Goal: Task Accomplishment & Management: Manage account settings

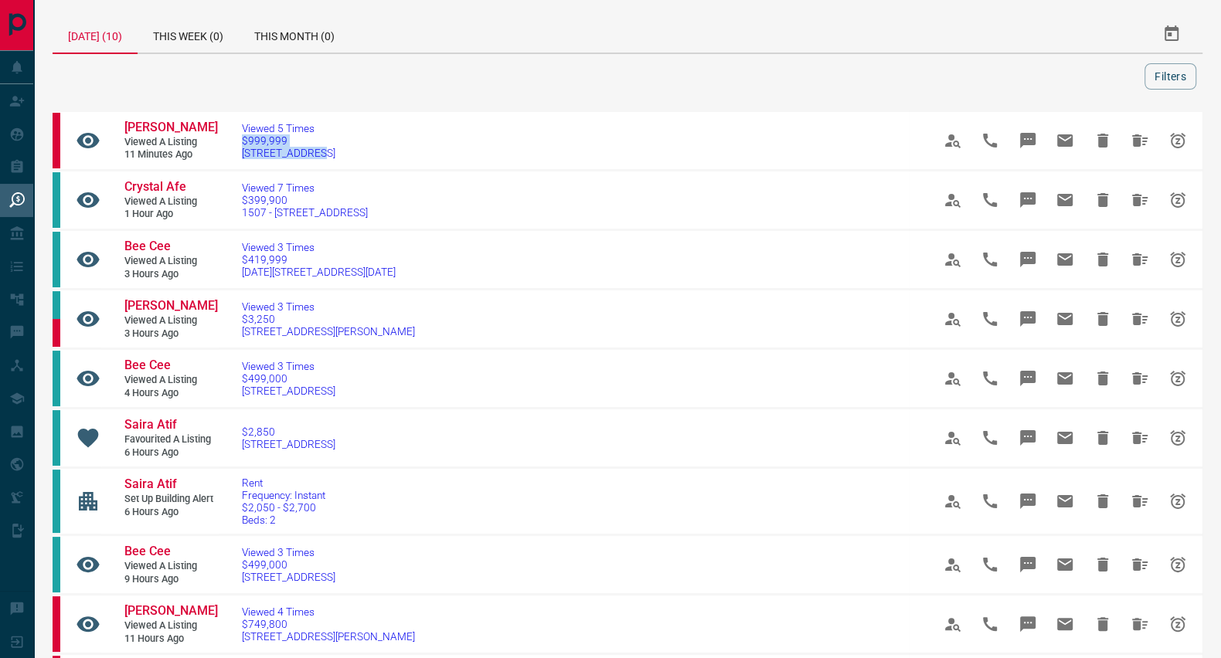
drag, startPoint x: 323, startPoint y: 149, endPoint x: 228, endPoint y: 143, distance: 95.2
click at [228, 143] on td "Viewed 5 Times $999,999 [STREET_ADDRESS]" at bounding box center [564, 140] width 690 height 59
copy link "$999,999 [STREET_ADDRESS]"
click at [172, 124] on span "[PERSON_NAME]" at bounding box center [170, 127] width 93 height 15
drag, startPoint x: 382, startPoint y: 209, endPoint x: 235, endPoint y: 193, distance: 147.7
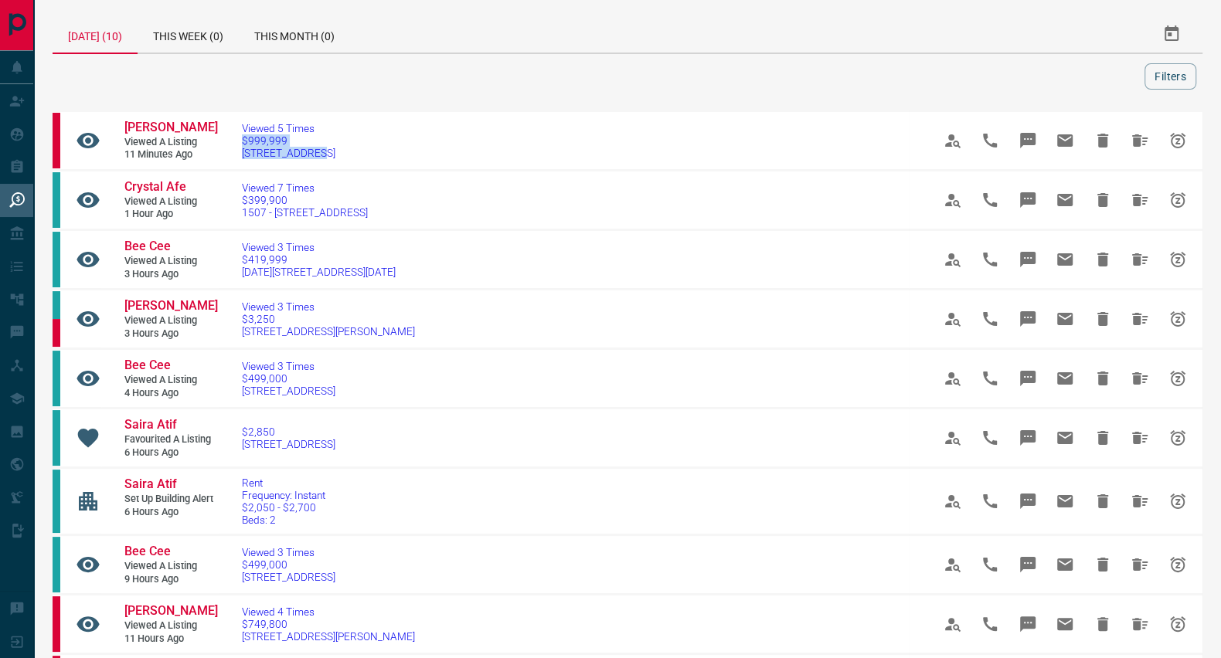
click at [235, 193] on td "Viewed 7 Times $399,900 [STREET_ADDRESS]" at bounding box center [564, 200] width 690 height 59
copy link "$399,900 1507 - [STREET_ADDRESS]"
click at [138, 192] on span "Crystal Afe" at bounding box center [155, 186] width 62 height 15
click at [168, 130] on span "[PERSON_NAME]" at bounding box center [170, 127] width 93 height 15
drag, startPoint x: 393, startPoint y: 265, endPoint x: 224, endPoint y: 253, distance: 169.6
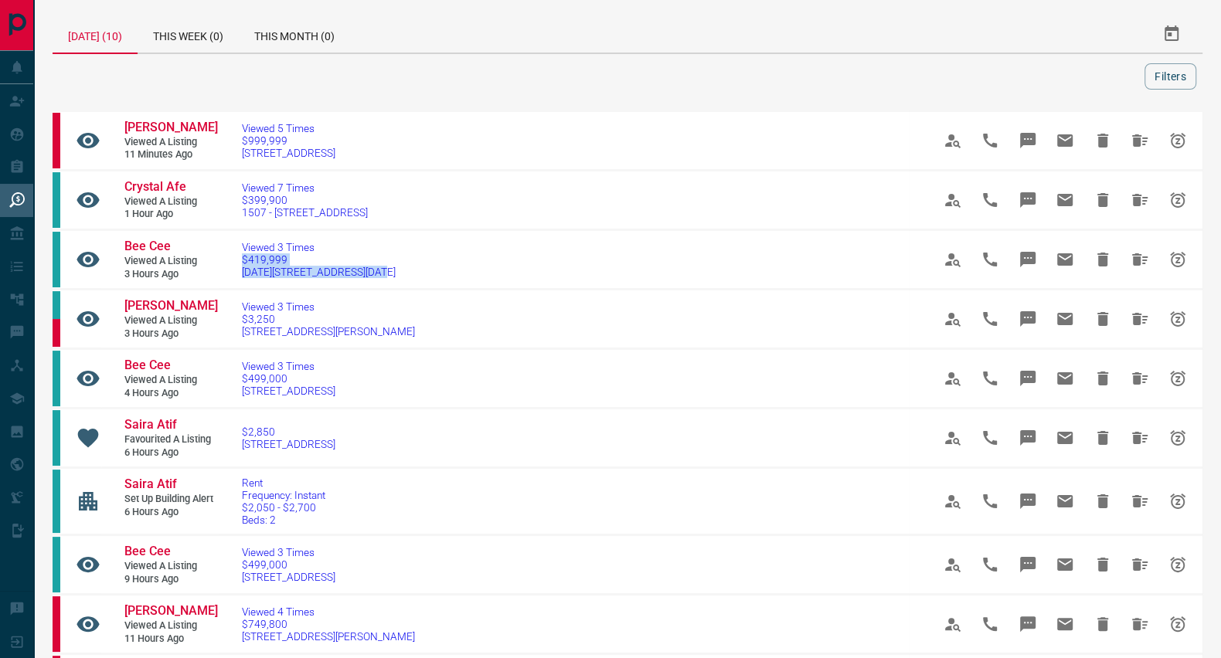
click at [224, 253] on td "Viewed 3 Times $419,999 [DATE][STREET_ADDRESS][DATE]" at bounding box center [564, 259] width 690 height 59
click at [158, 243] on span "Bee Cee" at bounding box center [147, 246] width 46 height 15
drag, startPoint x: 406, startPoint y: 327, endPoint x: 233, endPoint y: 313, distance: 172.9
click at [233, 313] on td "Viewed 3 Times $3,250 [STREET_ADDRESS][PERSON_NAME]" at bounding box center [564, 319] width 690 height 59
copy link "$3,250 [STREET_ADDRESS][PERSON_NAME]"
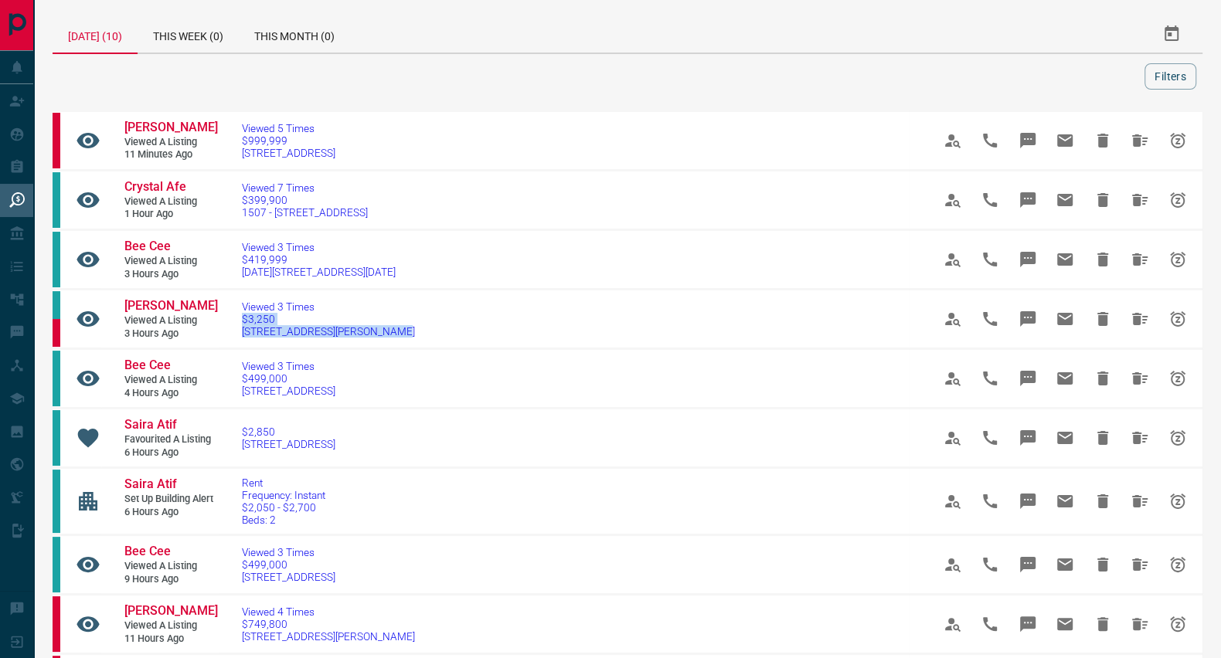
click at [190, 302] on span "[PERSON_NAME]" at bounding box center [170, 305] width 93 height 15
click at [156, 365] on span "Bee Cee" at bounding box center [147, 365] width 46 height 15
drag, startPoint x: 387, startPoint y: 382, endPoint x: 229, endPoint y: 381, distance: 158.4
click at [229, 381] on td "Viewed 3 Times $499,000 [STREET_ADDRESS]" at bounding box center [564, 378] width 690 height 59
copy link "$499,000 [STREET_ADDRESS]"
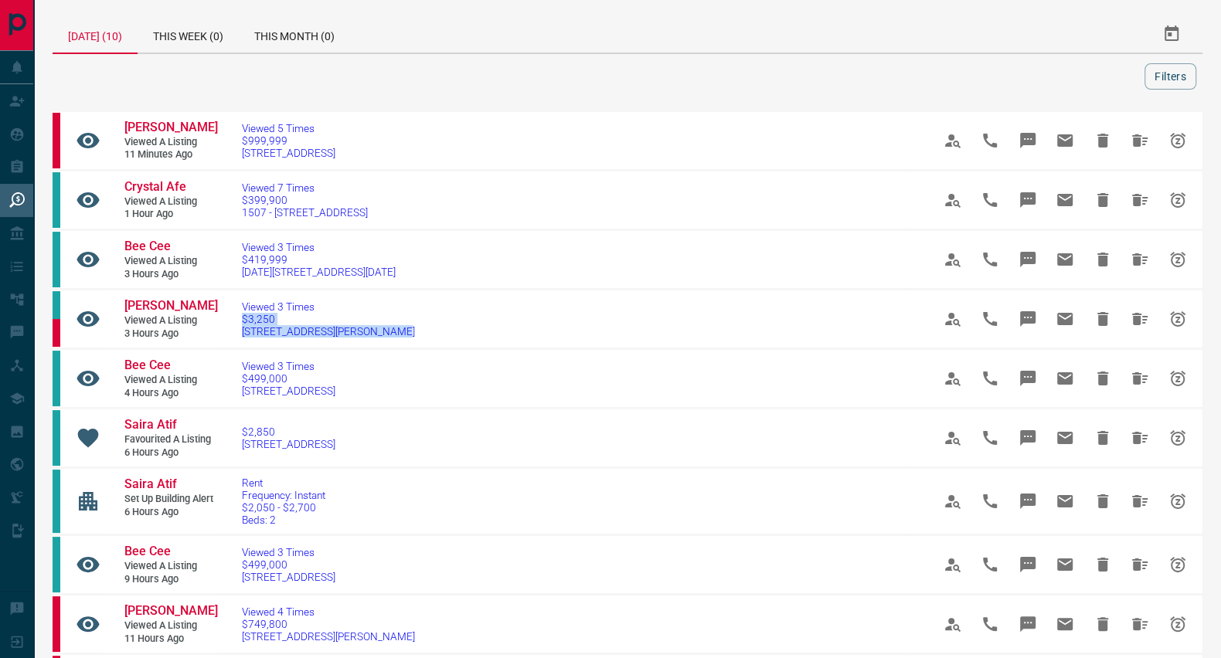
click at [160, 364] on span "Bee Cee" at bounding box center [147, 365] width 46 height 15
drag, startPoint x: 393, startPoint y: 443, endPoint x: 225, endPoint y: 422, distance: 169.0
click at [225, 422] on td "$2,850 [STREET_ADDRESS]" at bounding box center [564, 438] width 690 height 59
copy link "$2,850 [STREET_ADDRESS]"
click at [143, 417] on link "Saira Atif" at bounding box center [170, 425] width 93 height 16
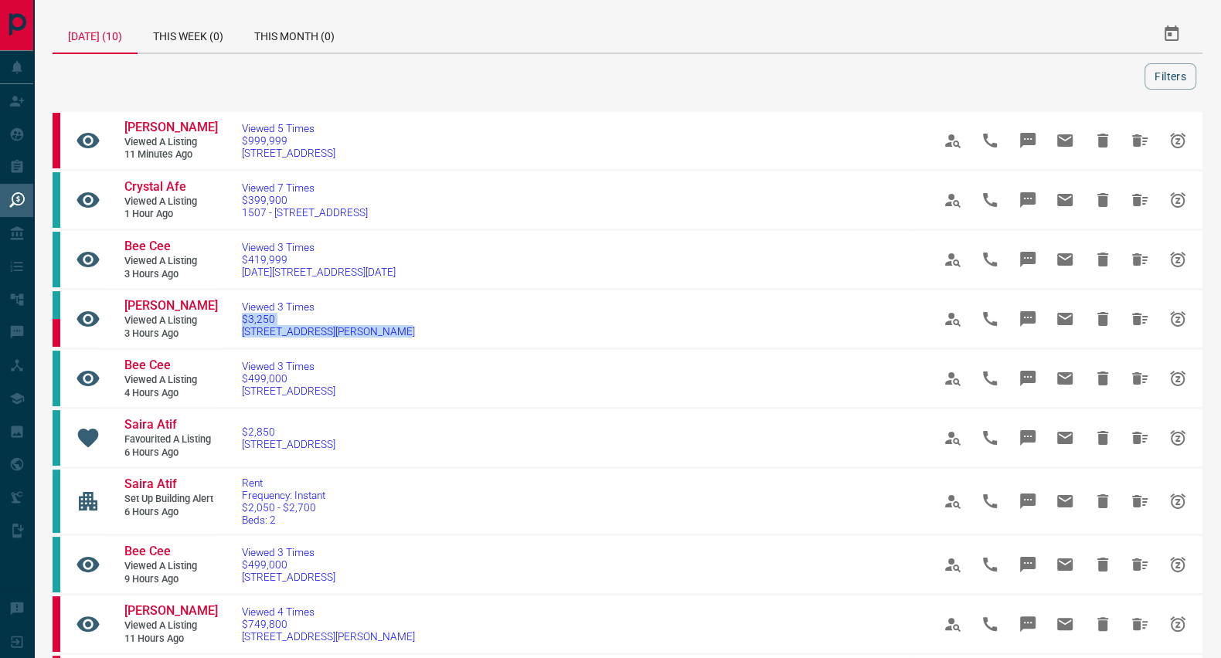
drag, startPoint x: 387, startPoint y: 574, endPoint x: 229, endPoint y: 559, distance: 158.3
click at [229, 559] on td "Viewed 3 Times $499,000 [STREET_ADDRESS]" at bounding box center [564, 564] width 690 height 59
copy link "$499,000 [STREET_ADDRESS]"
click at [158, 545] on span "Bee Cee" at bounding box center [147, 551] width 46 height 15
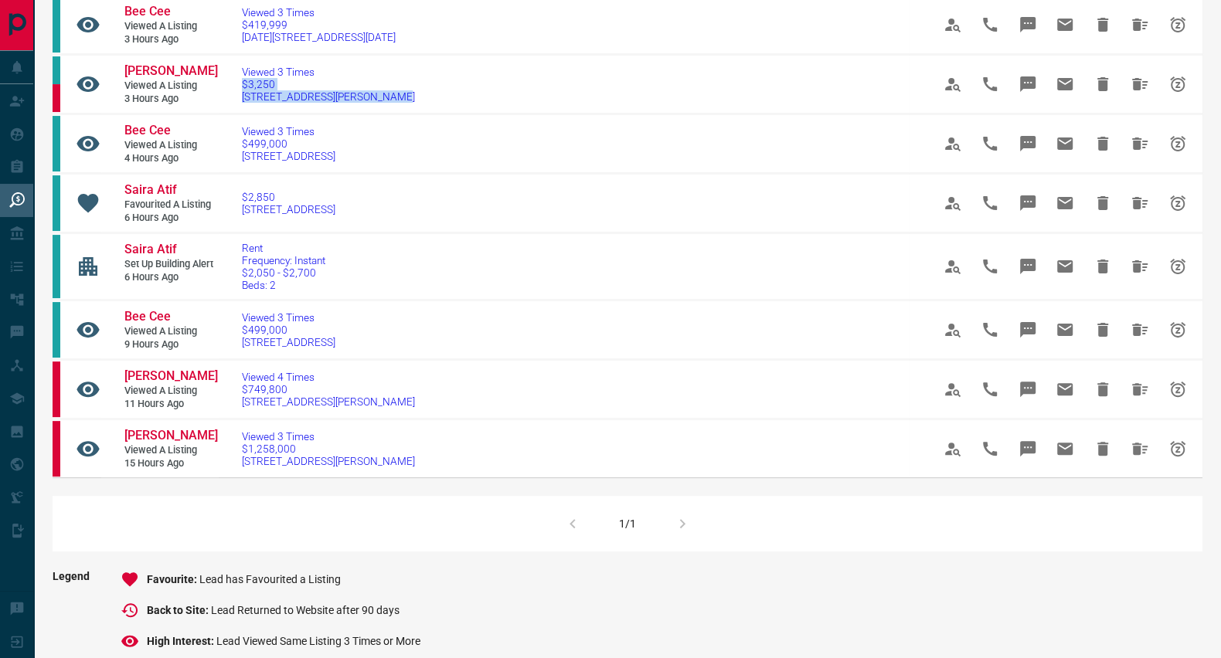
scroll to position [336, 0]
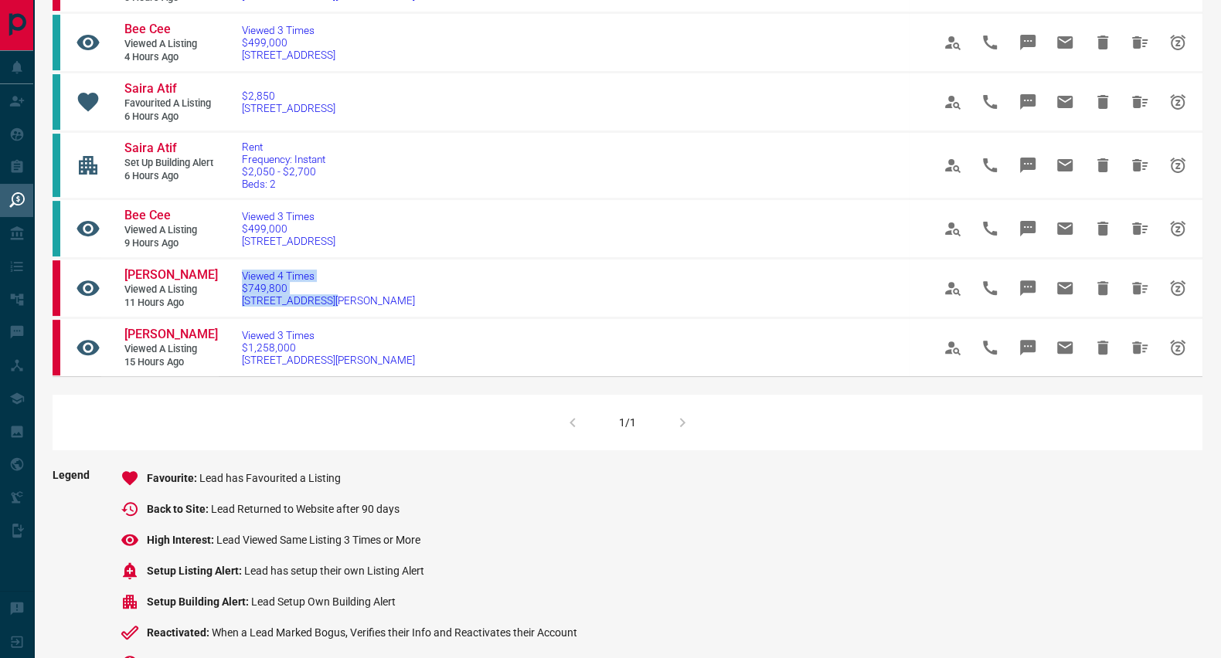
drag, startPoint x: 344, startPoint y: 294, endPoint x: 229, endPoint y: 277, distance: 115.5
click at [229, 277] on td "Viewed 4 Times $749,800 [STREET_ADDRESS][PERSON_NAME]" at bounding box center [564, 288] width 690 height 59
click at [392, 287] on td "Viewed 4 Times $749,800 [STREET_ADDRESS][PERSON_NAME]" at bounding box center [564, 288] width 690 height 59
drag, startPoint x: 343, startPoint y: 298, endPoint x: 236, endPoint y: 281, distance: 108.0
click at [236, 281] on td "Viewed 4 Times $749,800 [STREET_ADDRESS][PERSON_NAME]" at bounding box center [564, 288] width 690 height 59
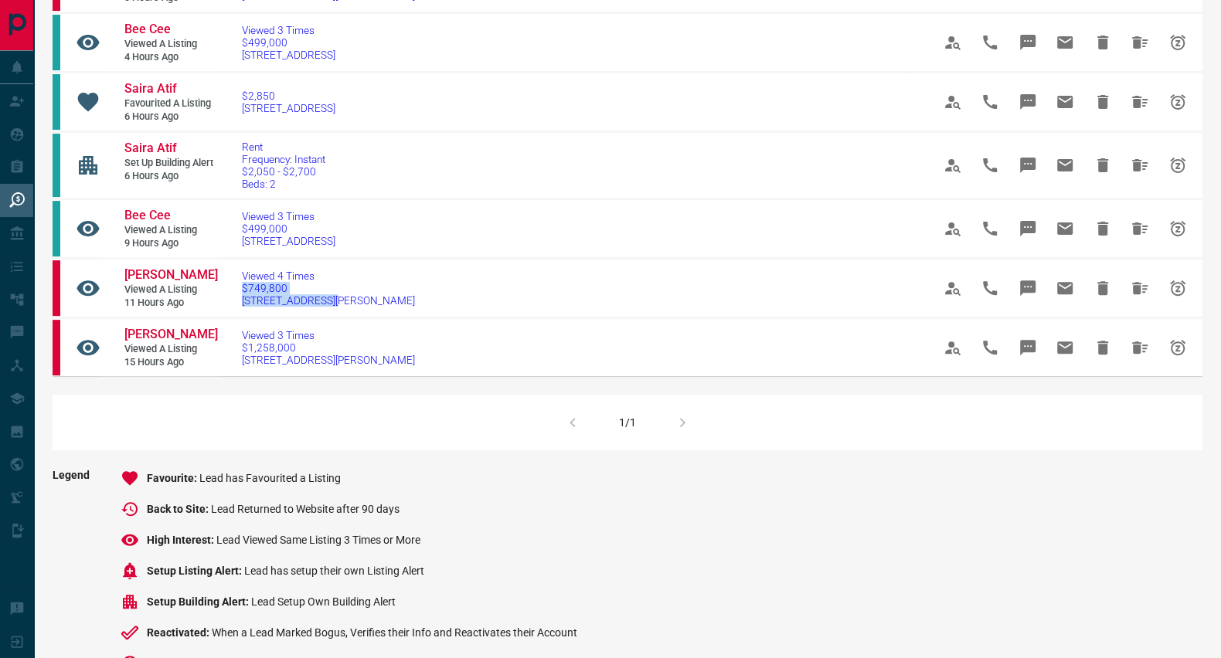
copy link "$749,800 [STREET_ADDRESS][PERSON_NAME]"
click at [140, 267] on span "[PERSON_NAME]" at bounding box center [170, 274] width 93 height 15
drag, startPoint x: 359, startPoint y: 357, endPoint x: 235, endPoint y: 348, distance: 124.7
click at [235, 348] on td "Viewed 3 Times $1,258,000 [STREET_ADDRESS][PERSON_NAME]" at bounding box center [564, 347] width 690 height 59
copy link "$1,258,000 [STREET_ADDRESS][PERSON_NAME]"
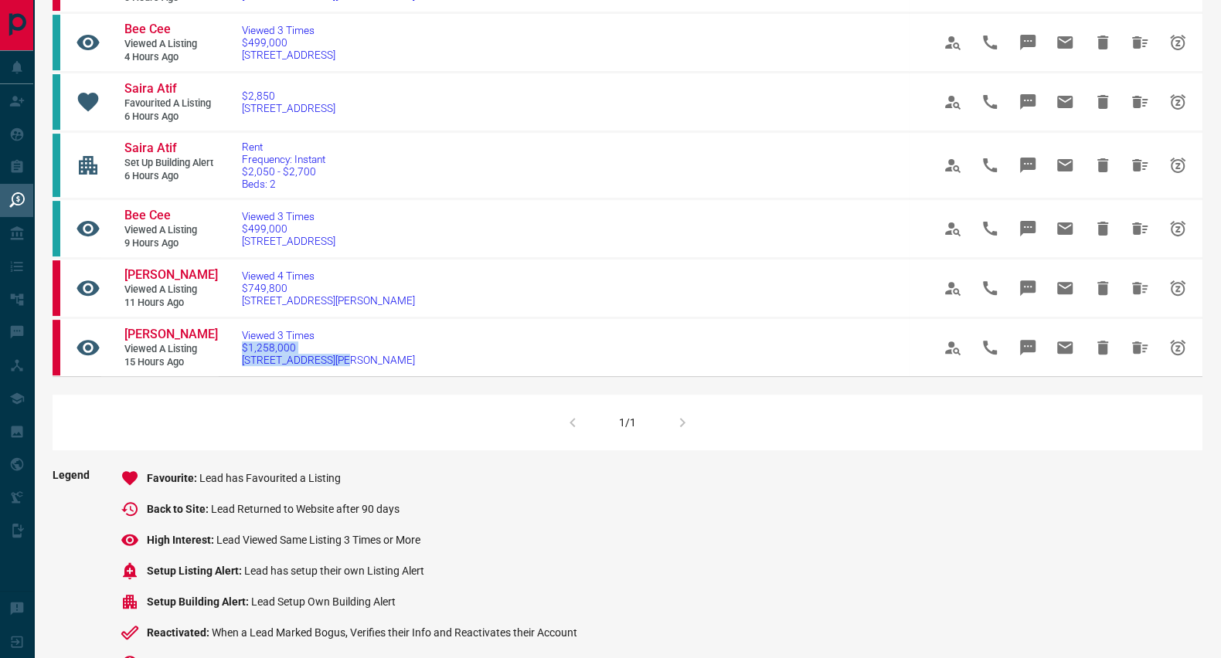
click at [165, 331] on span "[PERSON_NAME]" at bounding box center [170, 334] width 93 height 15
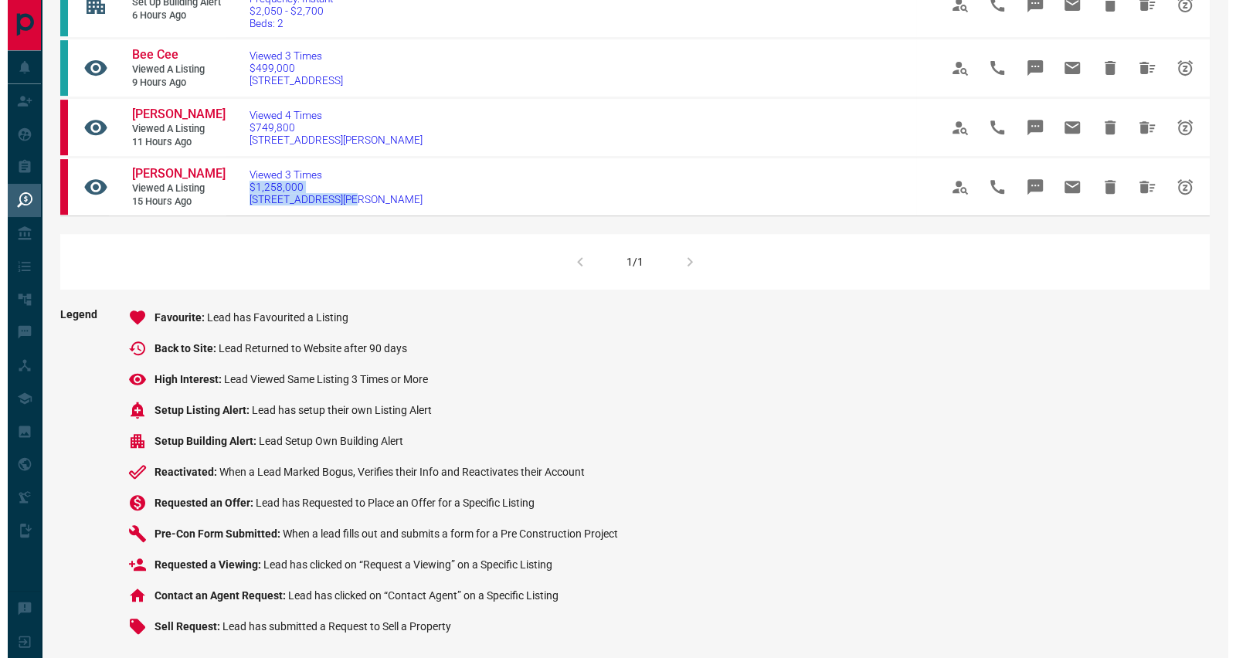
scroll to position [0, 0]
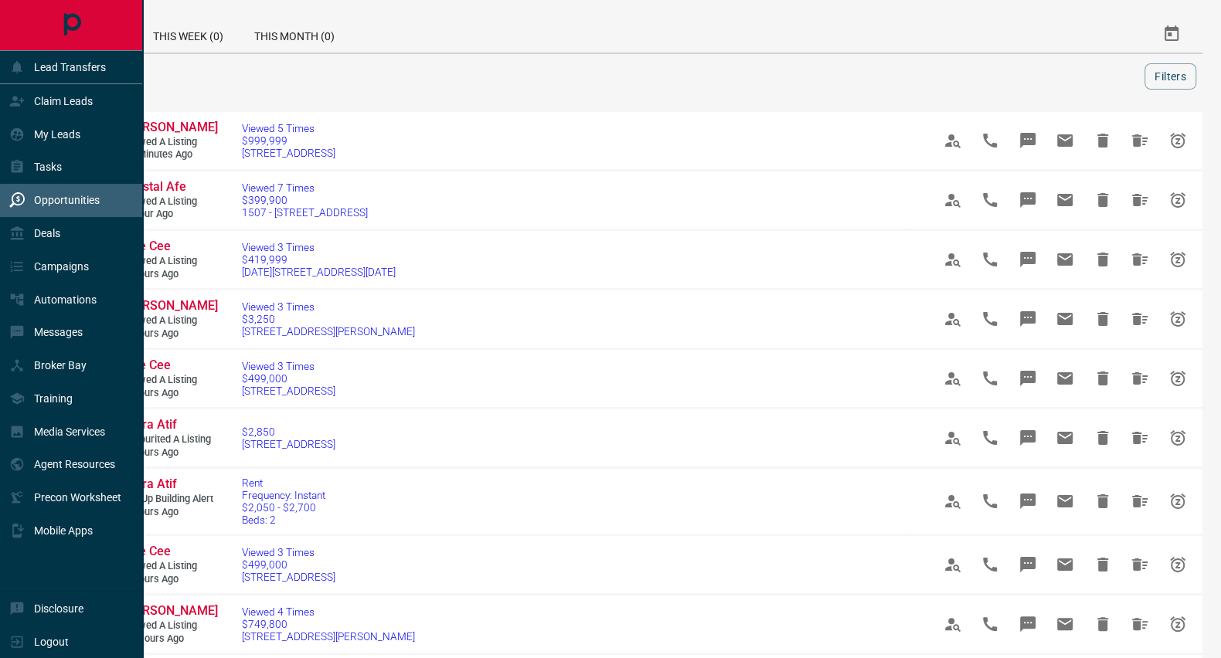
click at [57, 138] on p "My Leads" at bounding box center [57, 134] width 46 height 12
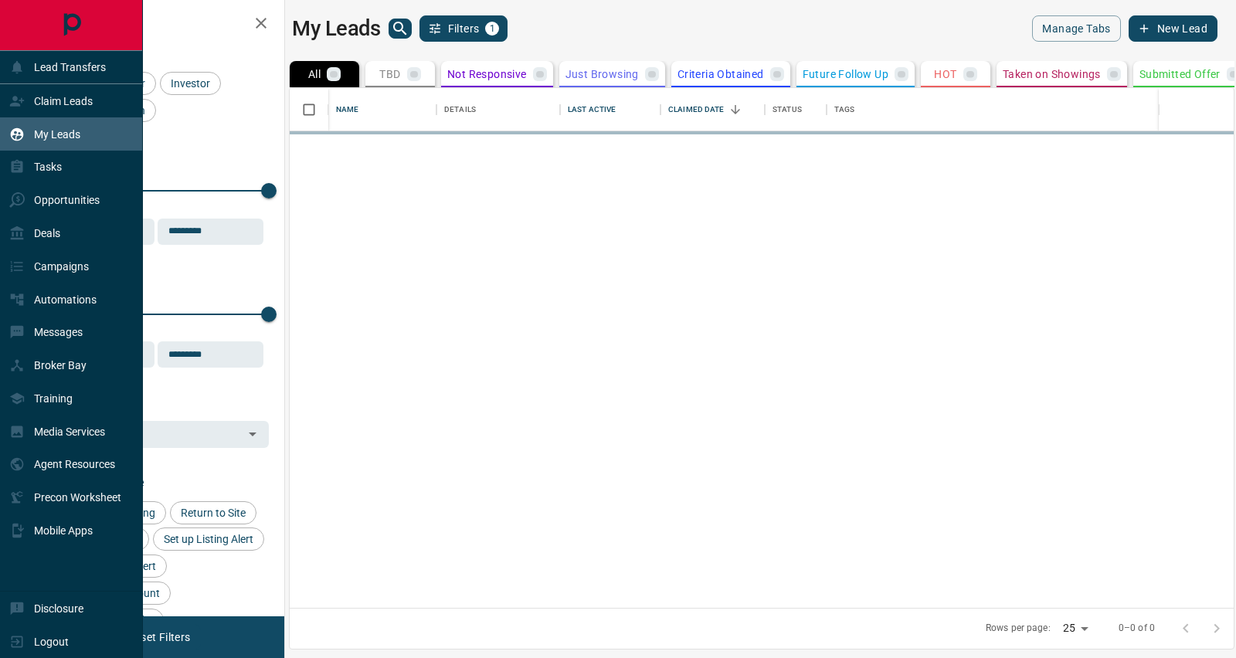
scroll to position [505, 929]
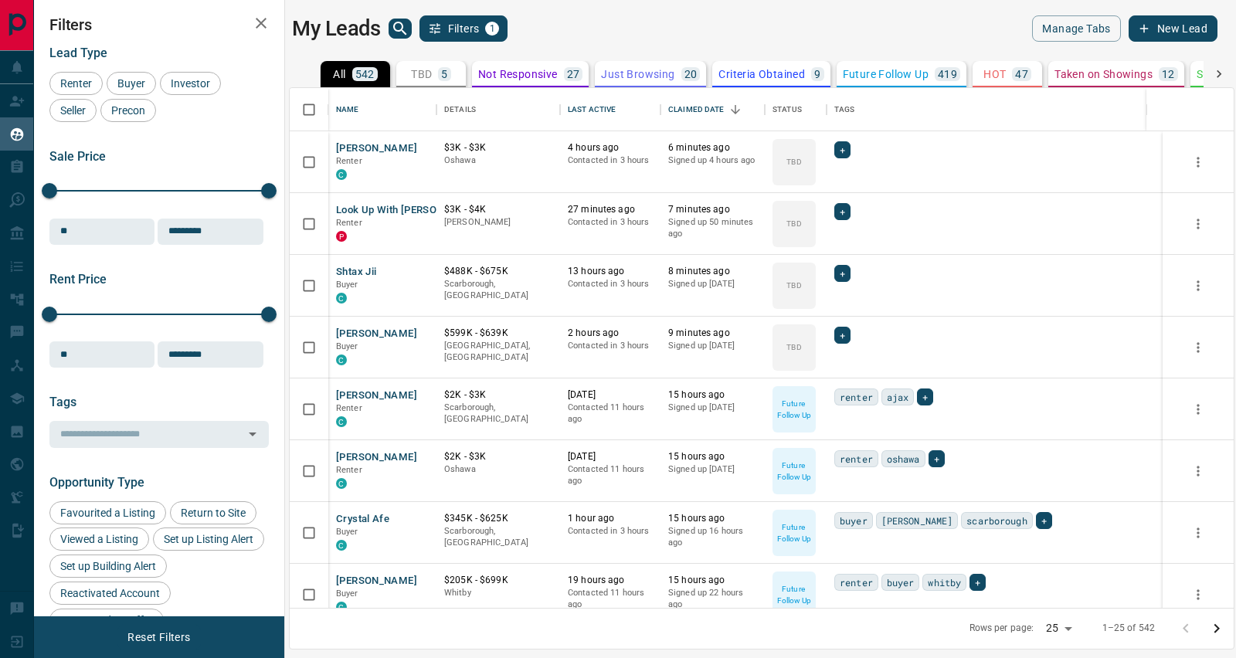
click at [437, 70] on div "TBD 5" at bounding box center [431, 74] width 40 height 14
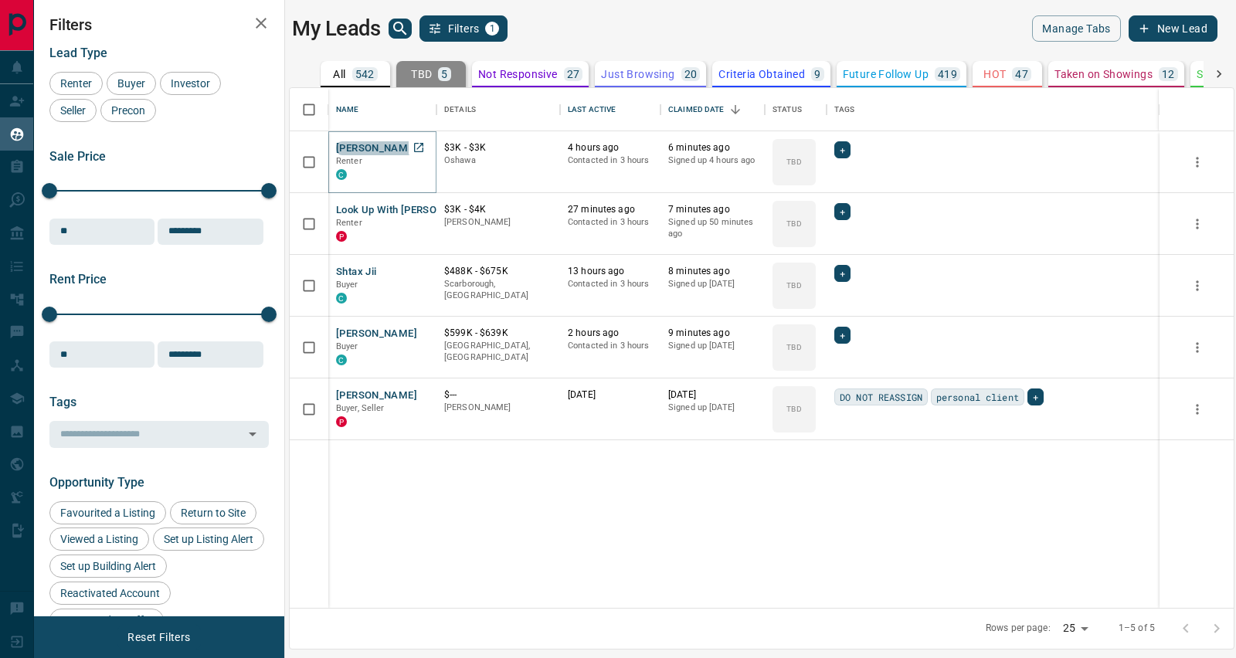
click at [372, 145] on button "[PERSON_NAME]" at bounding box center [376, 148] width 81 height 15
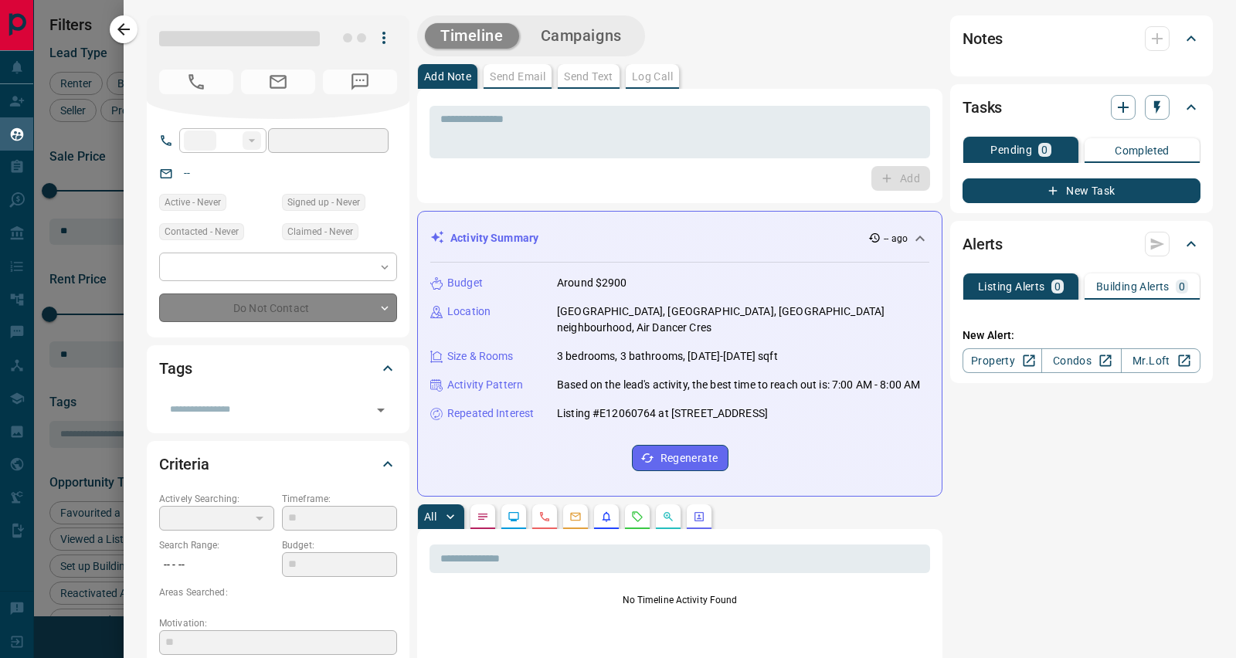
type input "**"
type input "**********"
type input "**"
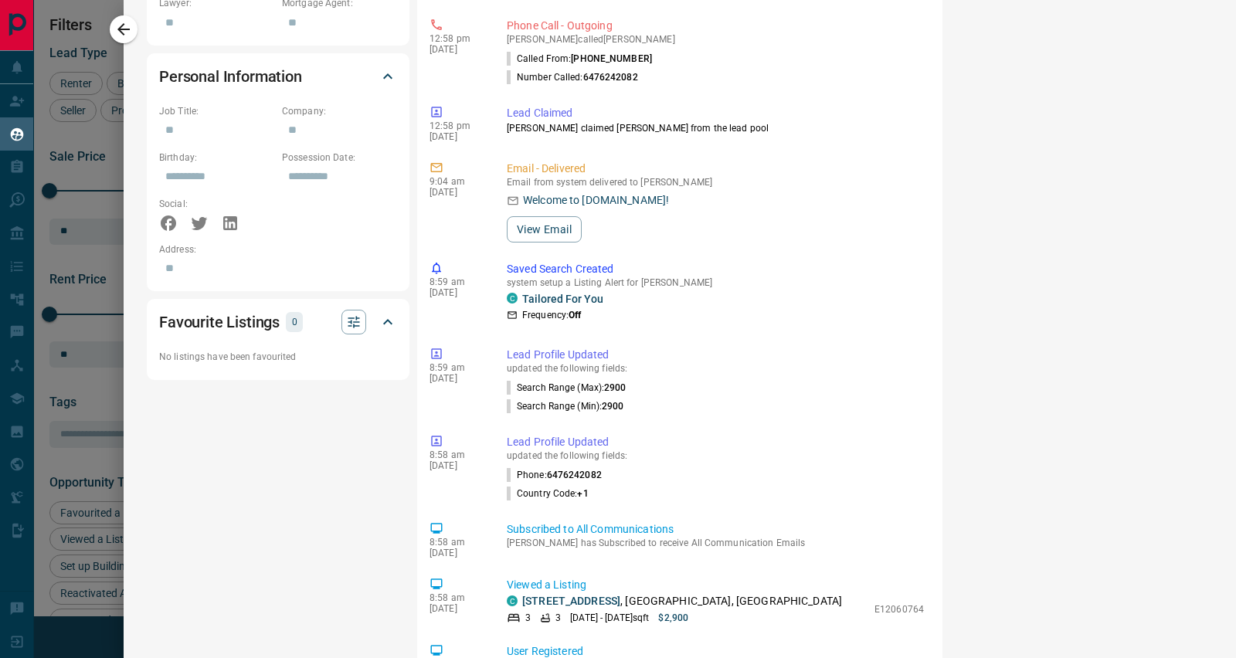
scroll to position [943, 0]
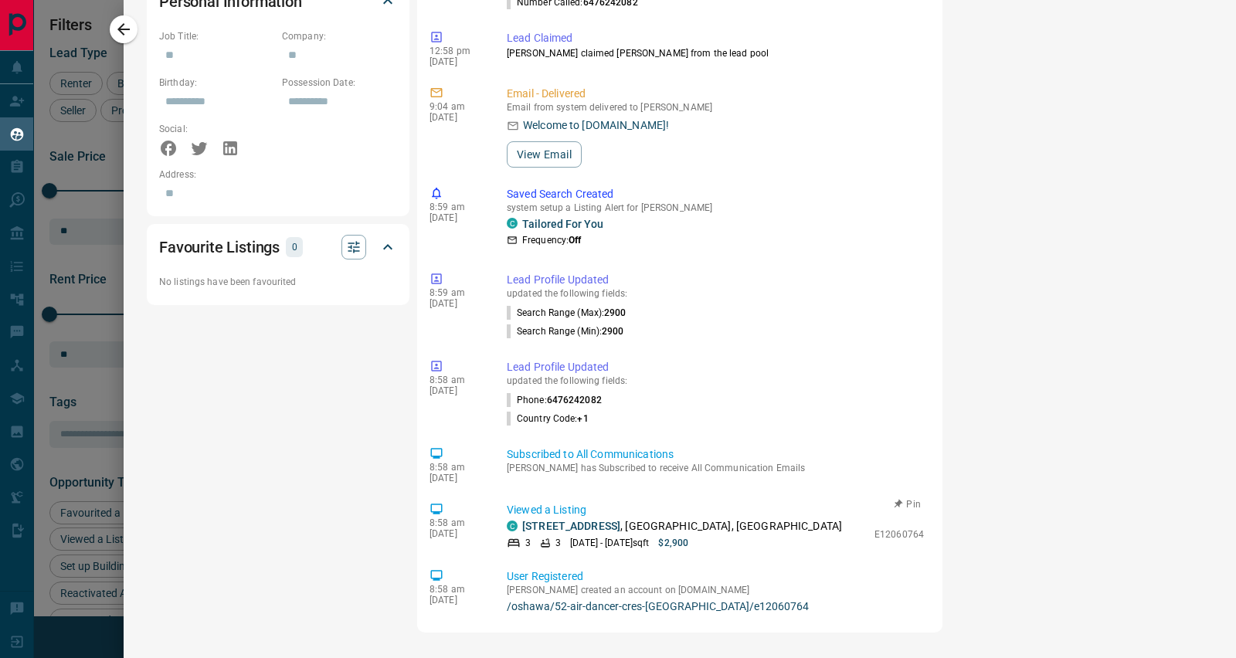
click at [609, 525] on link "[STREET_ADDRESS]" at bounding box center [571, 526] width 98 height 12
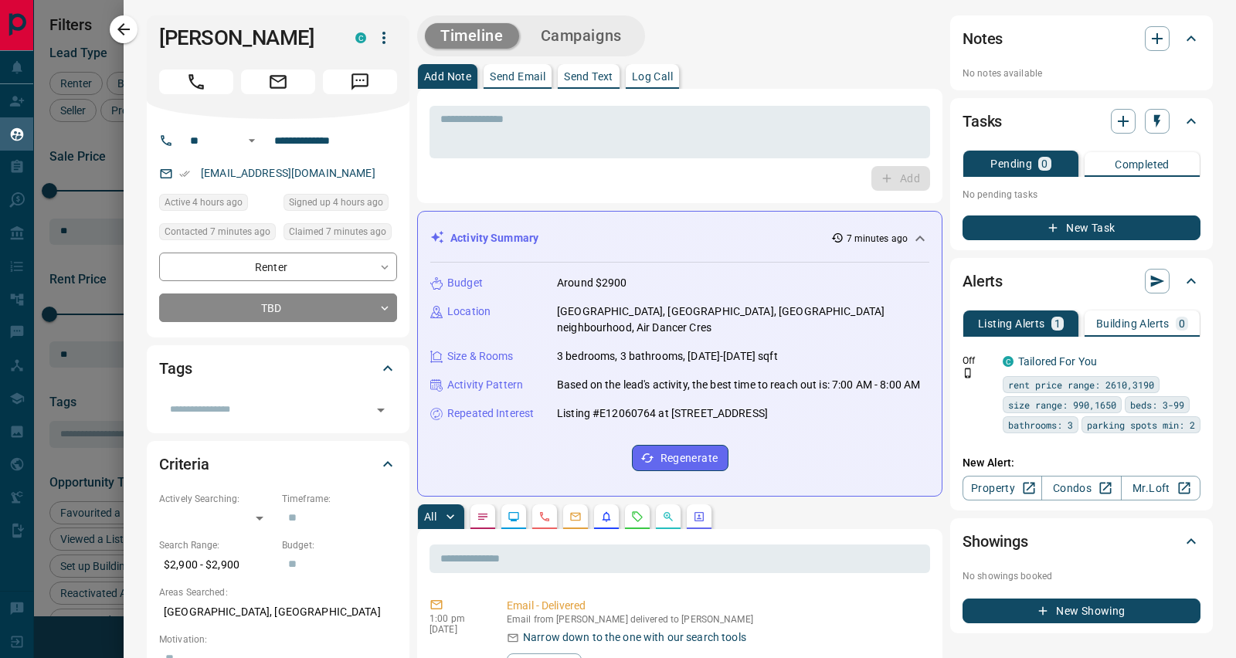
click at [592, 38] on button "Campaigns" at bounding box center [581, 35] width 112 height 25
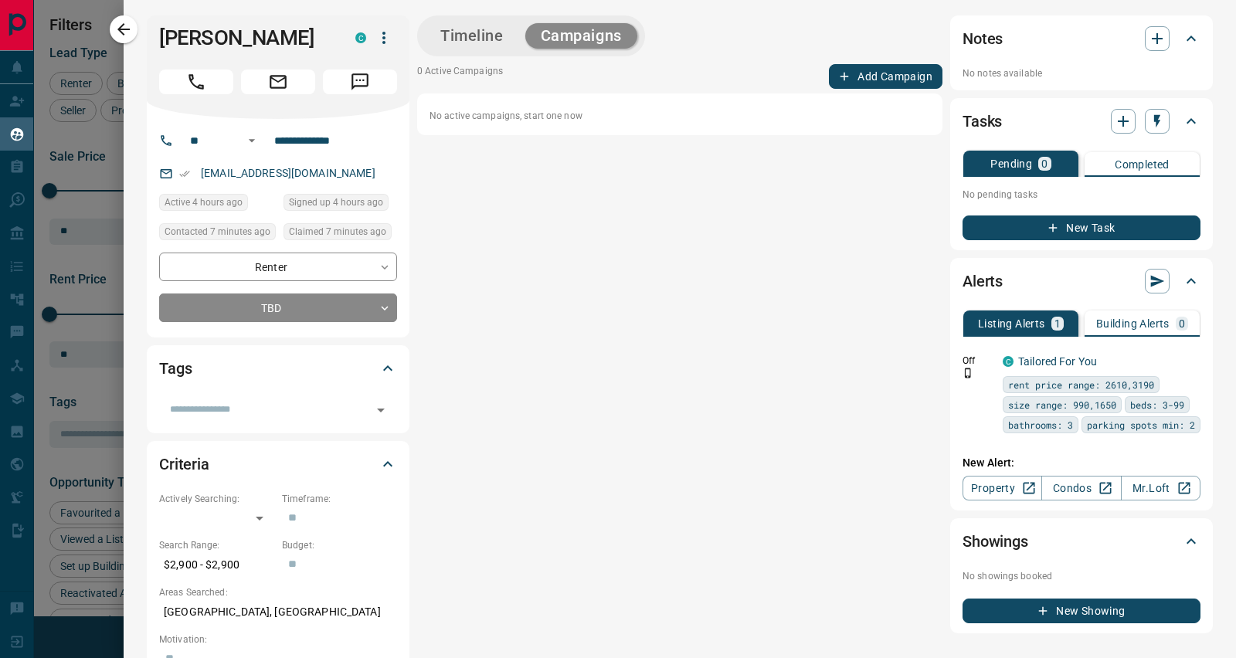
click at [879, 66] on button "Add Campaign" at bounding box center [886, 76] width 114 height 25
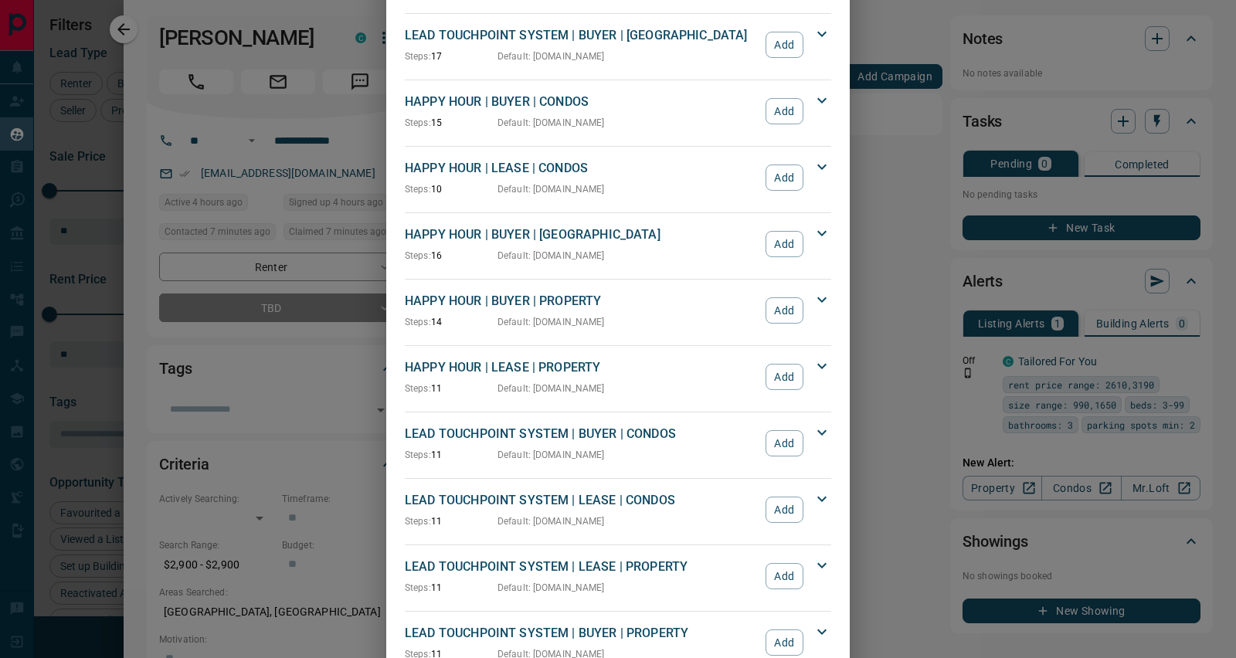
scroll to position [124, 0]
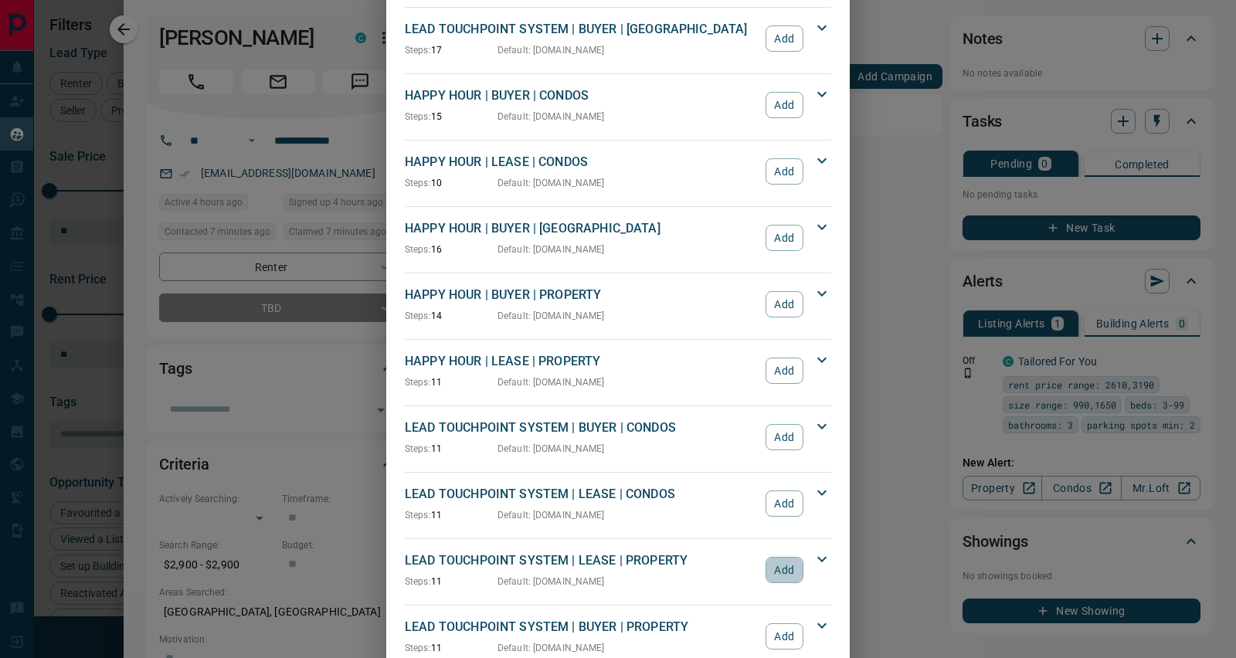
click at [786, 557] on button "Add" at bounding box center [785, 570] width 38 height 26
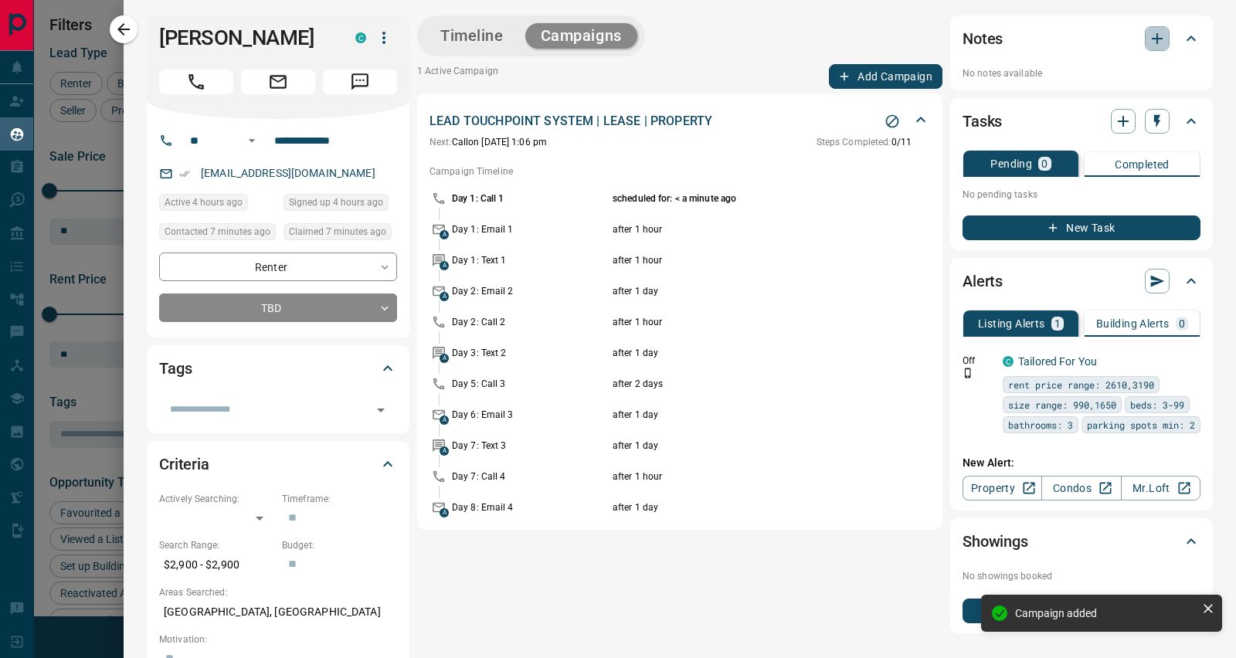
click at [1148, 35] on icon "button" at bounding box center [1157, 38] width 19 height 19
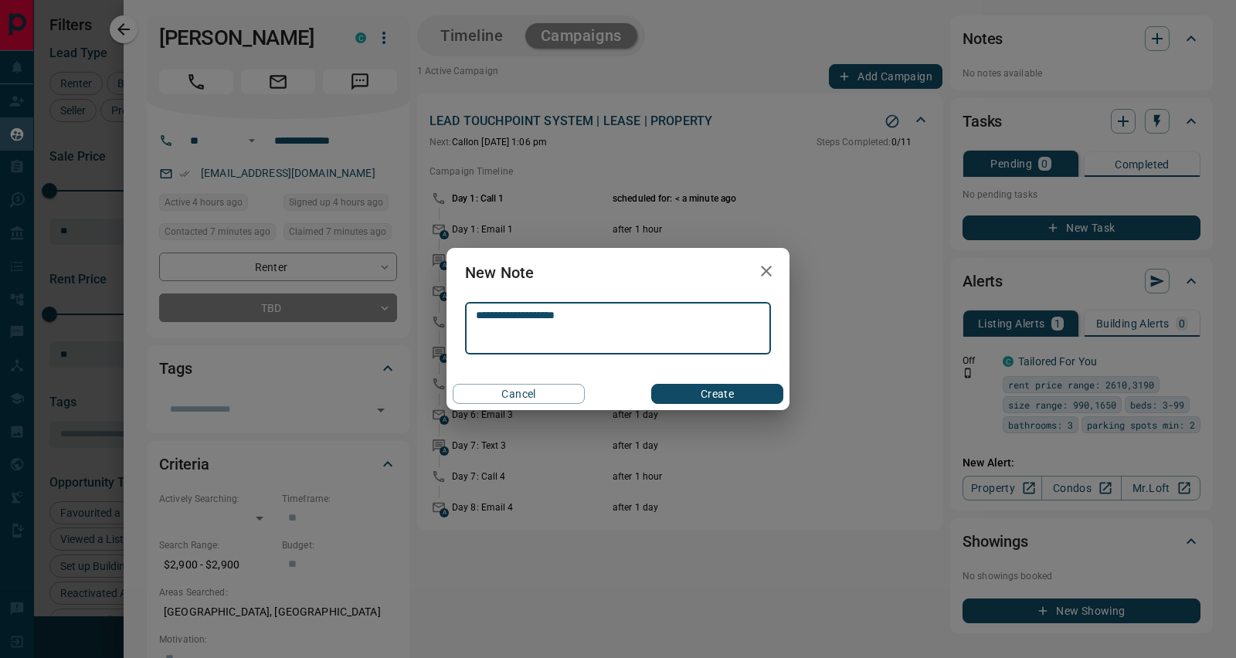
type textarea "**********"
click at [731, 393] on button "Create" at bounding box center [717, 394] width 132 height 20
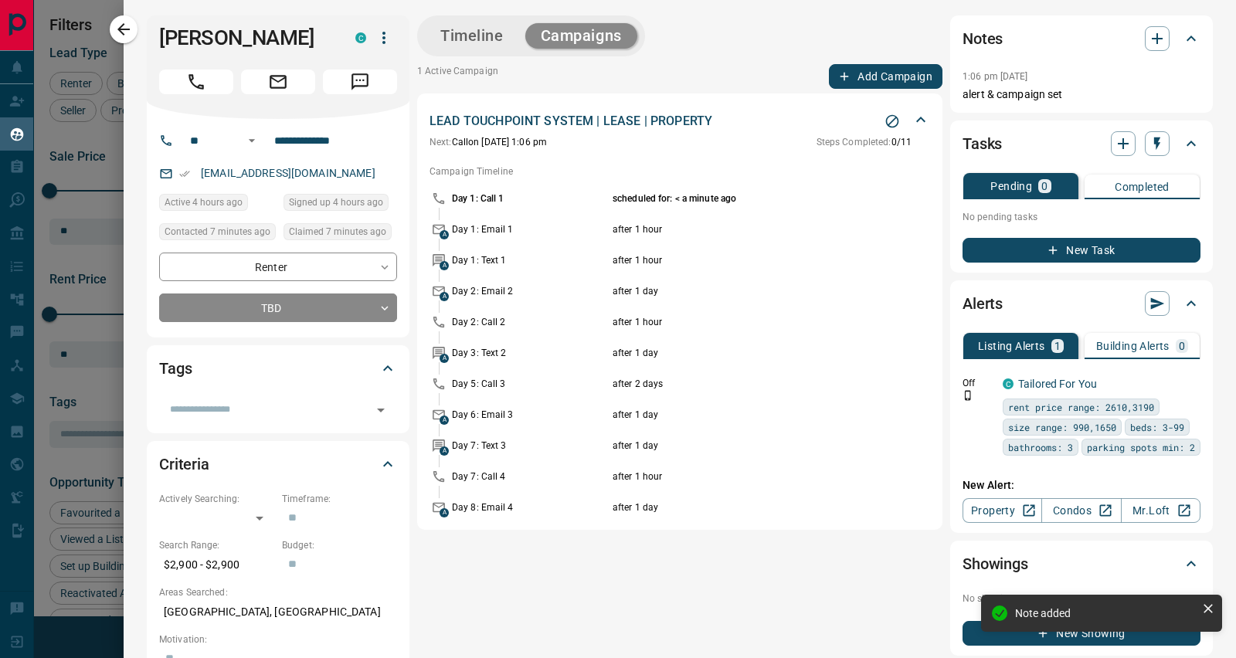
click at [124, 27] on icon "button" at bounding box center [123, 29] width 19 height 19
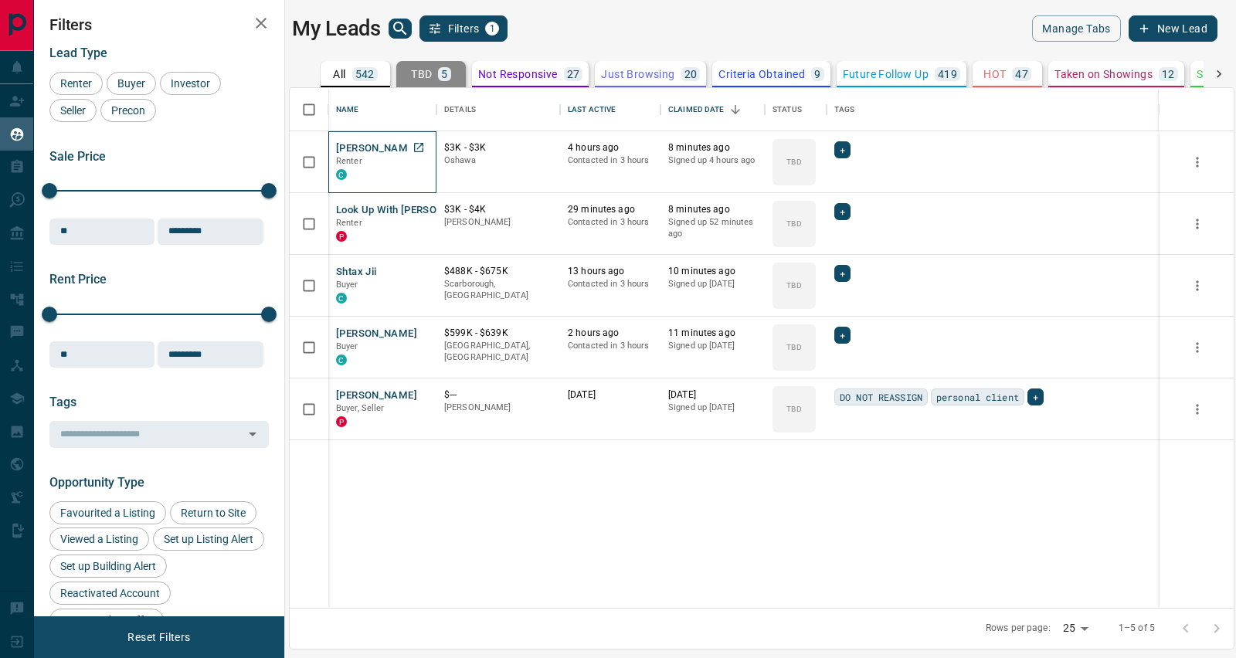
click at [360, 155] on p "Renter" at bounding box center [382, 161] width 93 height 12
click at [356, 138] on div "[PERSON_NAME] Renter C" at bounding box center [382, 162] width 108 height 62
click at [354, 154] on button "[PERSON_NAME]" at bounding box center [376, 148] width 81 height 15
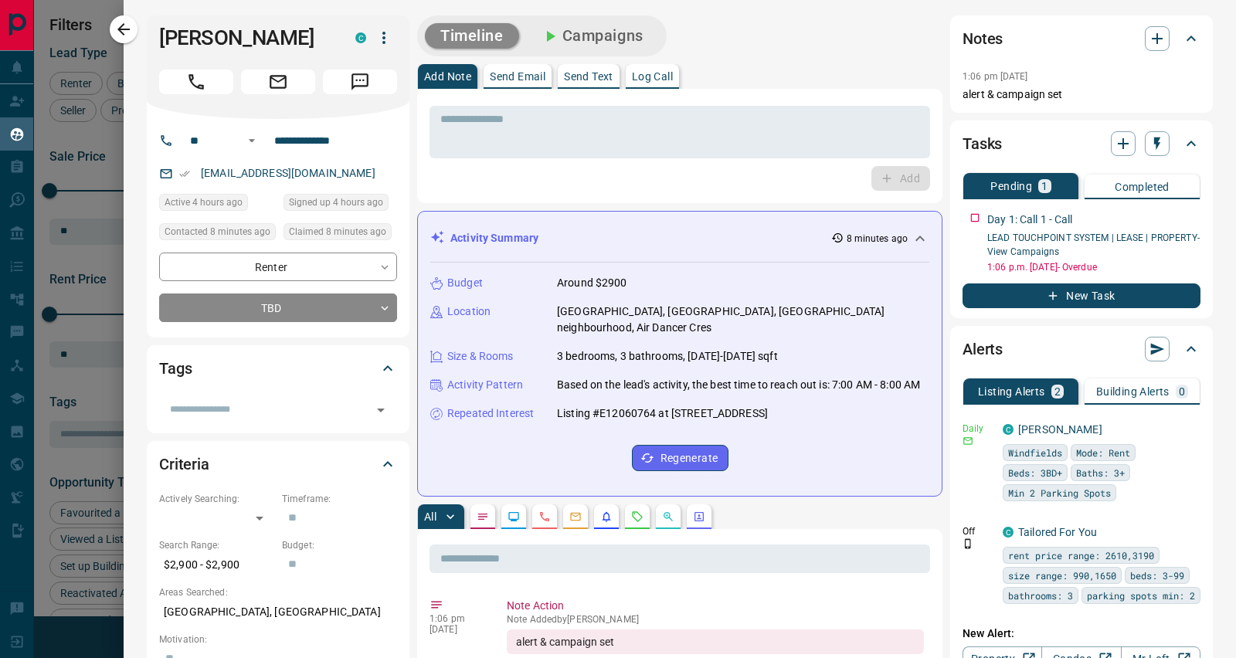
click at [208, 408] on input "text" at bounding box center [265, 409] width 203 height 17
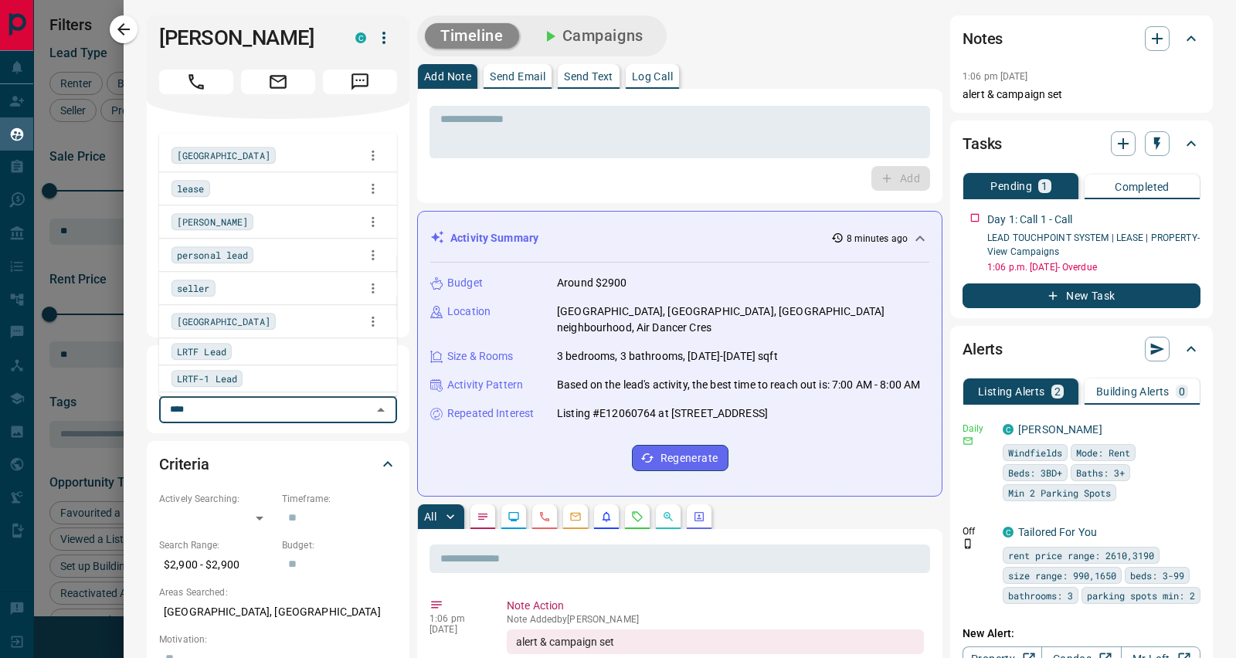
type input "*****"
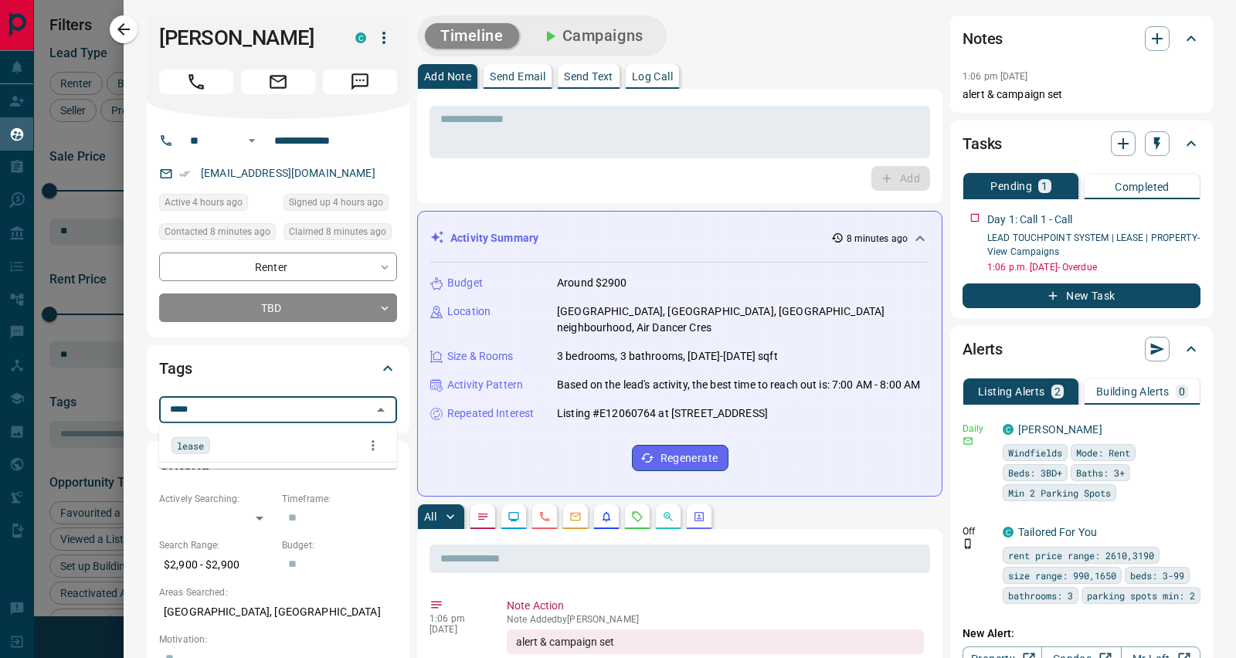
click at [193, 450] on span "lease" at bounding box center [191, 445] width 28 height 15
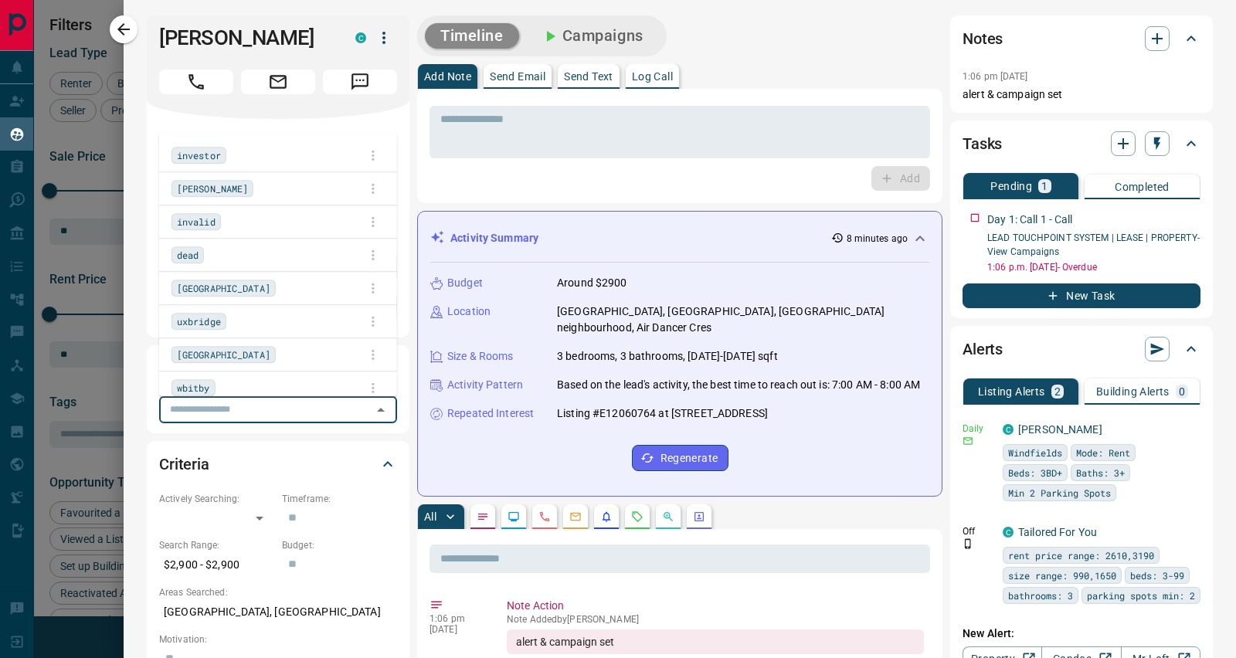
scroll to position [505, 929]
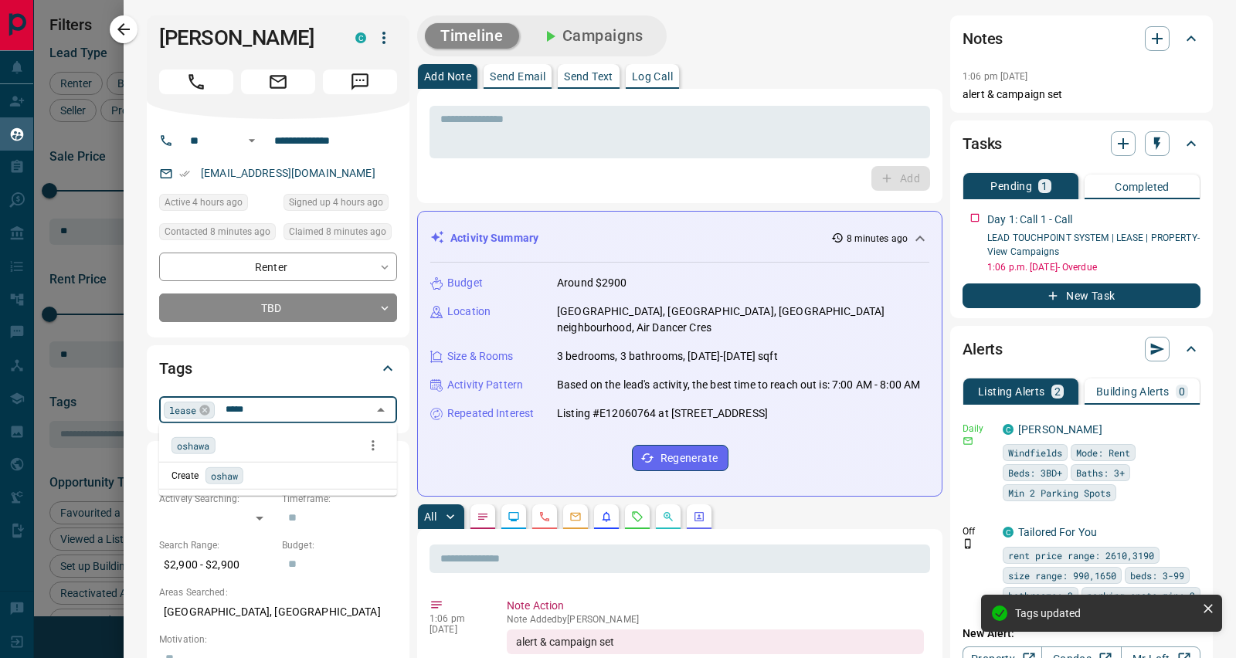
type input "******"
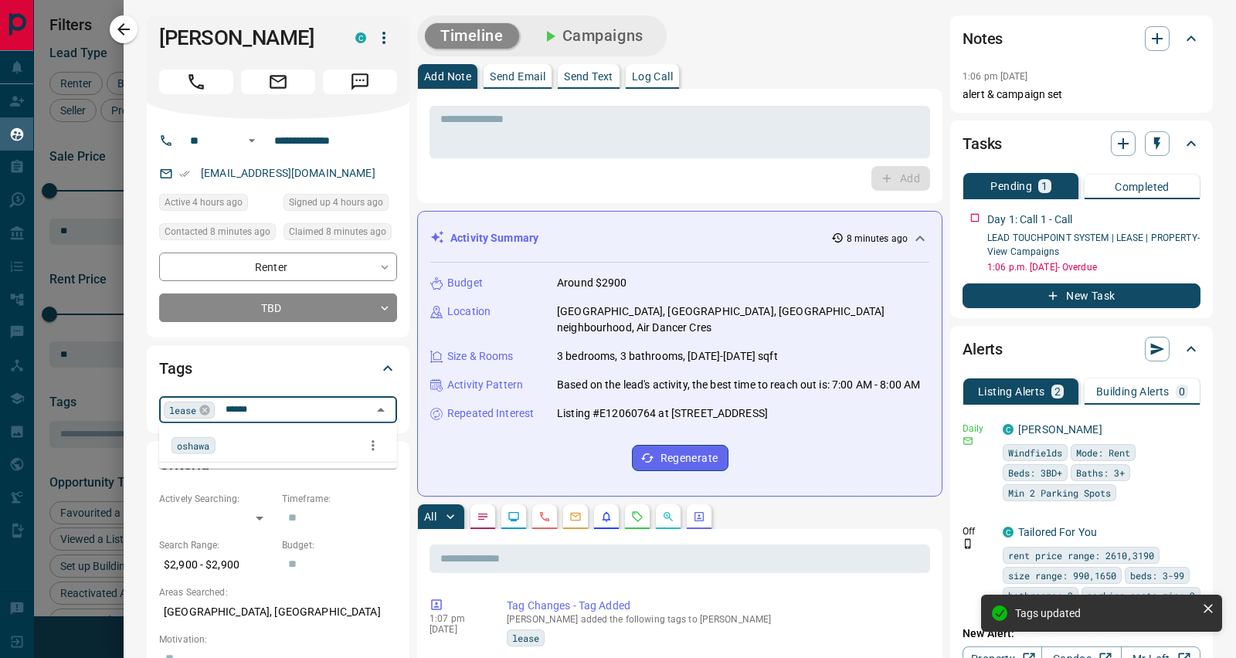
click at [182, 452] on span "oshawa" at bounding box center [193, 445] width 33 height 15
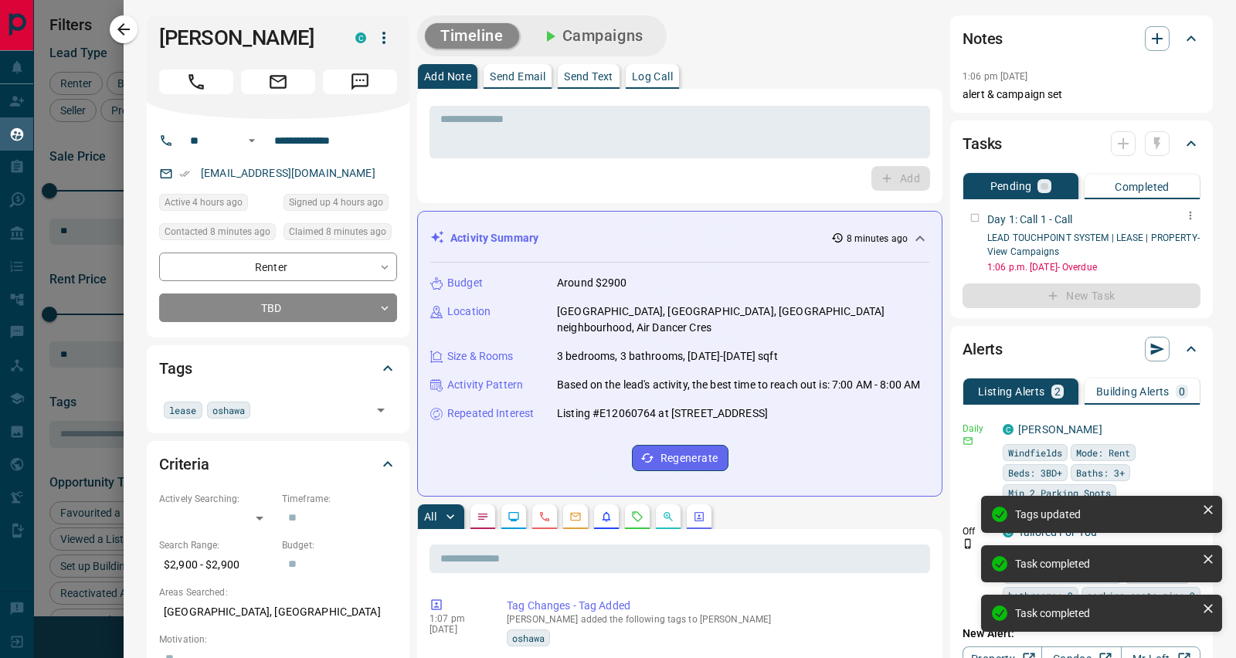
click at [963, 218] on div "Day 1: Call 1 - Call LEAD TOUCHPOINT SYSTEM | LEASE | PROPERTY - View Campaigns…" at bounding box center [1082, 240] width 238 height 69
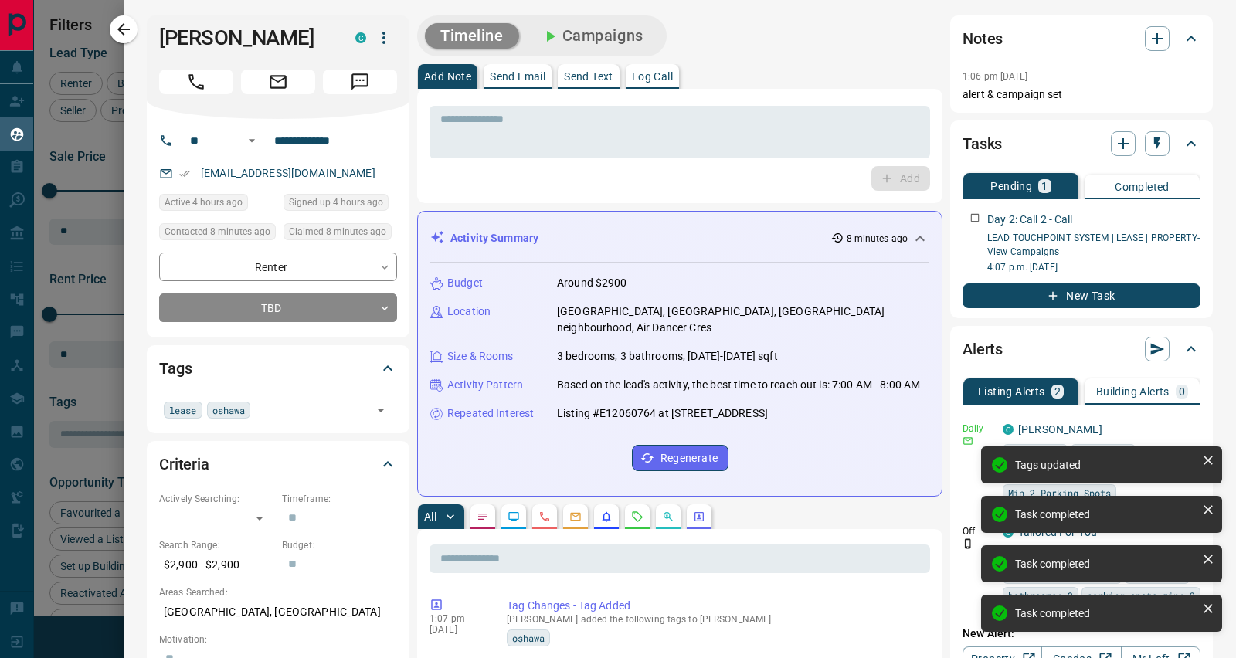
click at [963, 218] on div "Day 2: Call 2 - Call LEAD TOUCHPOINT SYSTEM | LEASE | PROPERTY - View Campaigns…" at bounding box center [1082, 240] width 238 height 69
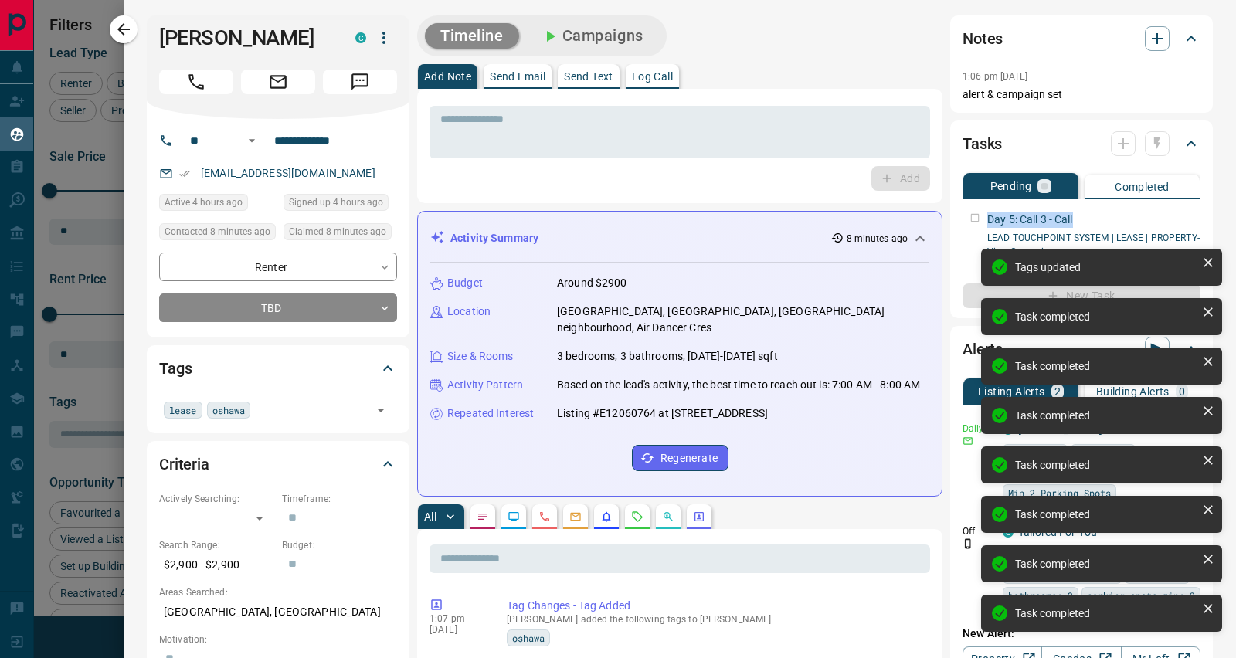
click at [963, 218] on div "Day 5: Call 3 - Call LEAD TOUCHPOINT SYSTEM | LEASE | PROPERTY - View Campaigns…" at bounding box center [1082, 240] width 238 height 69
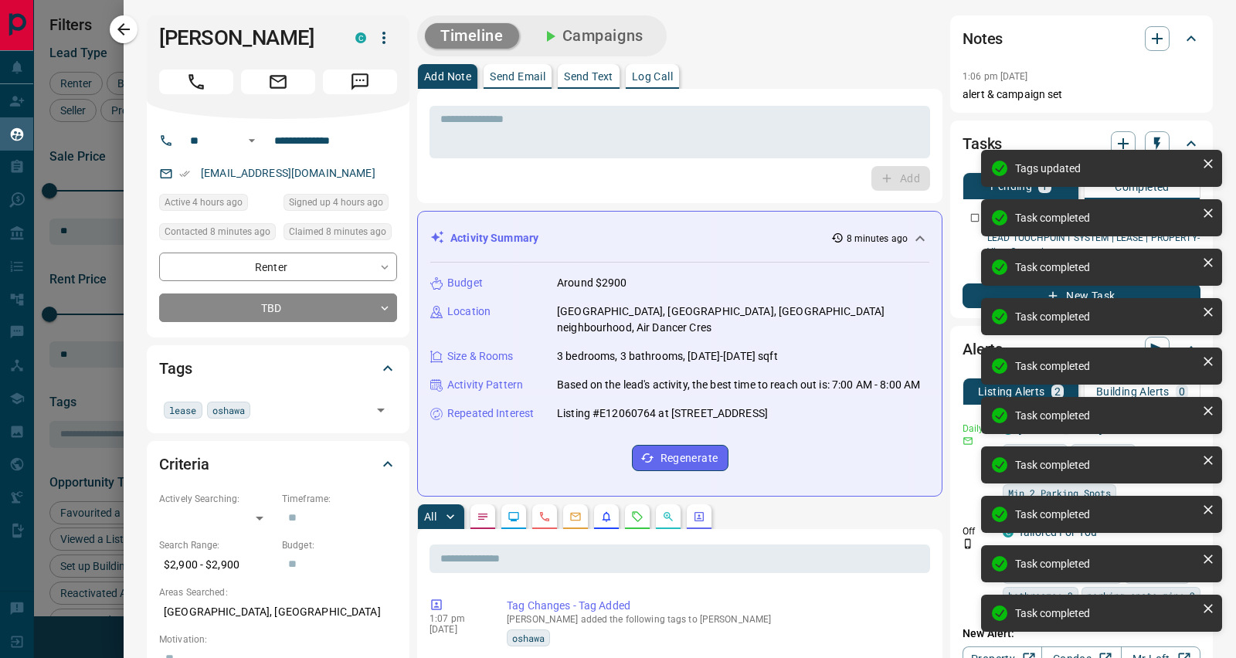
click at [963, 218] on div "Day 7: Call 4 - Call LEAD TOUCHPOINT SYSTEM | LEASE | PROPERTY - View Campaigns…" at bounding box center [1082, 240] width 238 height 69
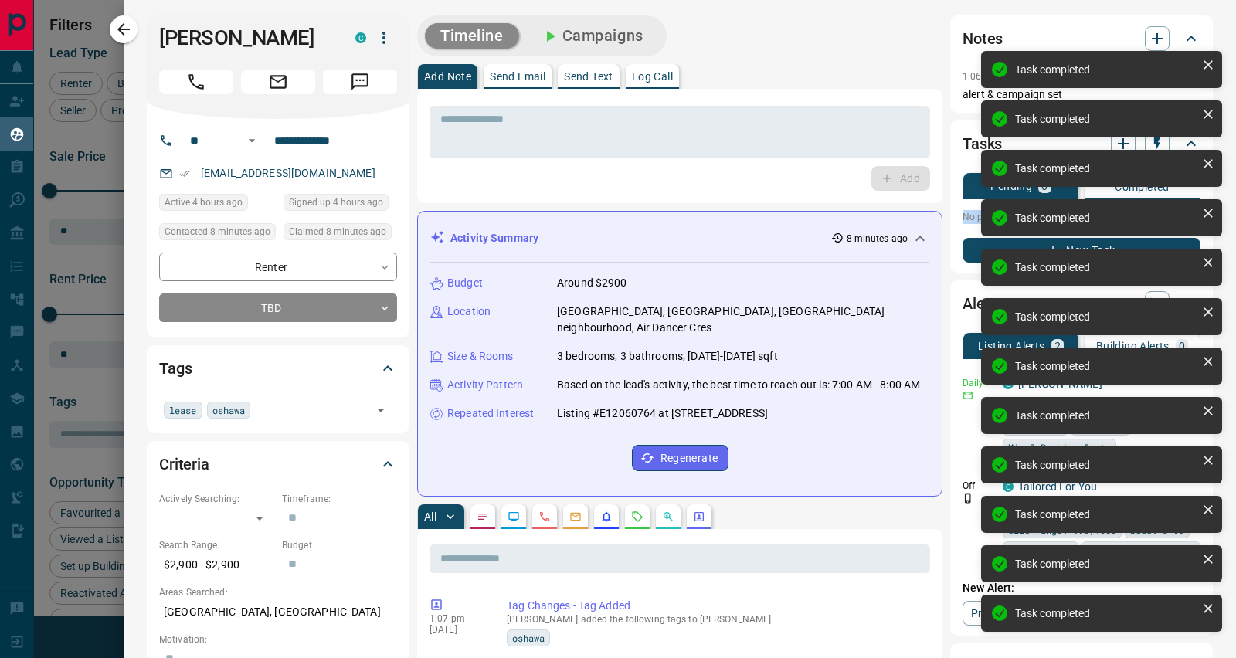
click at [963, 218] on p "No pending tasks" at bounding box center [1082, 217] width 238 height 23
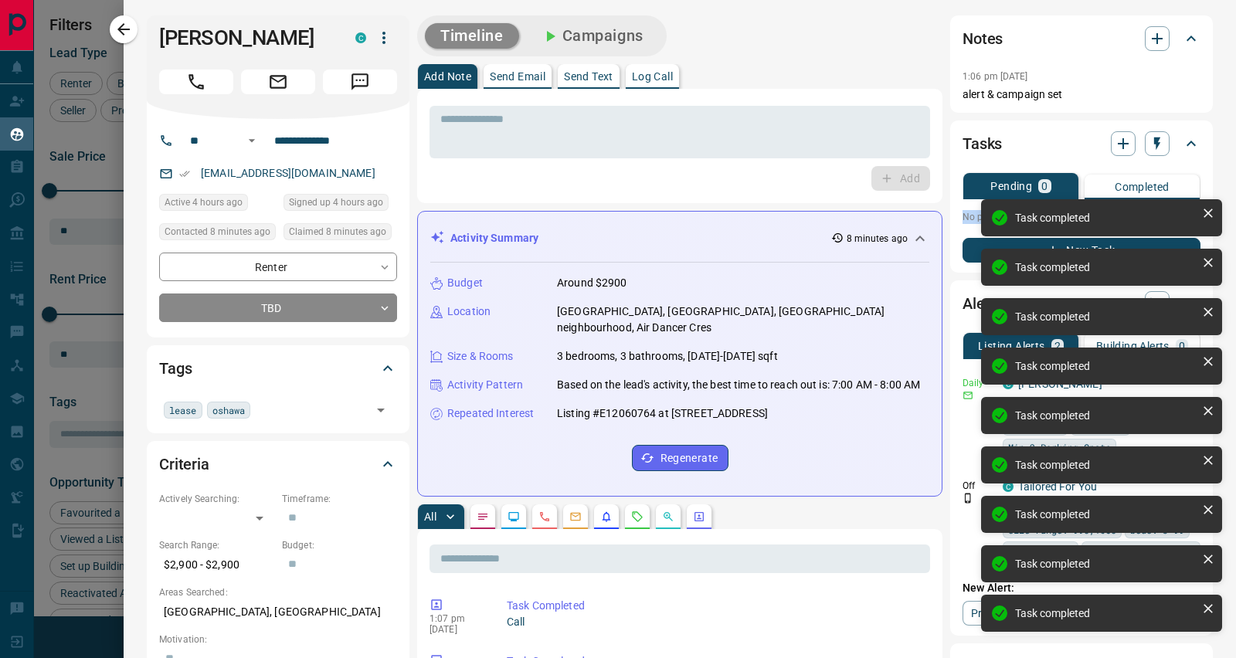
click at [121, 33] on icon "button" at bounding box center [123, 29] width 19 height 19
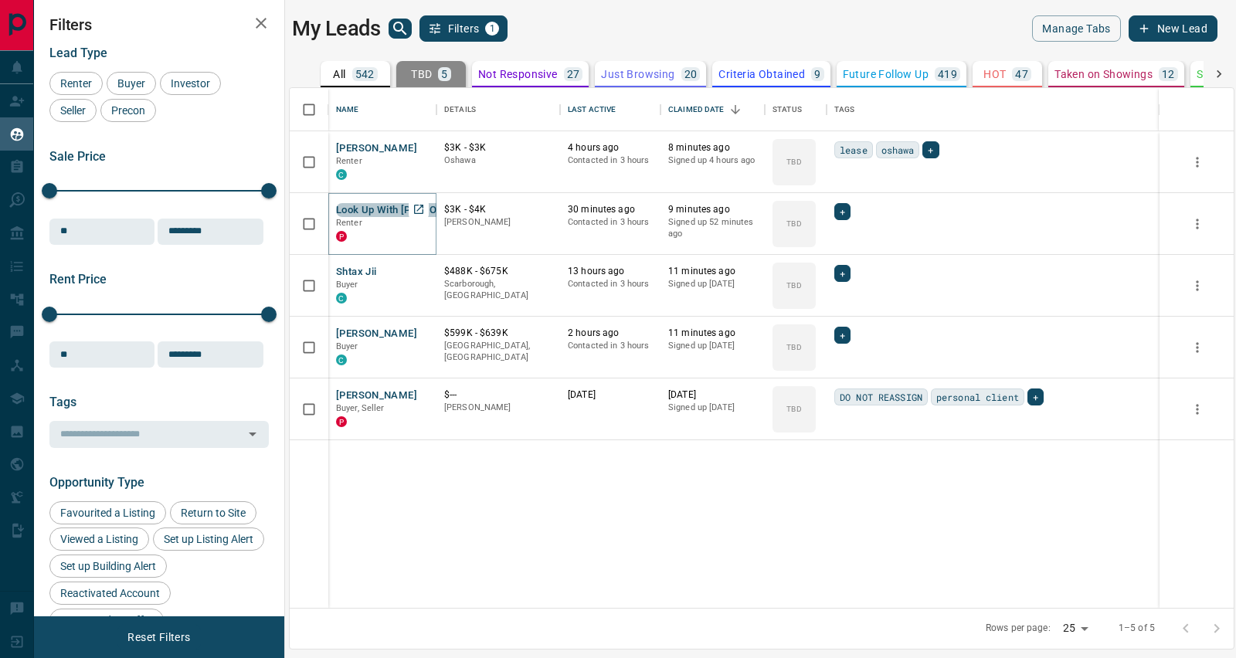
click at [372, 203] on button "Look Up With [PERSON_NAME]" at bounding box center [409, 210] width 146 height 15
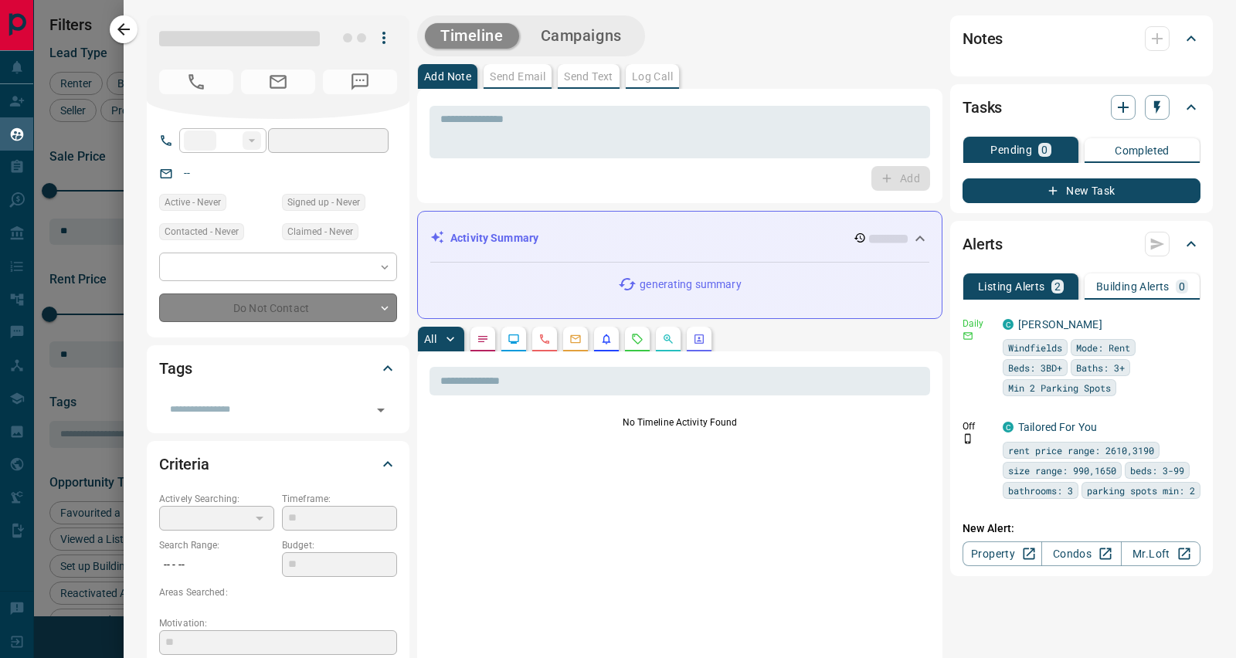
type input "**"
type input "**********"
type input "**"
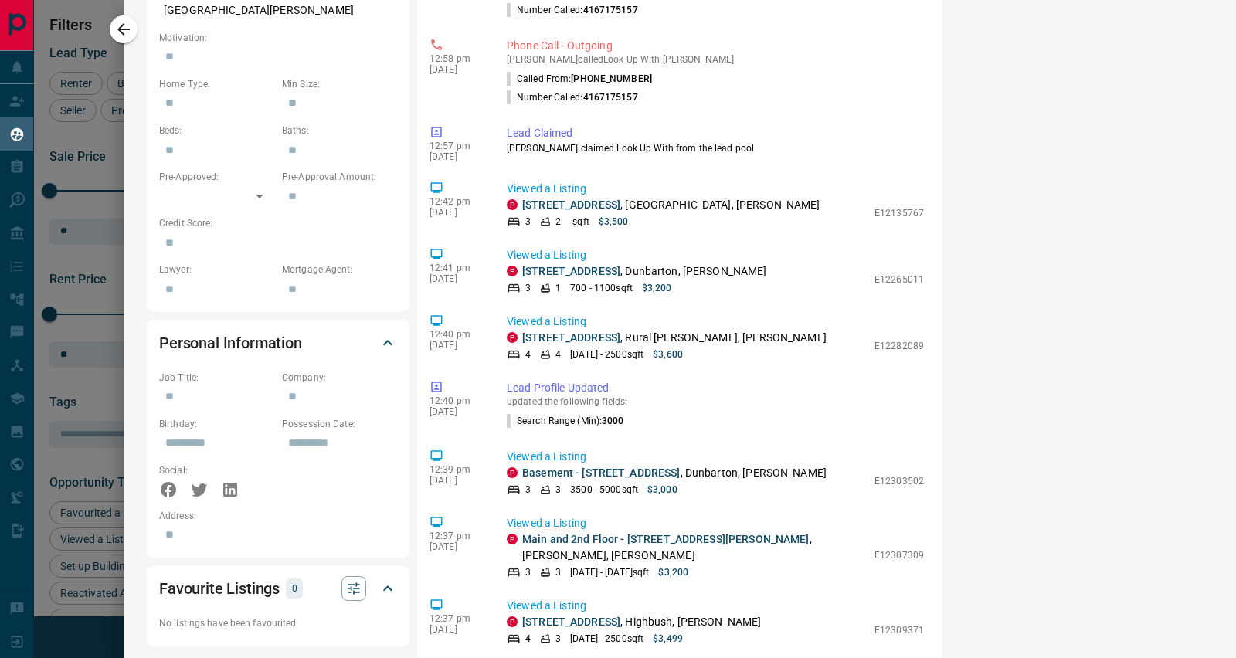
scroll to position [724, 0]
click at [617, 266] on link "[STREET_ADDRESS]" at bounding box center [571, 269] width 98 height 12
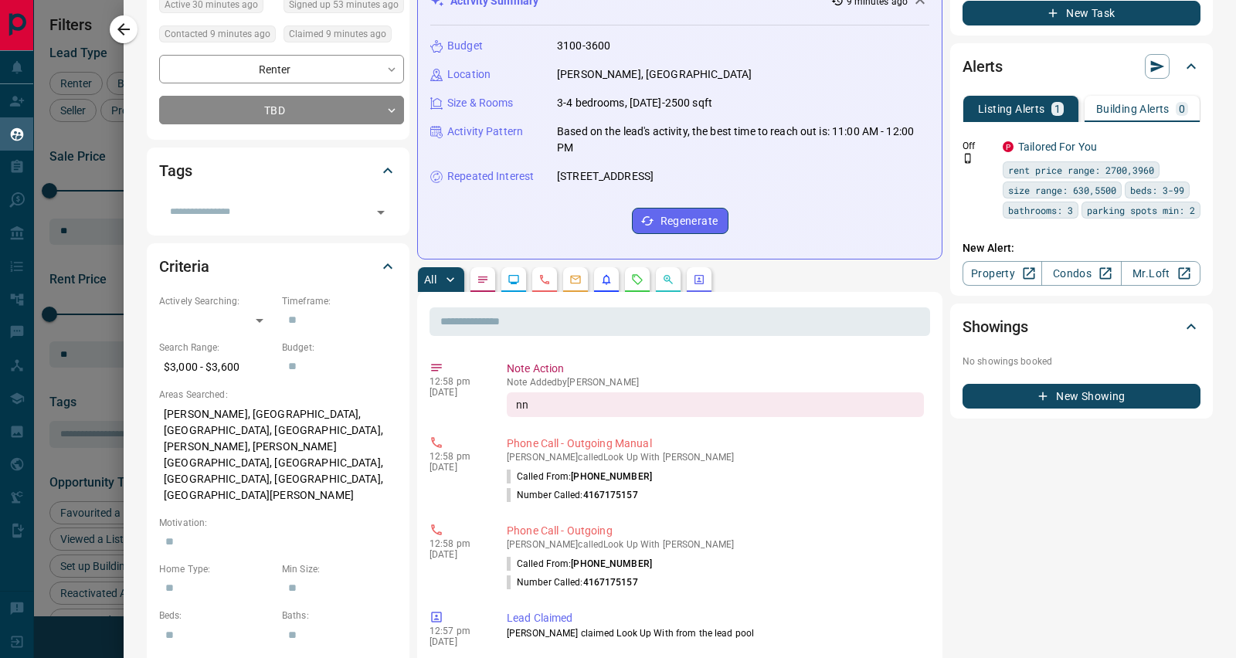
scroll to position [0, 0]
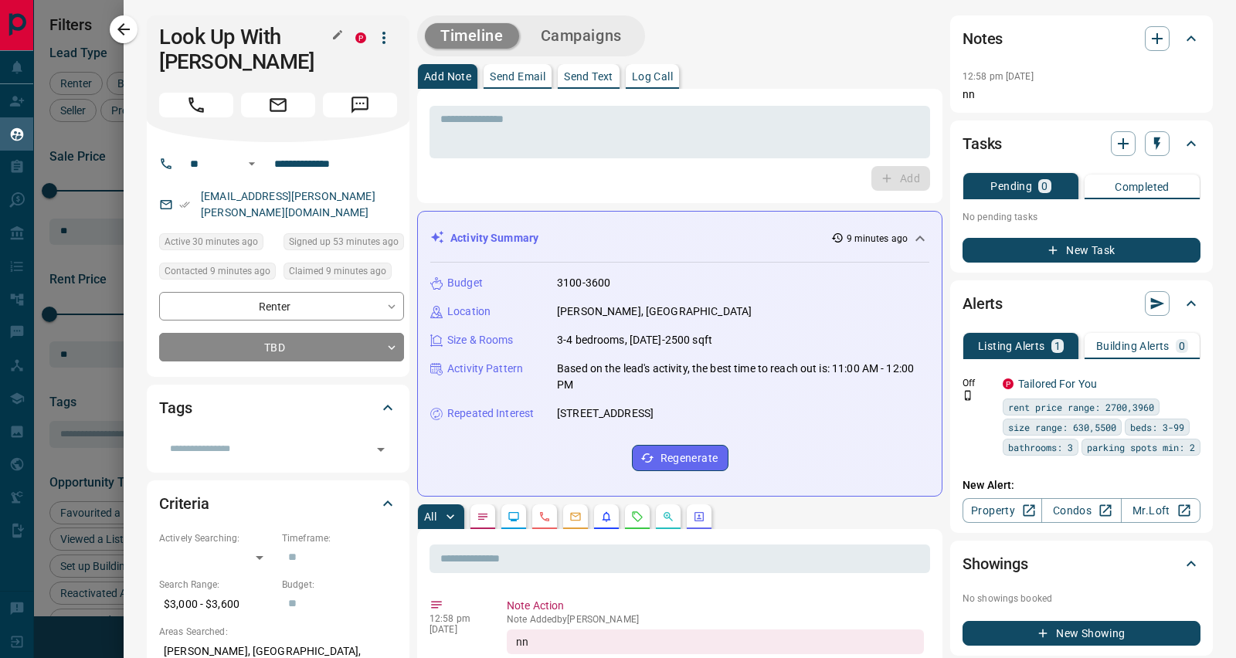
click at [204, 43] on h1 "Look Up With [PERSON_NAME]" at bounding box center [245, 49] width 173 height 49
click at [335, 36] on icon "button" at bounding box center [337, 34] width 9 height 9
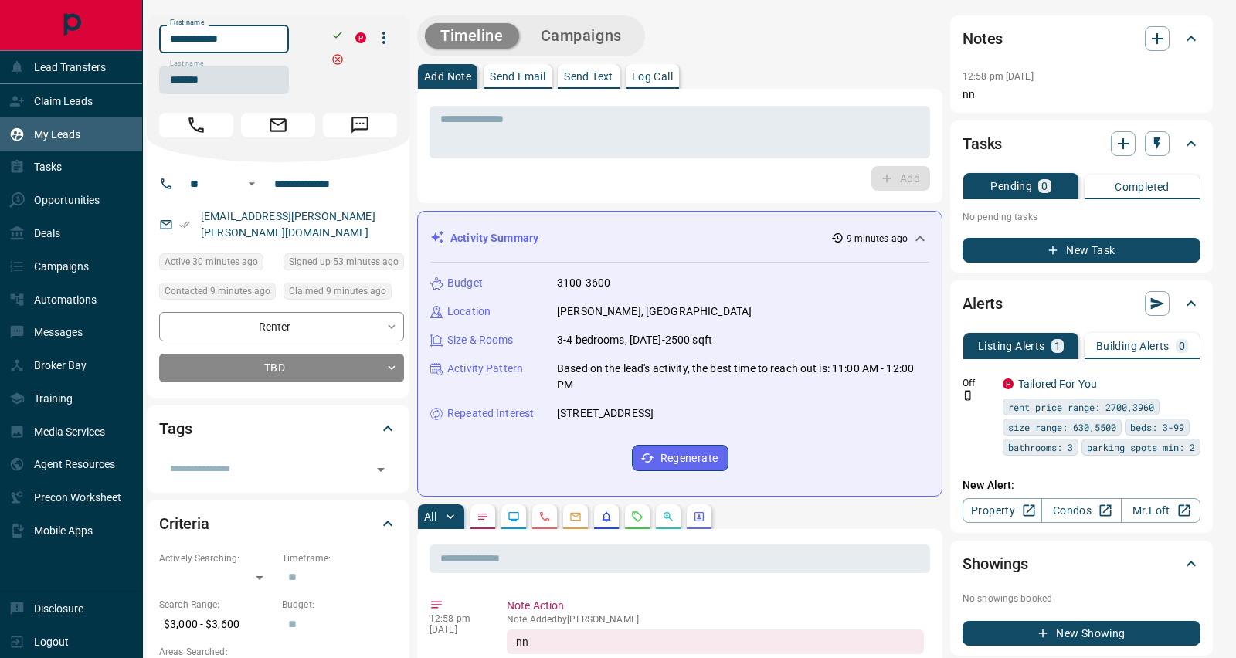
drag, startPoint x: 257, startPoint y: 37, endPoint x: 0, endPoint y: 33, distance: 256.6
click at [0, 33] on body "Lead Transfers Claim Leads My Leads Tasks Opportunities Deals Campaigns Automat…" at bounding box center [618, 319] width 1236 height 639
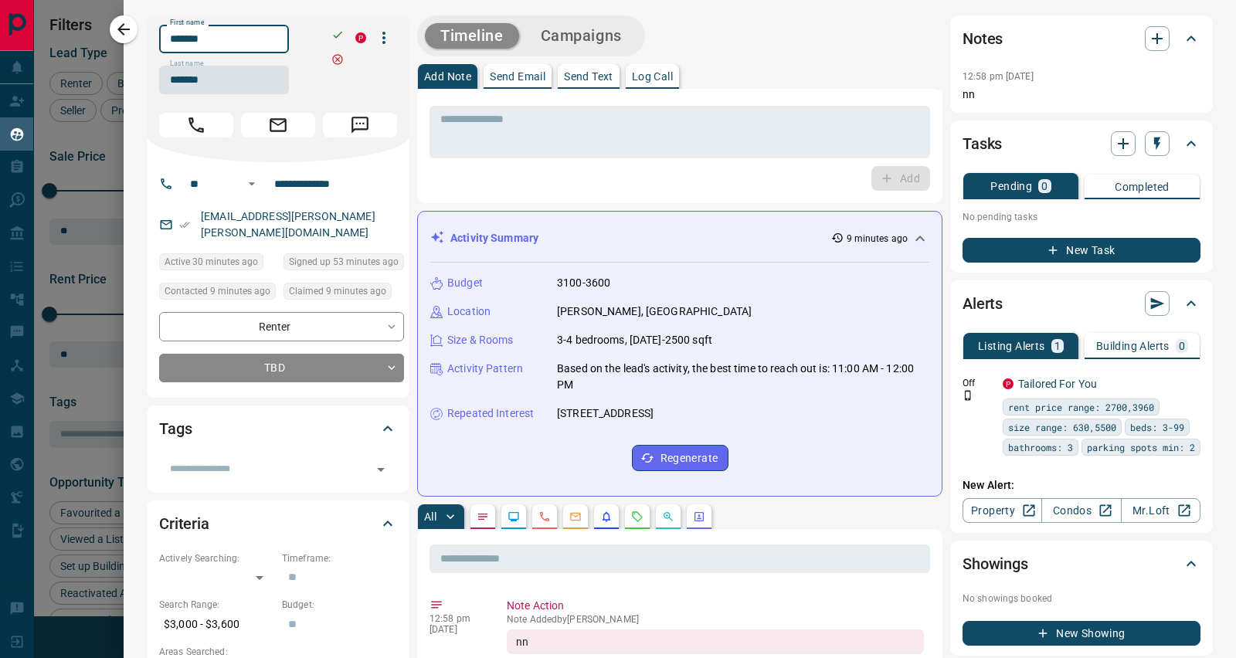
type input "*******"
drag, startPoint x: 220, startPoint y: 75, endPoint x: 140, endPoint y: 66, distance: 80.8
type input "********"
click at [335, 38] on icon "button" at bounding box center [337, 35] width 12 height 12
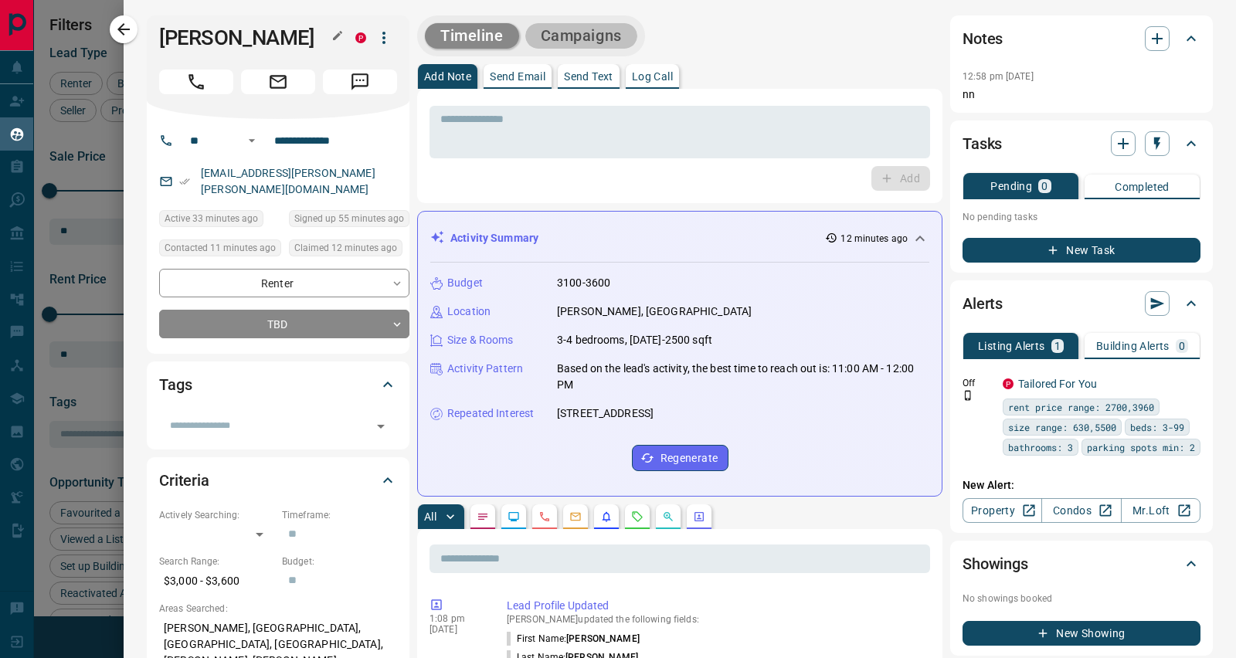
click at [576, 32] on button "Campaigns" at bounding box center [581, 35] width 112 height 25
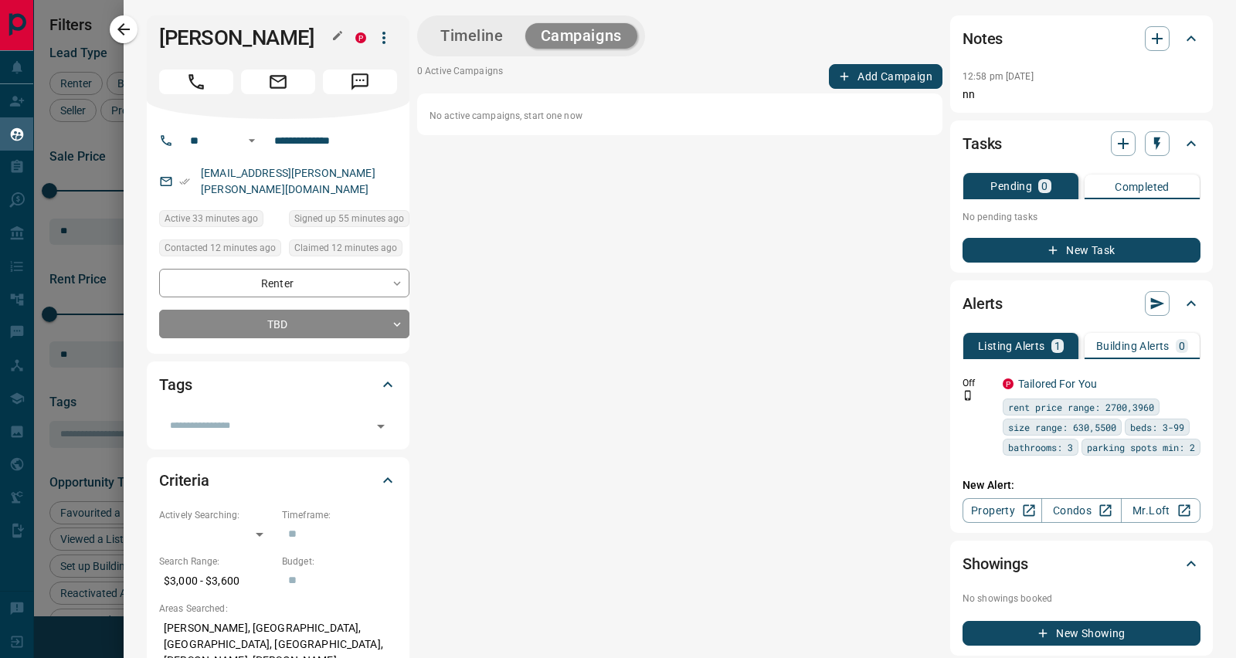
click at [897, 73] on button "Add Campaign" at bounding box center [886, 76] width 114 height 25
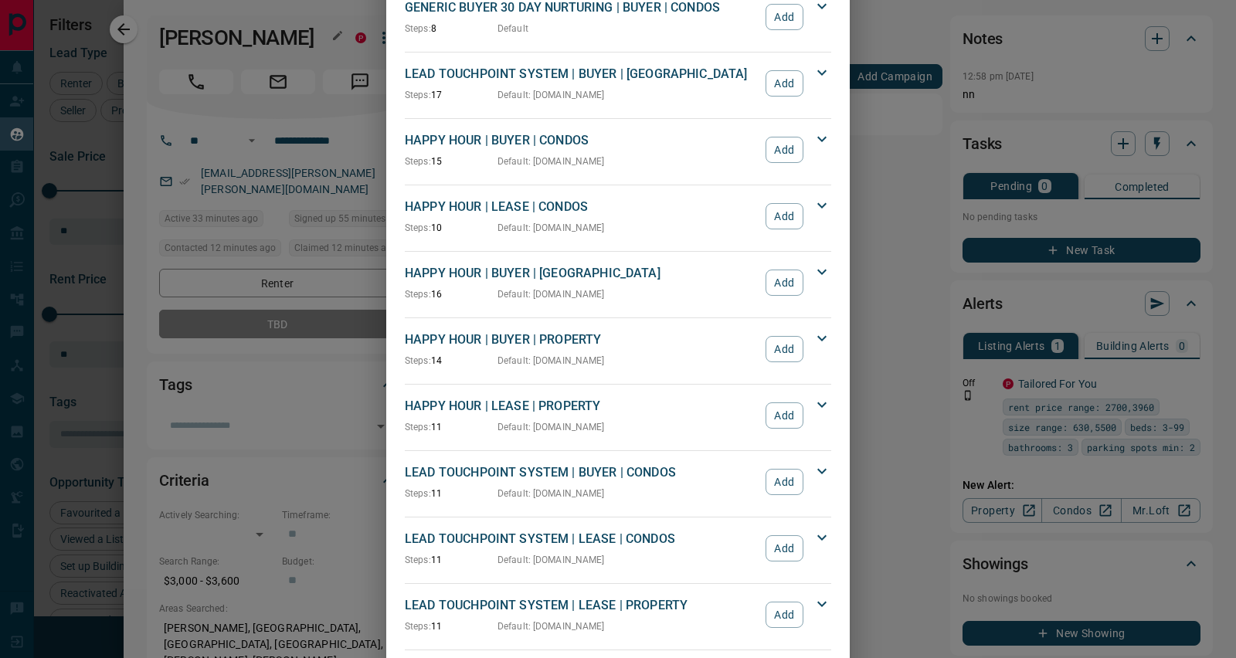
scroll to position [82, 0]
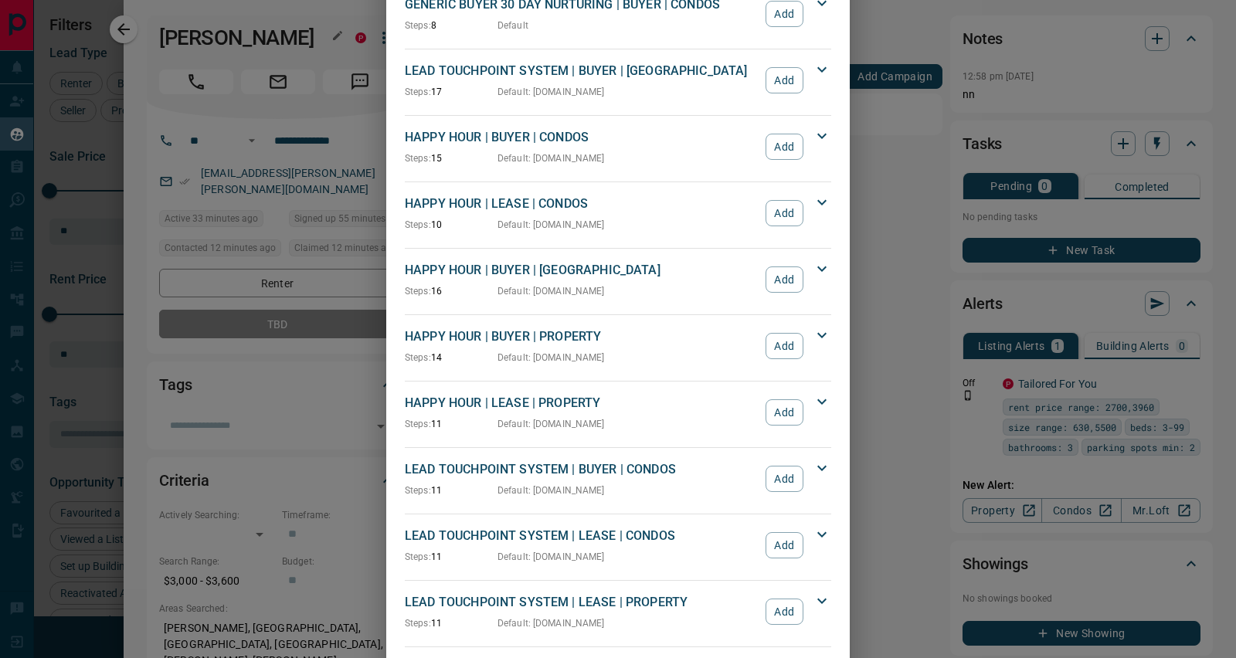
click at [770, 610] on button "Add" at bounding box center [785, 612] width 38 height 26
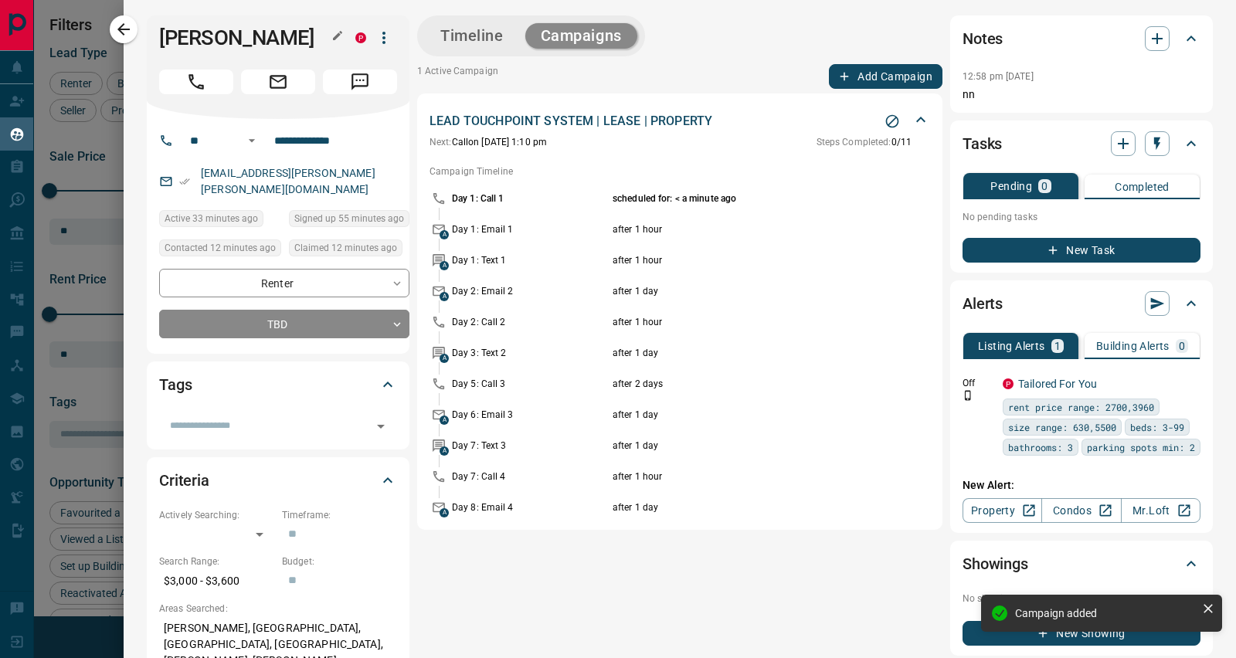
click at [1148, 37] on icon "button" at bounding box center [1157, 38] width 19 height 19
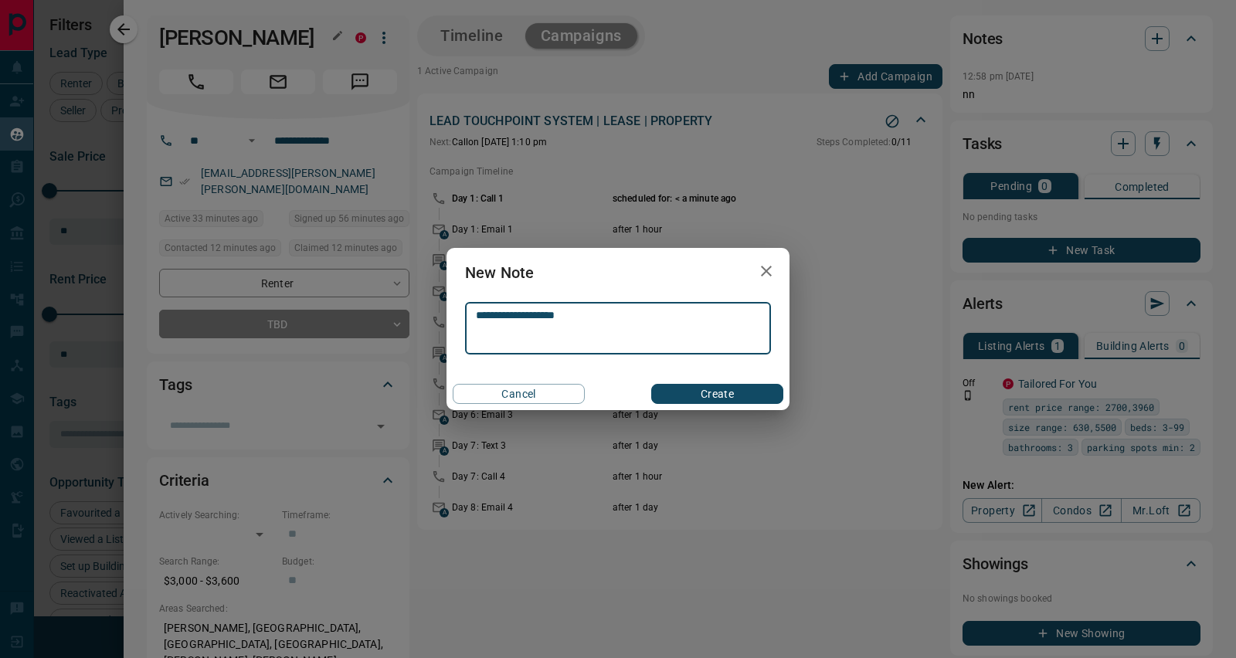
type textarea "**********"
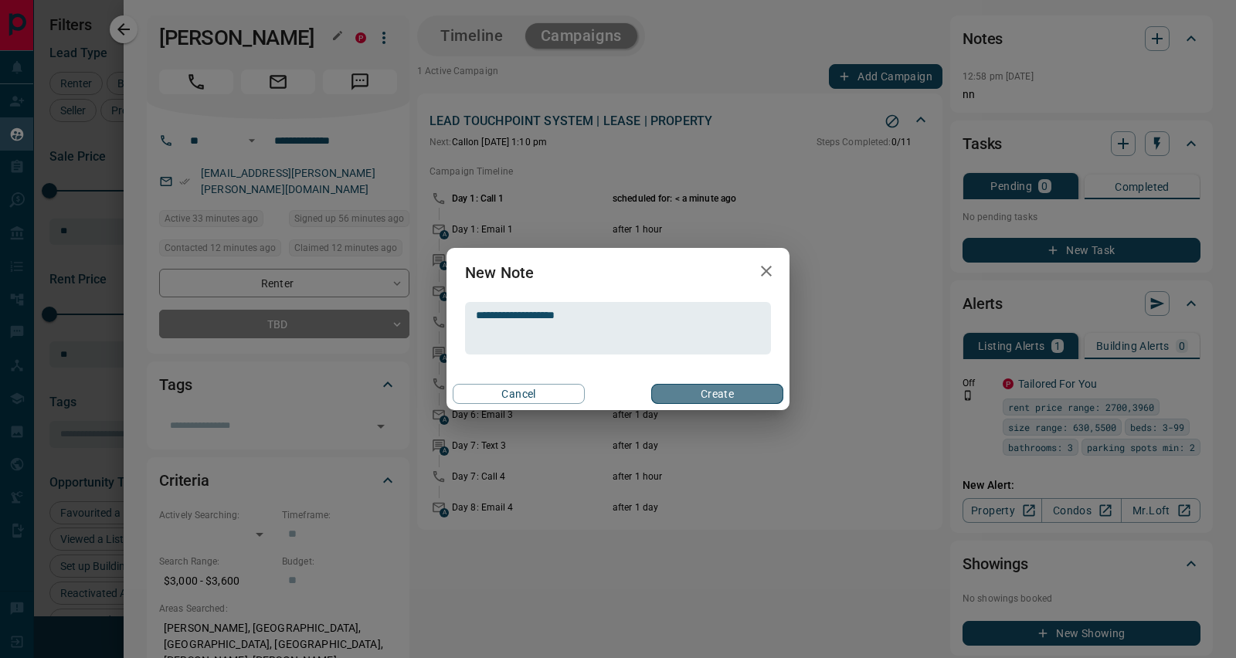
click at [711, 389] on button "Create" at bounding box center [717, 394] width 132 height 20
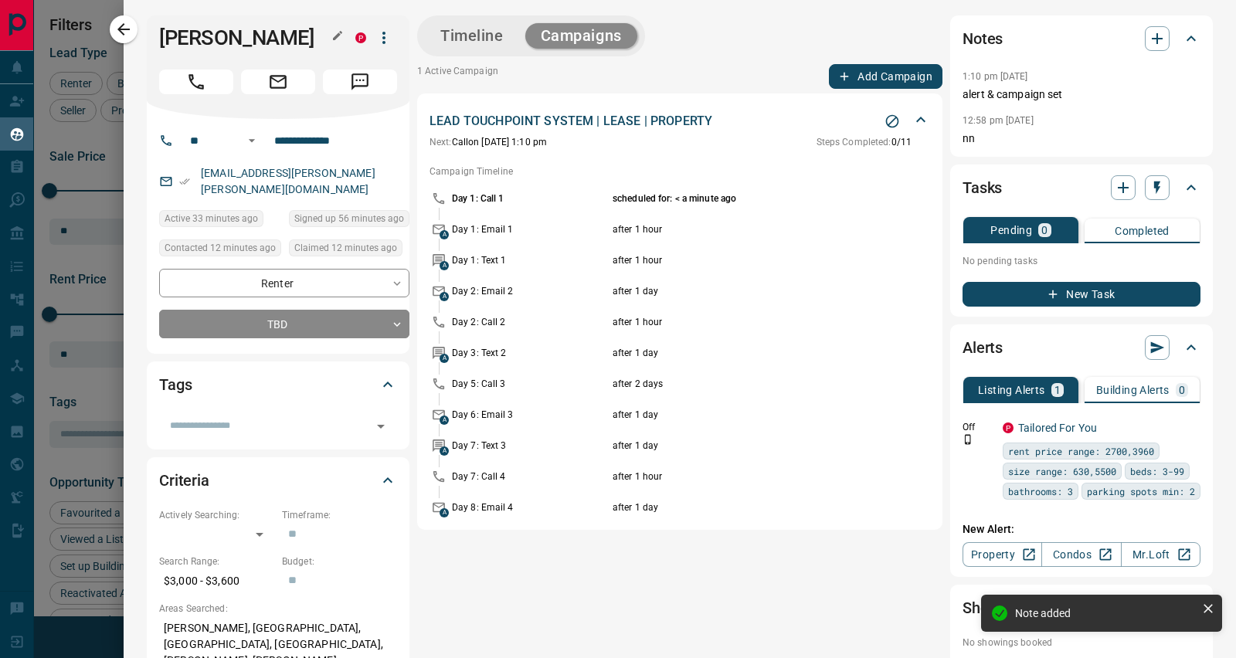
click at [211, 428] on input "text" at bounding box center [265, 425] width 203 height 17
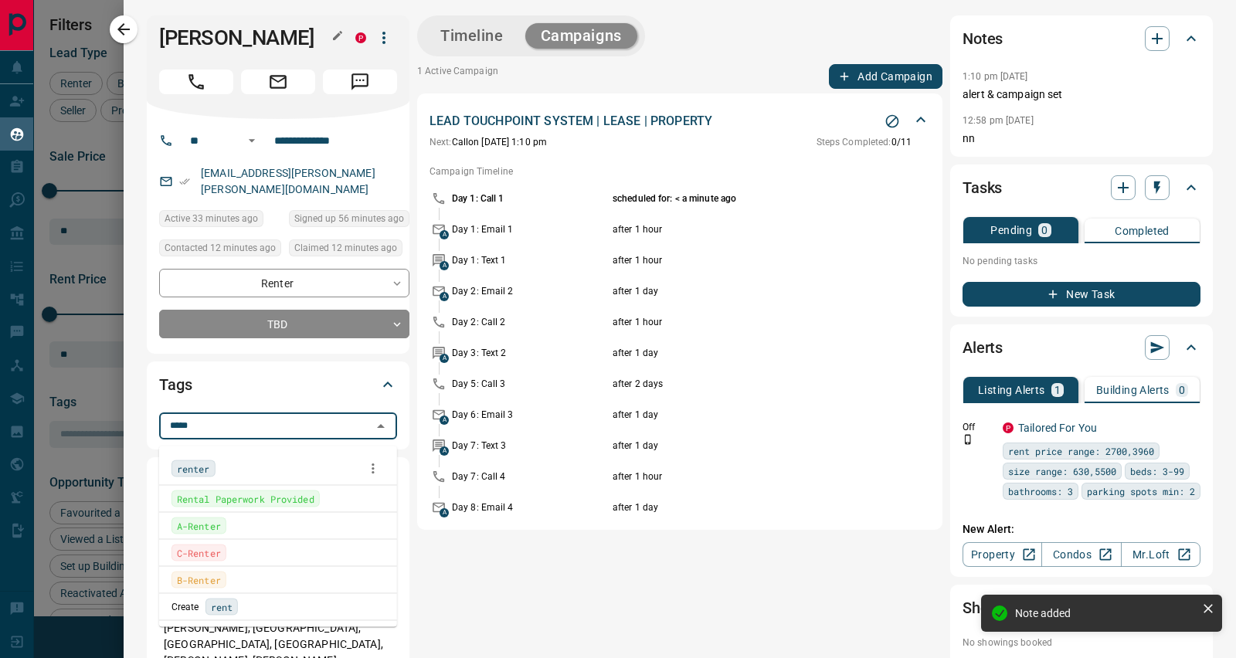
type input "******"
click at [192, 469] on span "renter" at bounding box center [193, 468] width 33 height 15
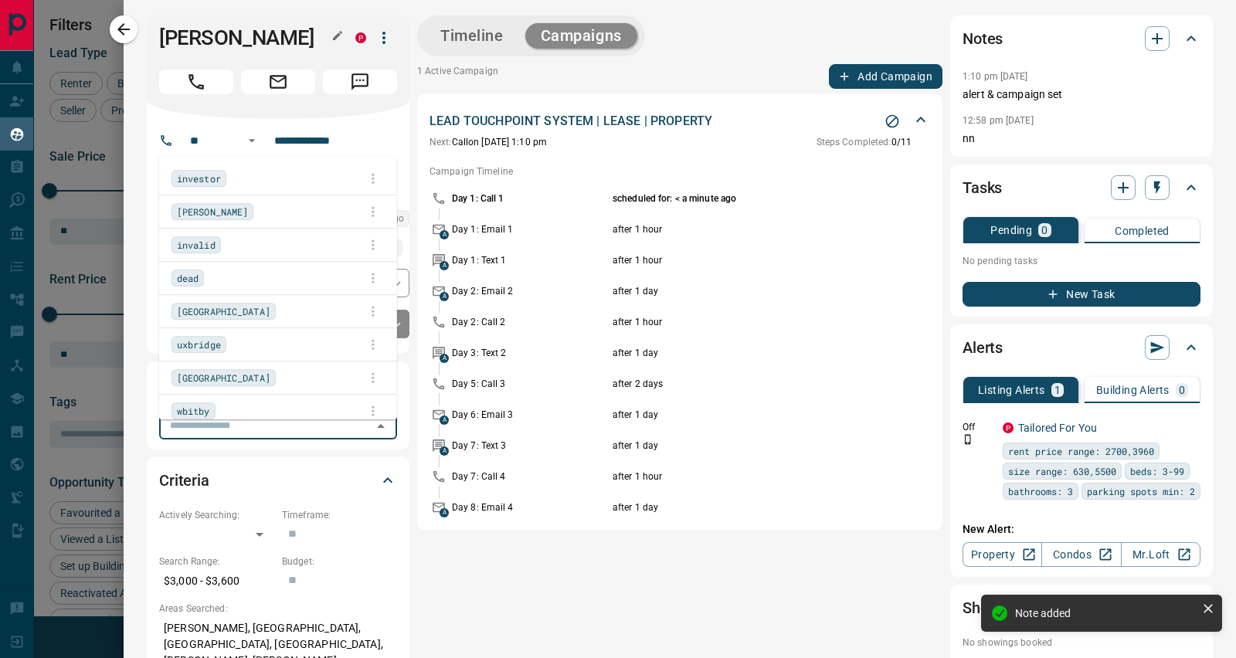
scroll to position [505, 929]
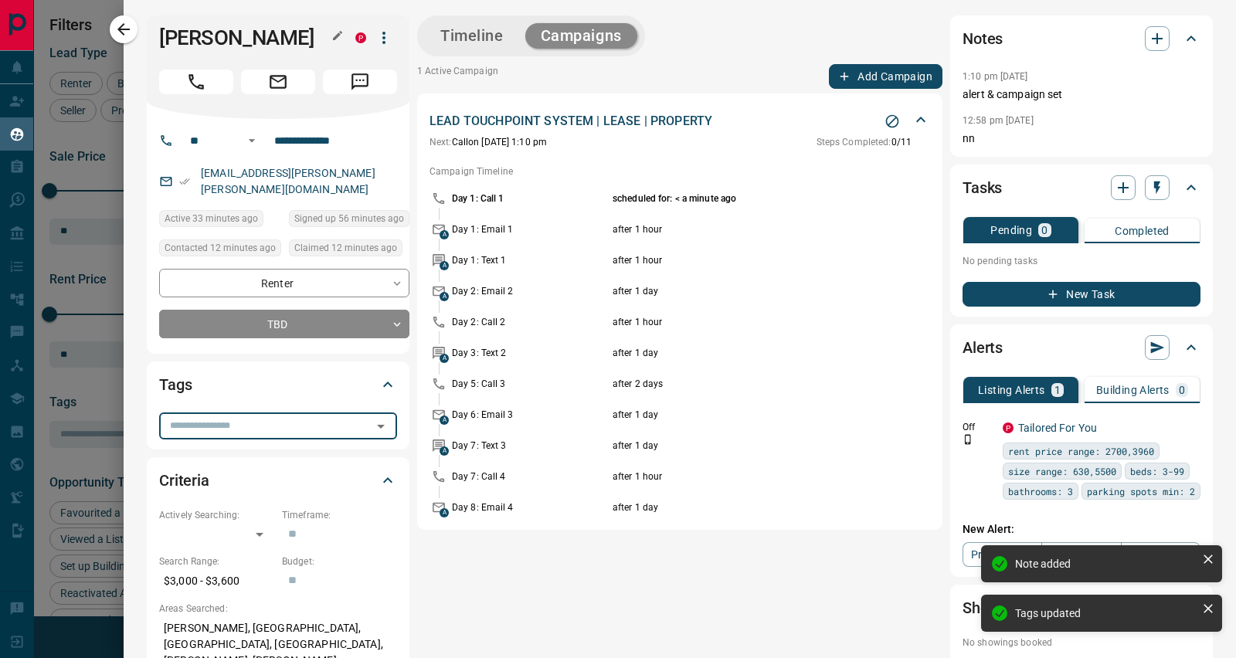
click at [229, 434] on input "text" at bounding box center [265, 425] width 203 height 17
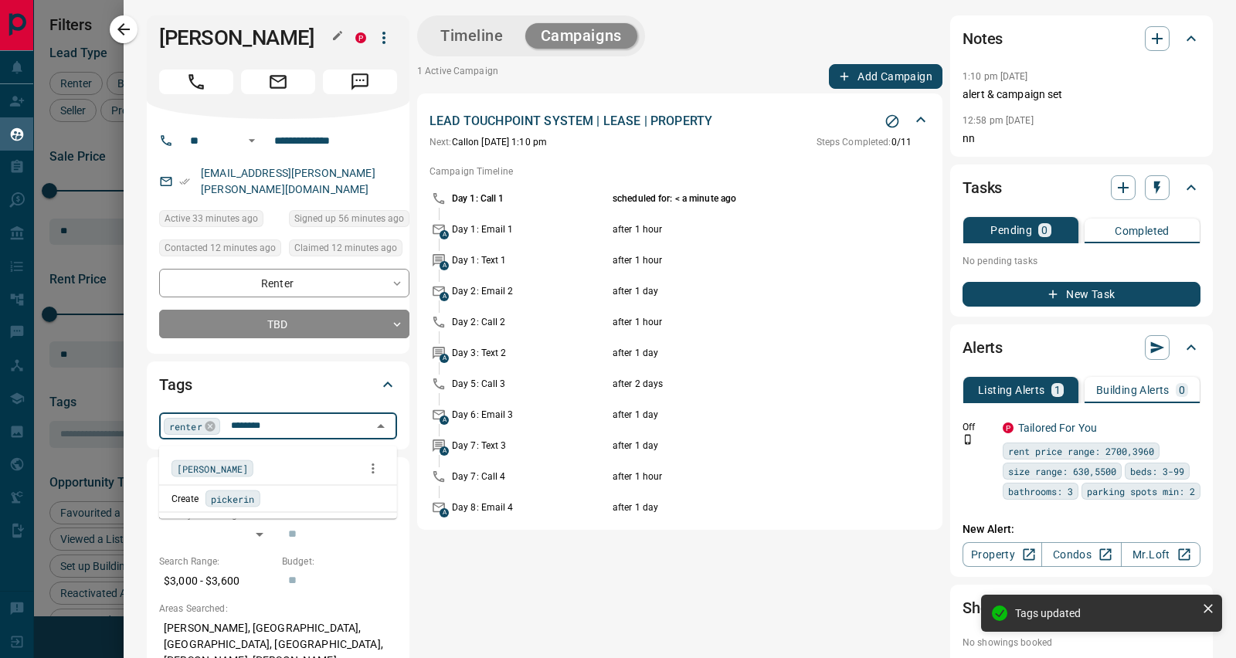
type input "*********"
click at [209, 466] on span "[PERSON_NAME]" at bounding box center [212, 468] width 71 height 15
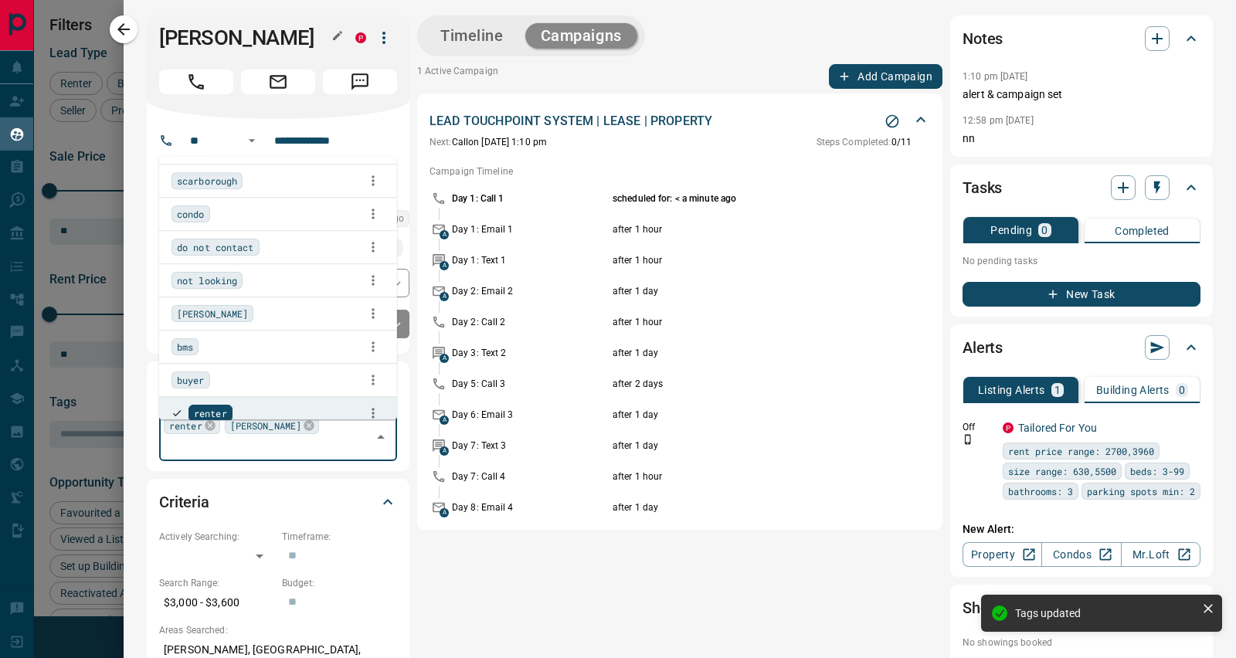
click at [122, 25] on icon "button" at bounding box center [123, 29] width 12 height 12
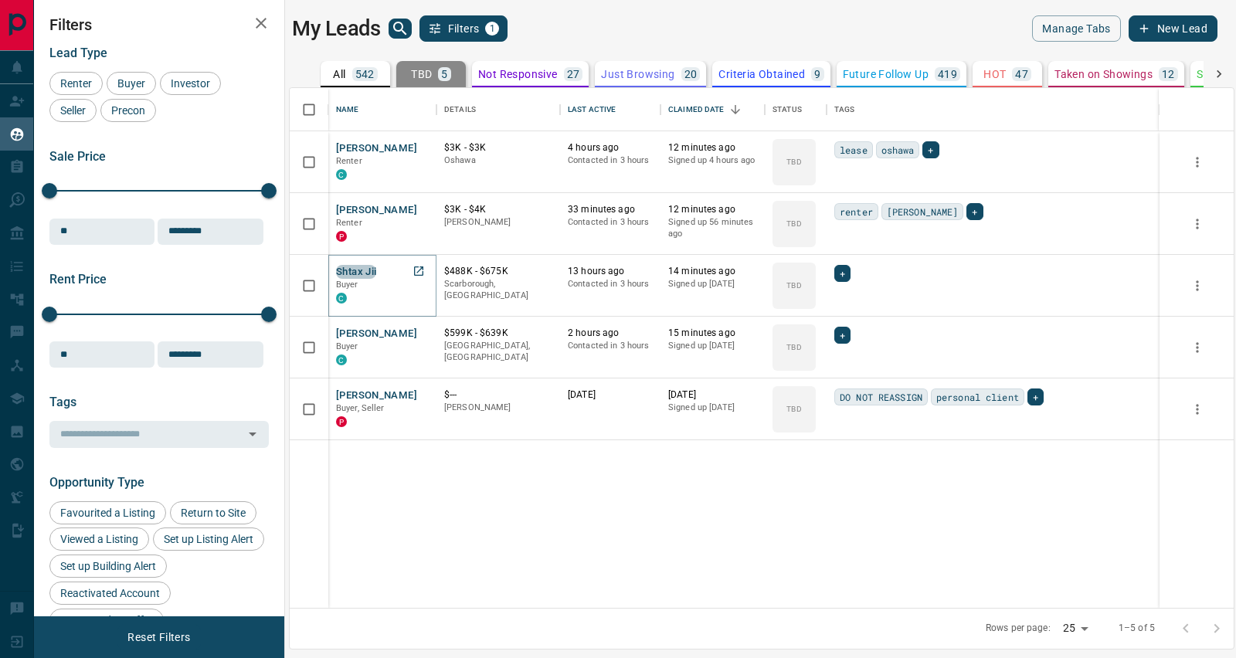
click at [368, 274] on button "Shtax Jii" at bounding box center [356, 272] width 40 height 15
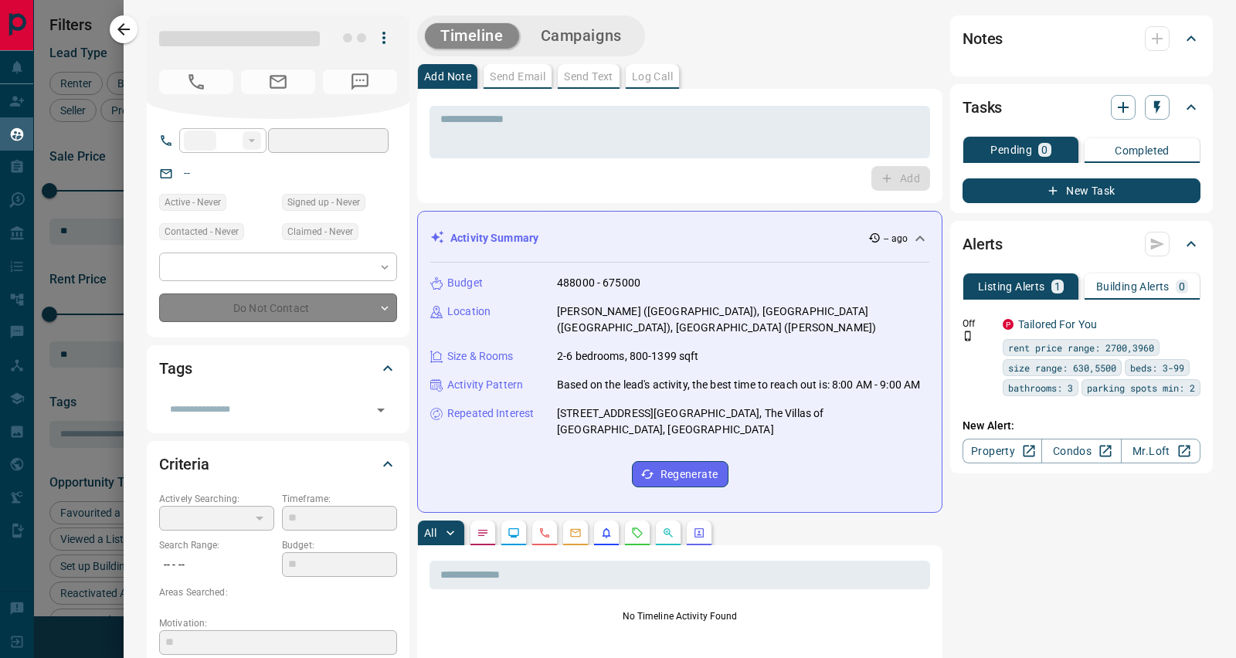
type input "**"
type input "**********"
type input "**"
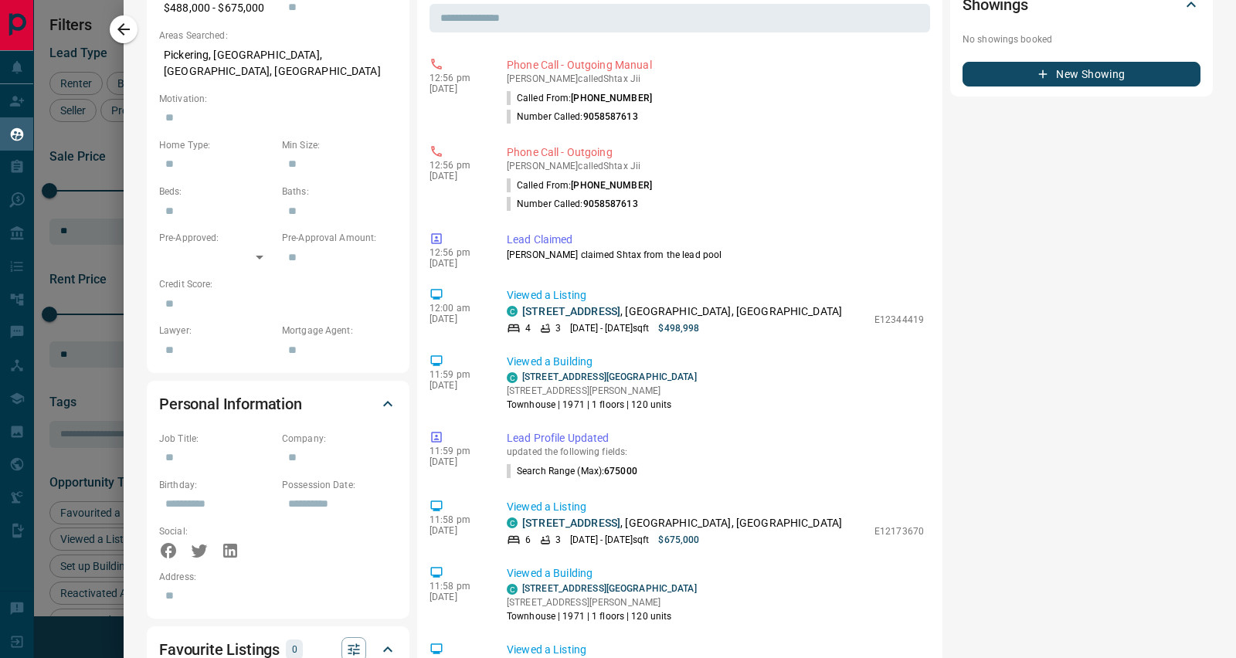
scroll to position [560, 0]
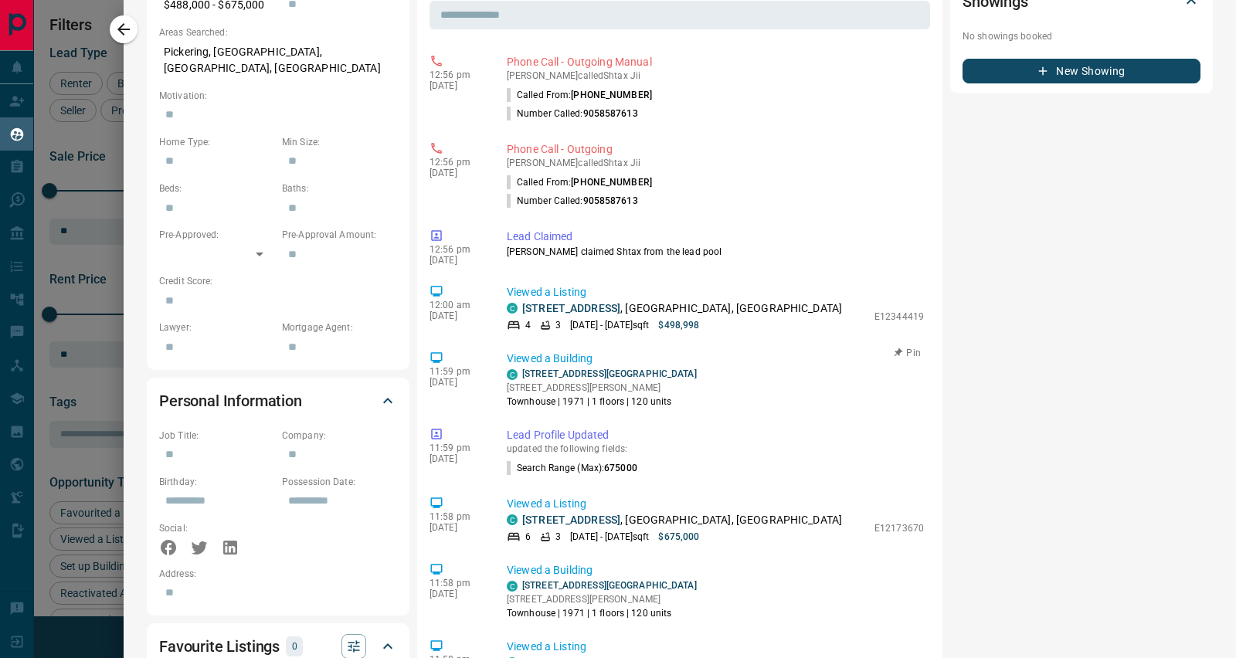
click at [567, 369] on link "[STREET_ADDRESS][GEOGRAPHIC_DATA]" at bounding box center [609, 374] width 175 height 11
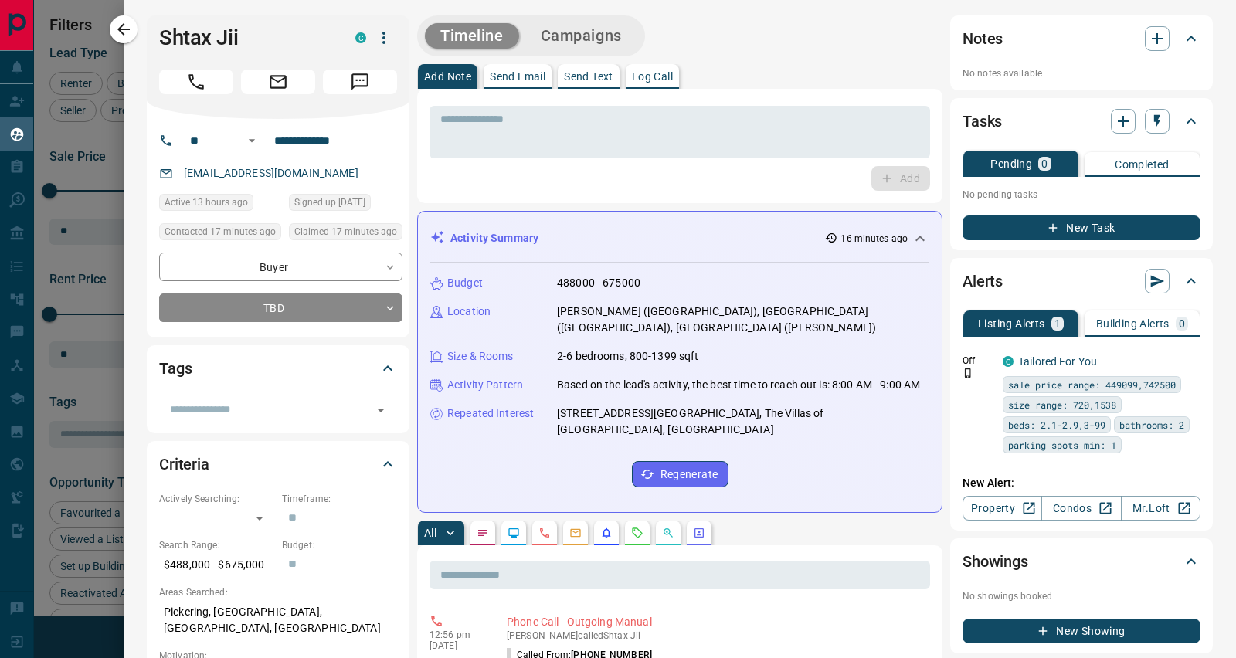
click at [220, 411] on input "text" at bounding box center [265, 409] width 203 height 17
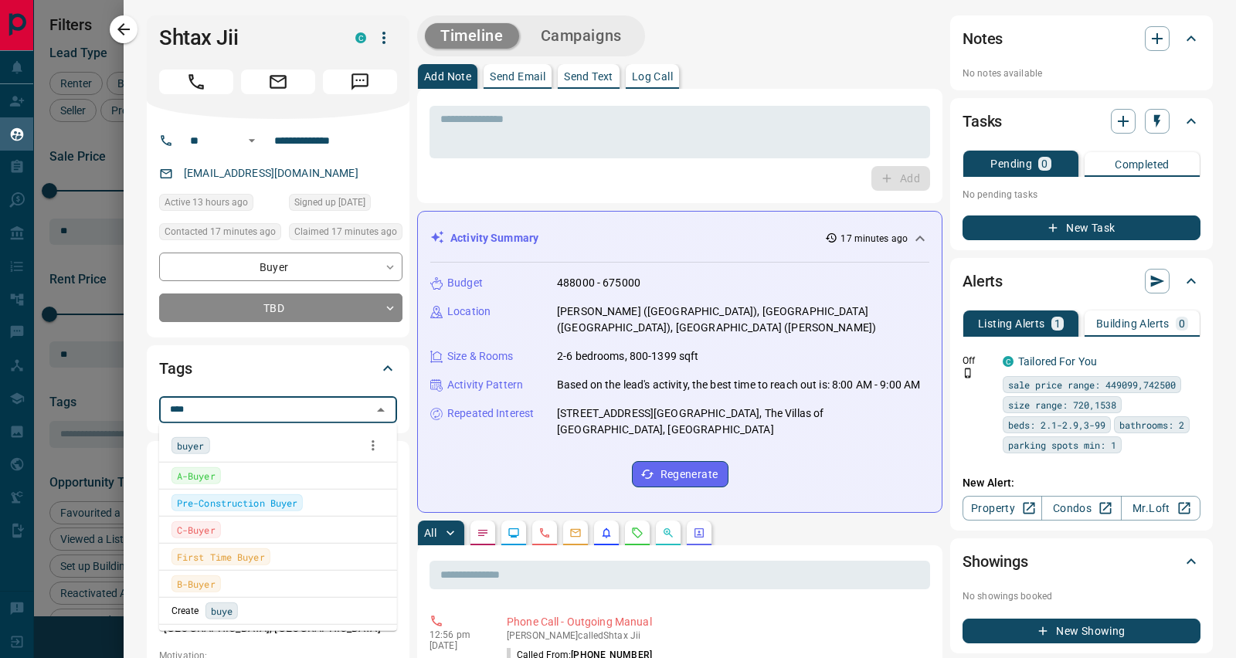
type input "*****"
click at [192, 443] on span "buyer" at bounding box center [191, 445] width 28 height 15
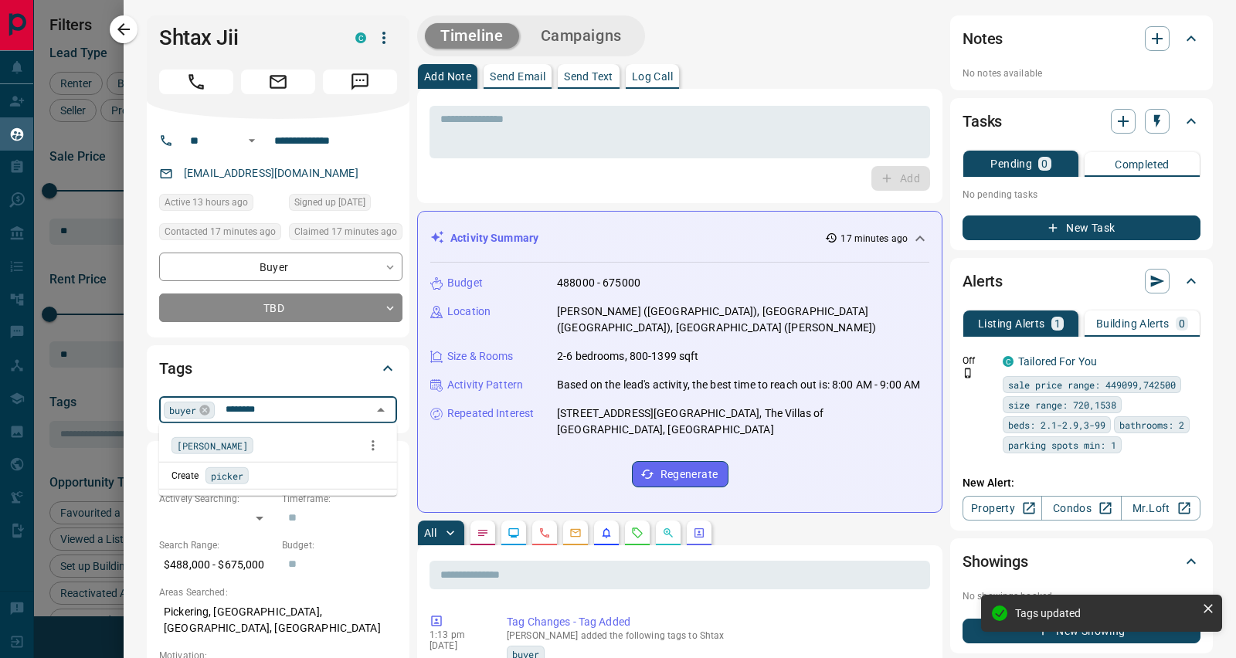
type input "*********"
click at [200, 438] on span "[PERSON_NAME]" at bounding box center [212, 445] width 71 height 15
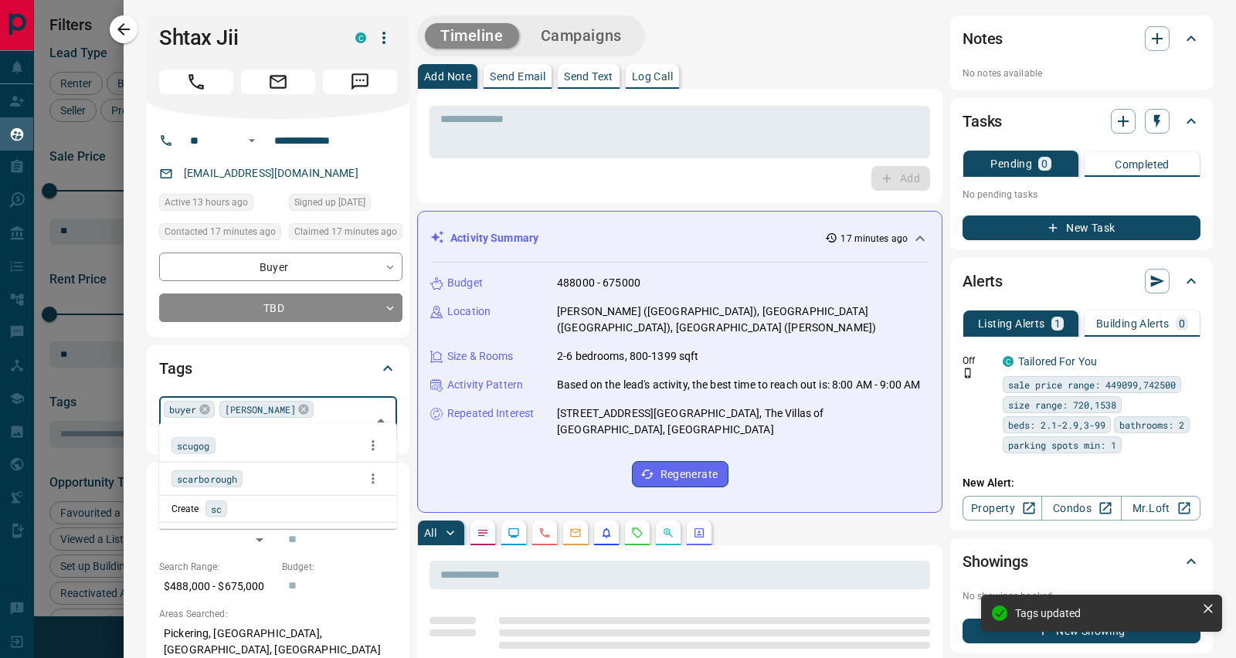
scroll to position [0, 0]
type input "****"
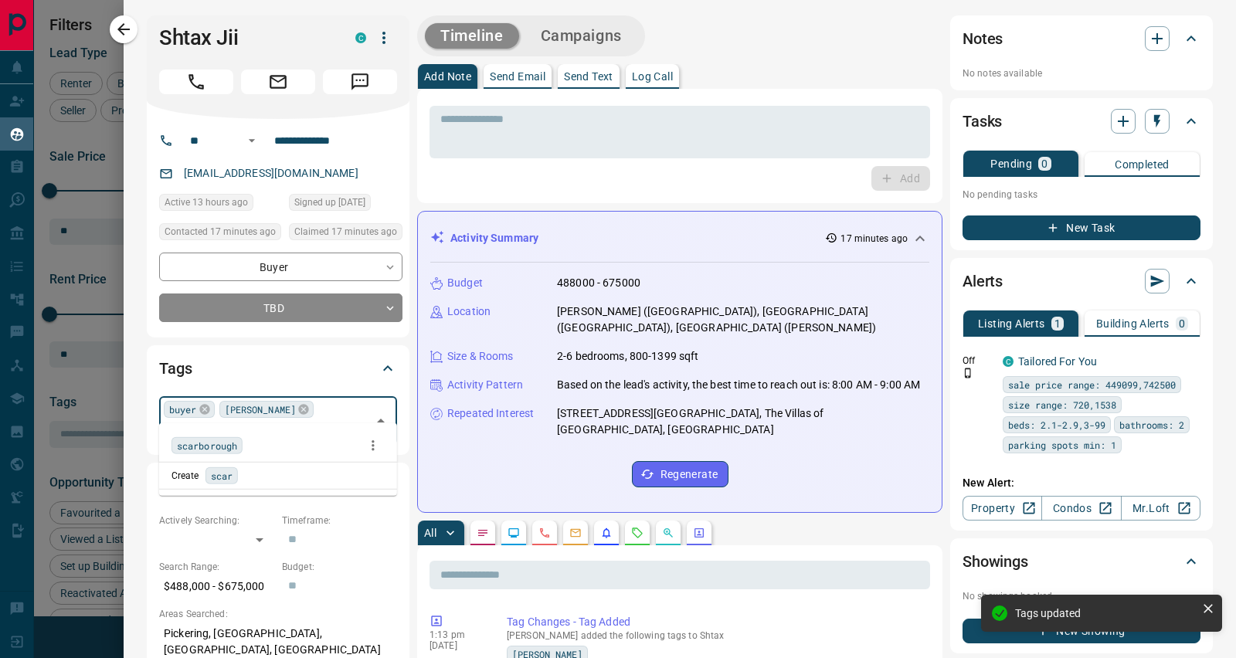
click at [196, 443] on span "scarborough" at bounding box center [207, 445] width 60 height 15
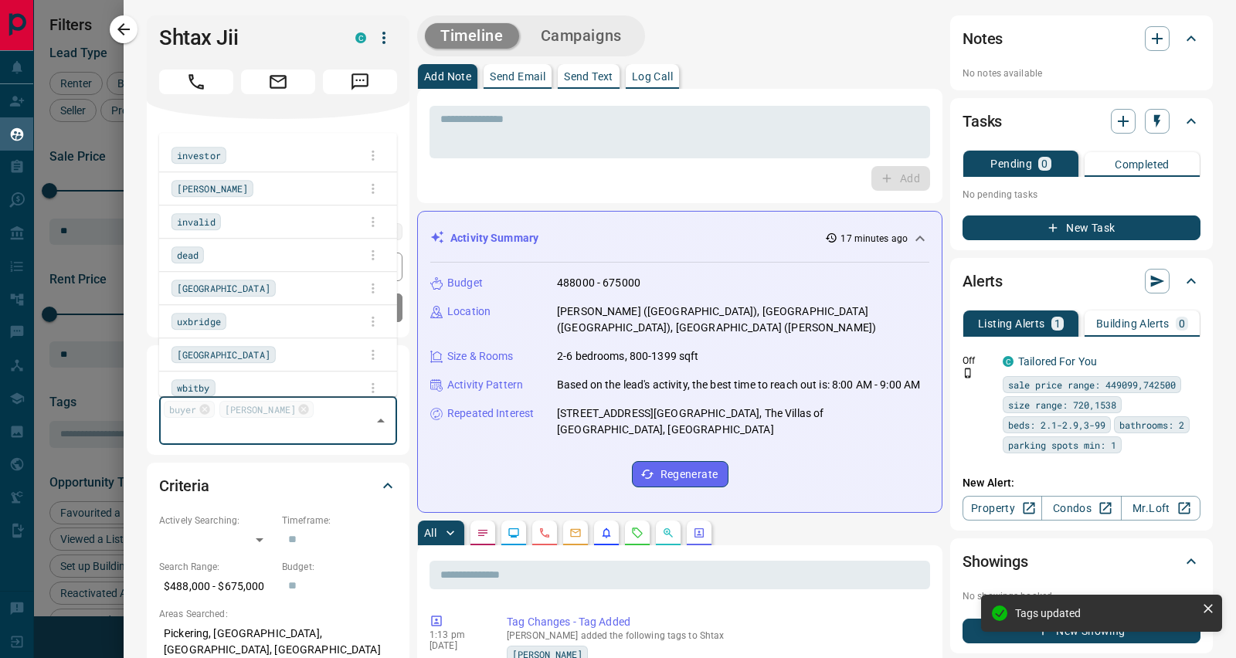
scroll to position [505, 929]
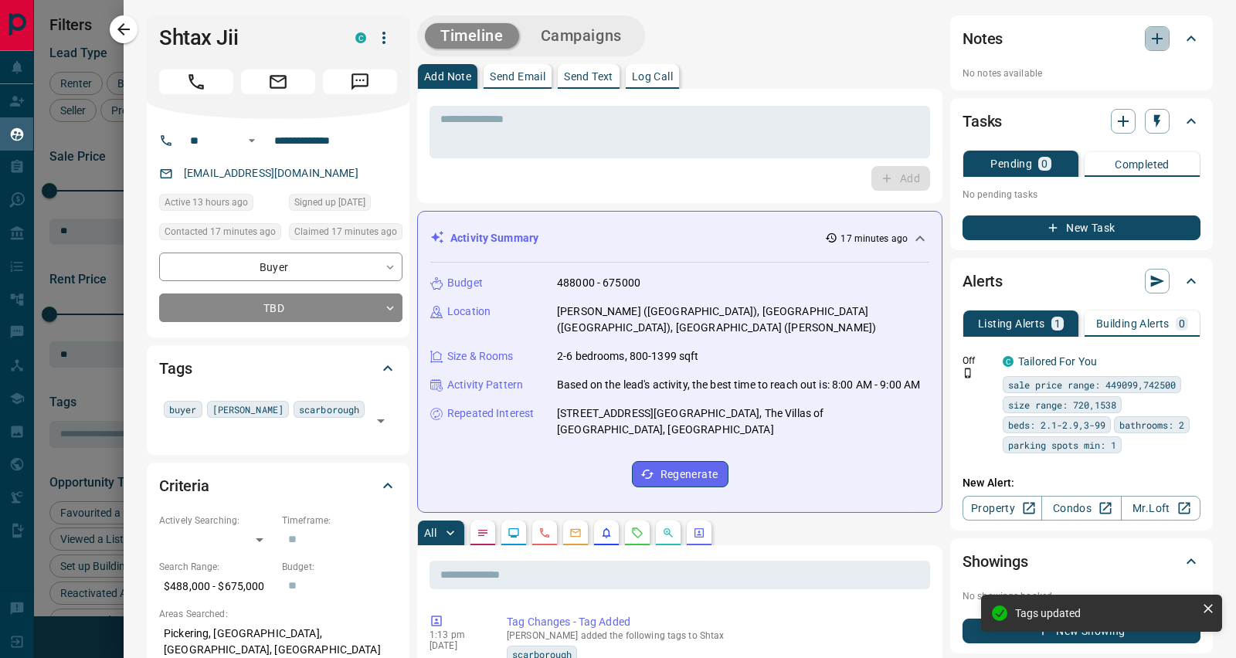
click at [1148, 32] on icon "button" at bounding box center [1157, 38] width 19 height 19
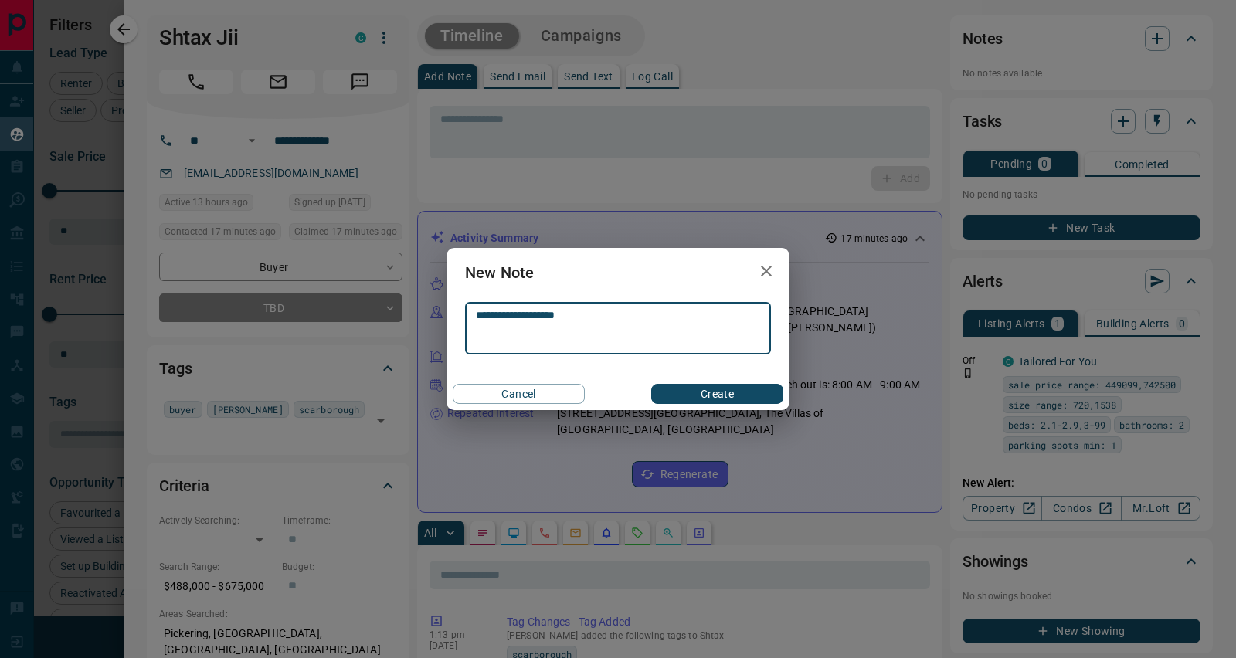
type textarea "**********"
click at [713, 394] on button "Create" at bounding box center [717, 394] width 132 height 20
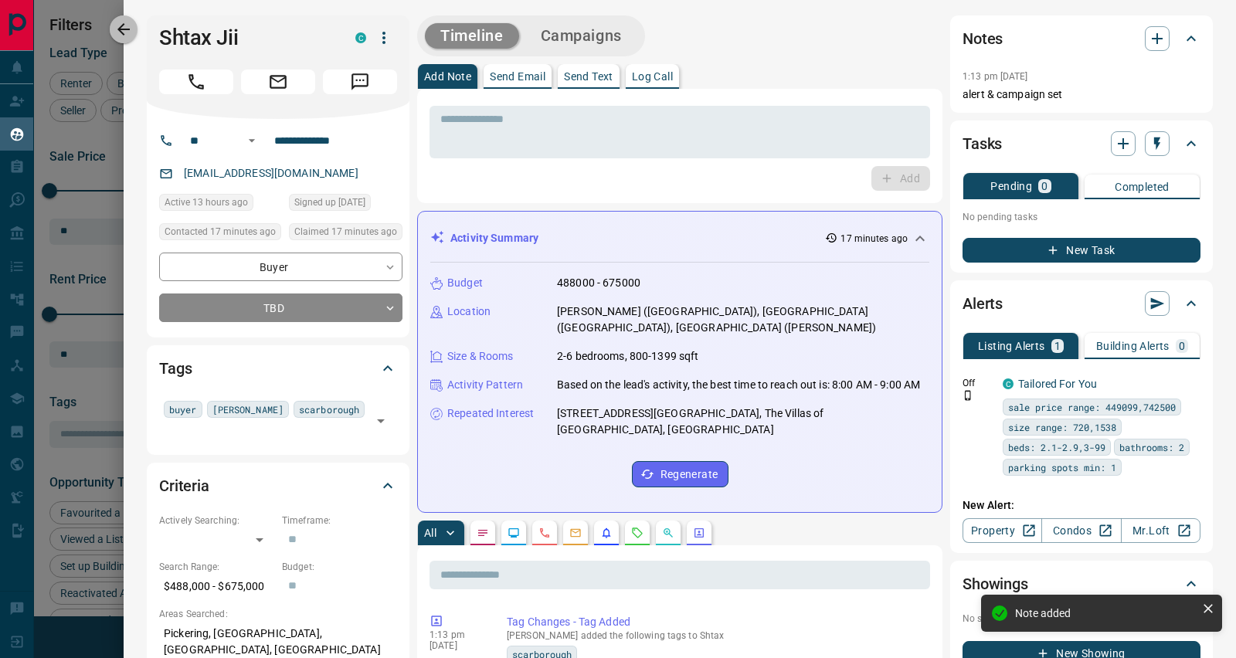
click at [126, 25] on icon "button" at bounding box center [123, 29] width 19 height 19
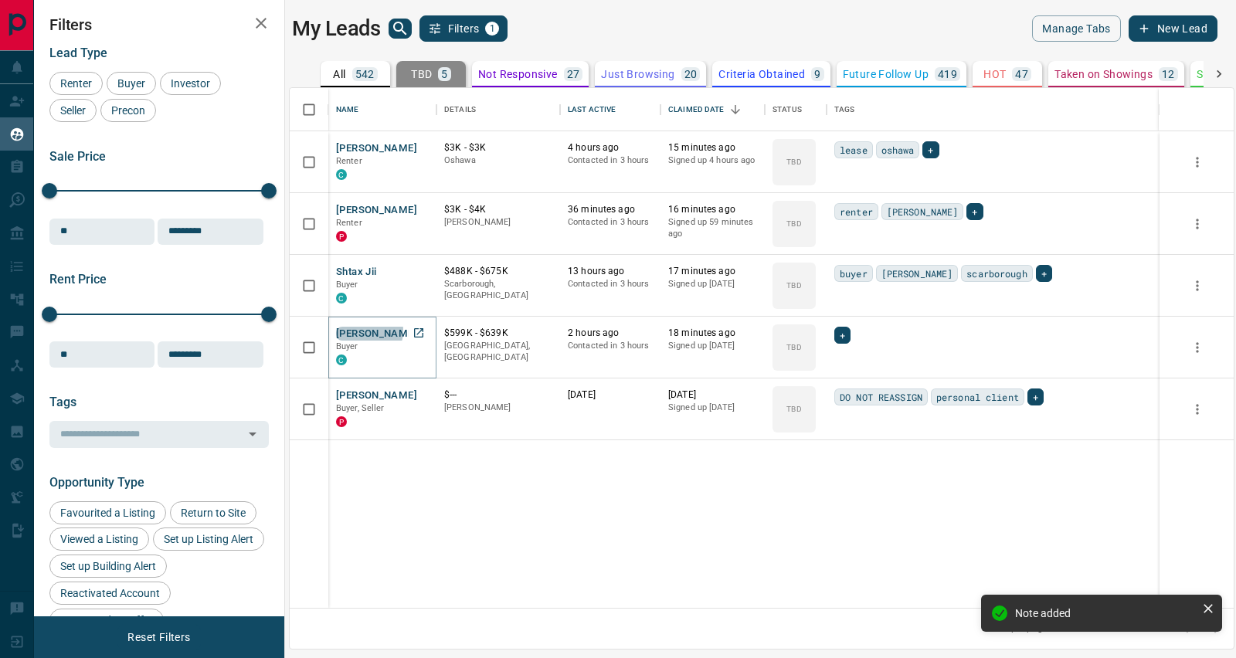
click at [367, 330] on button "[PERSON_NAME]" at bounding box center [376, 334] width 81 height 15
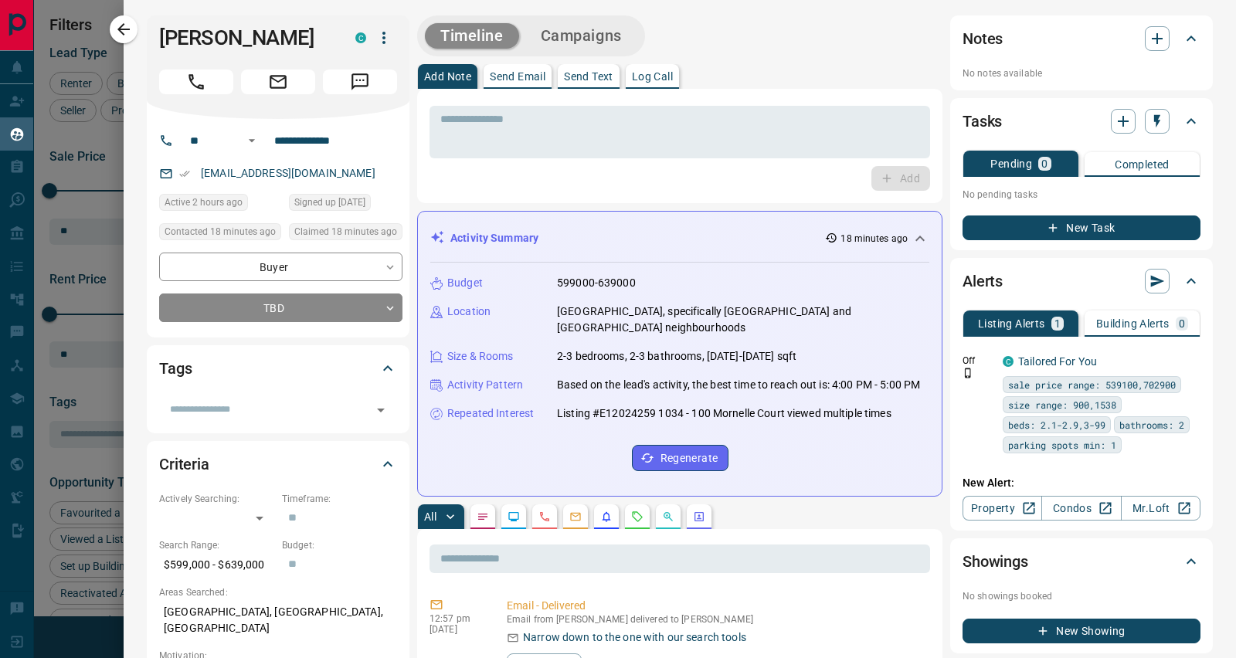
click at [236, 411] on input "text" at bounding box center [265, 409] width 203 height 17
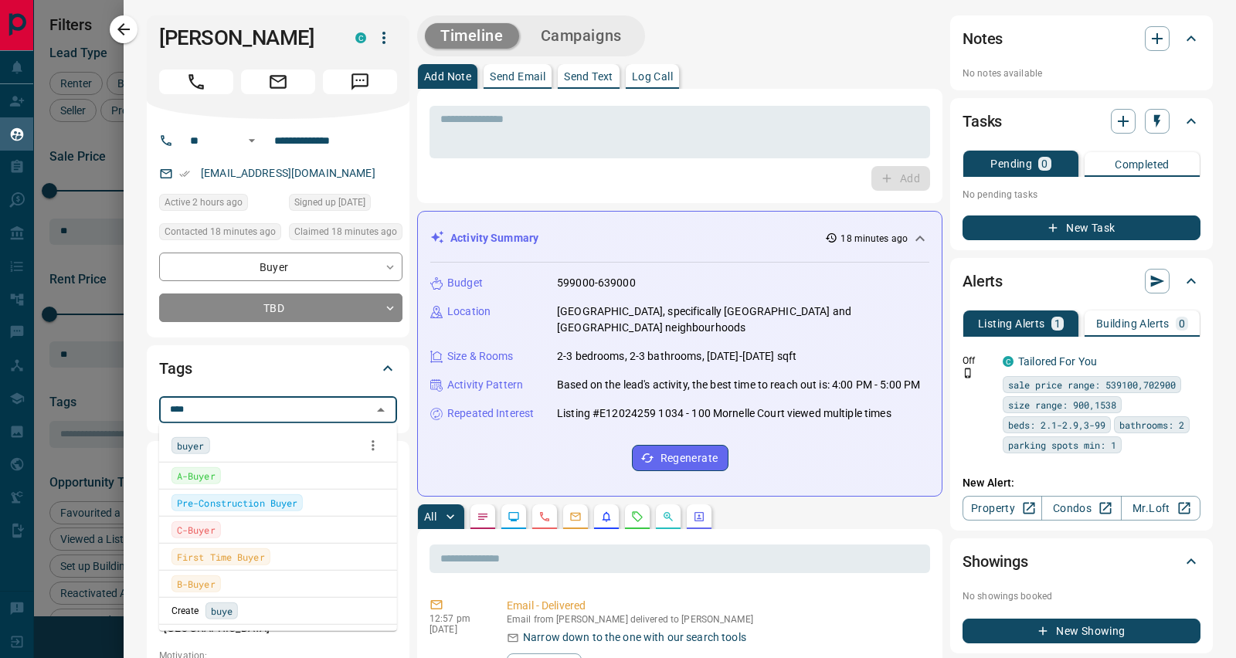
type input "*****"
click at [199, 438] on span "buyer" at bounding box center [191, 445] width 28 height 15
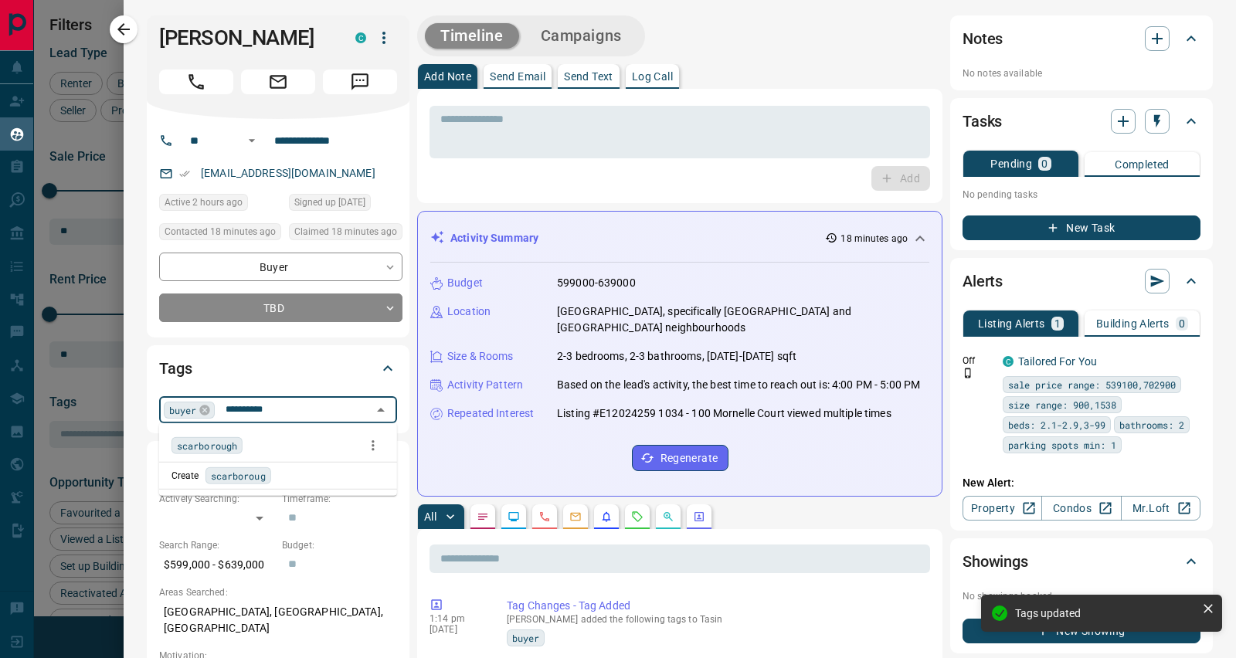
type input "**********"
click at [216, 447] on span "scarborough" at bounding box center [207, 445] width 60 height 15
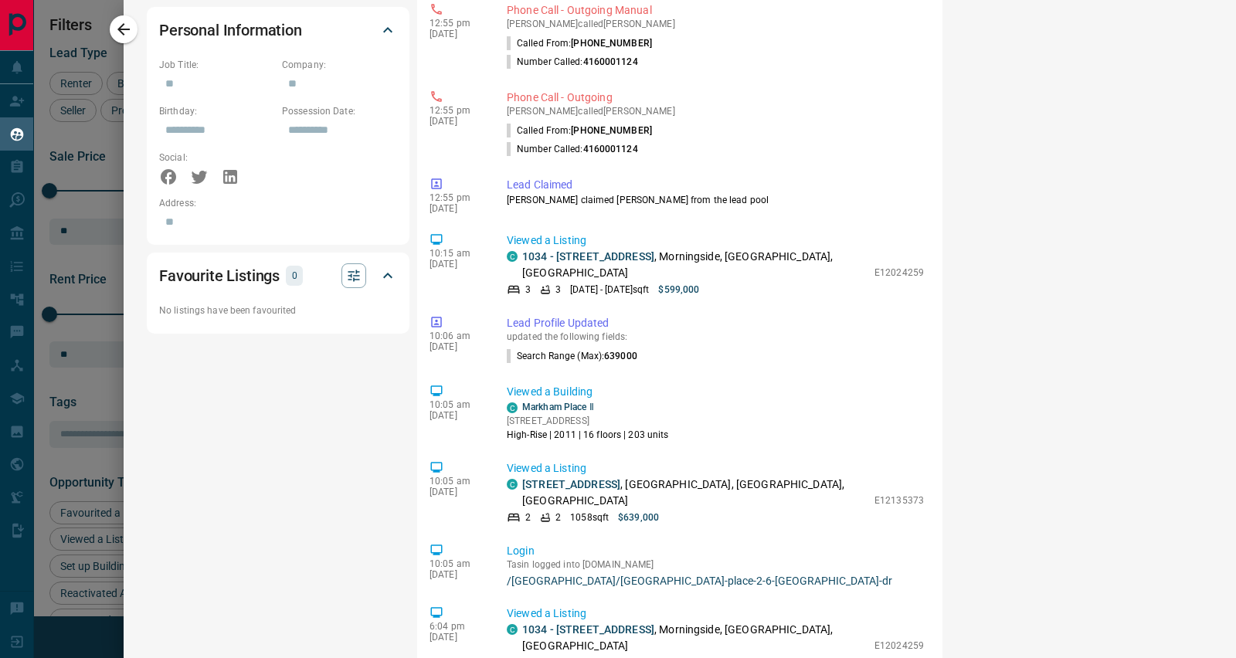
scroll to position [930, 0]
click at [597, 479] on link "[STREET_ADDRESS]" at bounding box center [571, 485] width 98 height 12
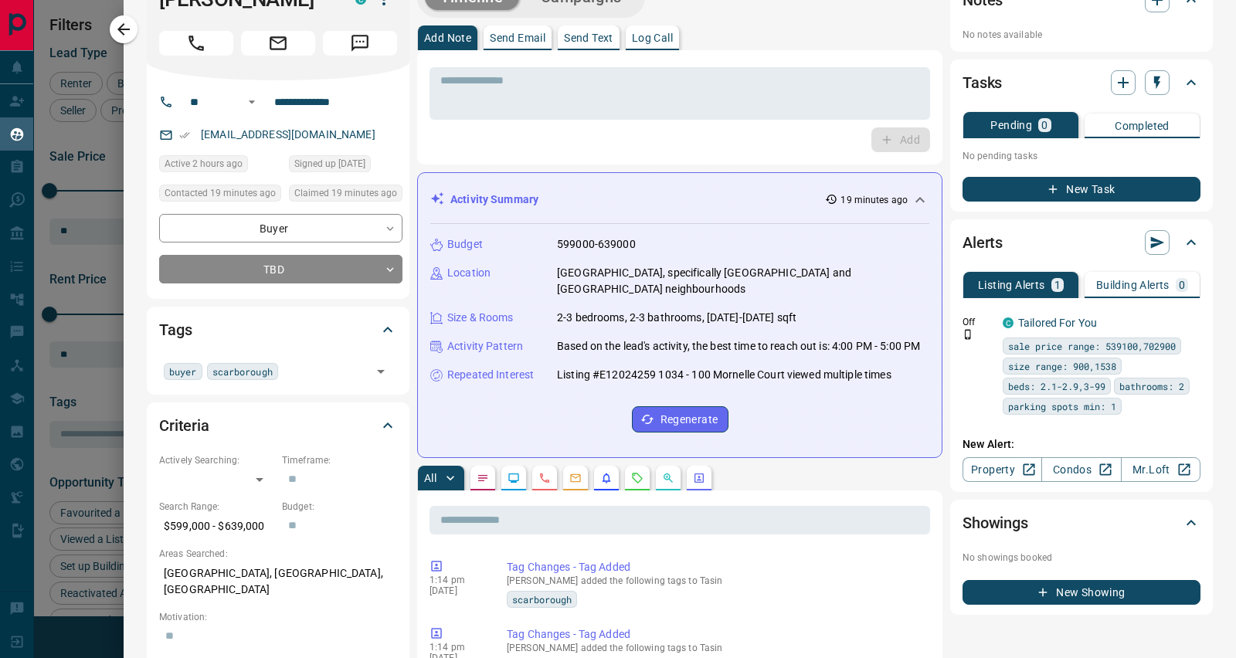
scroll to position [0, 0]
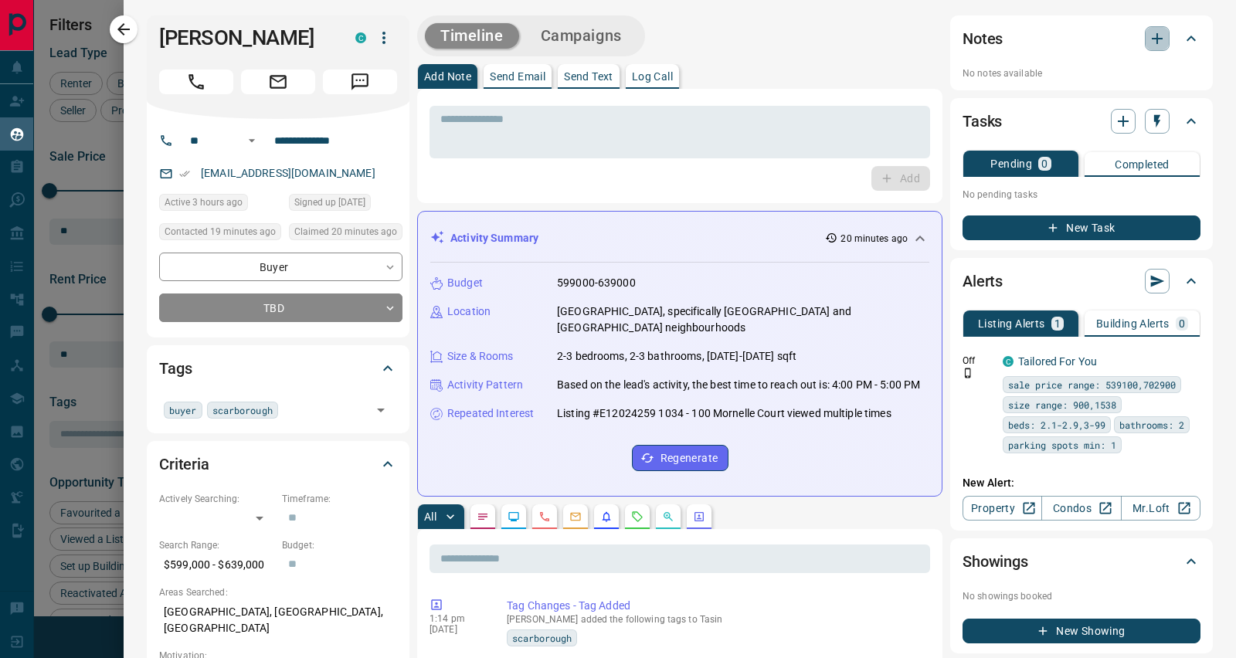
click at [1152, 40] on icon "button" at bounding box center [1157, 38] width 11 height 11
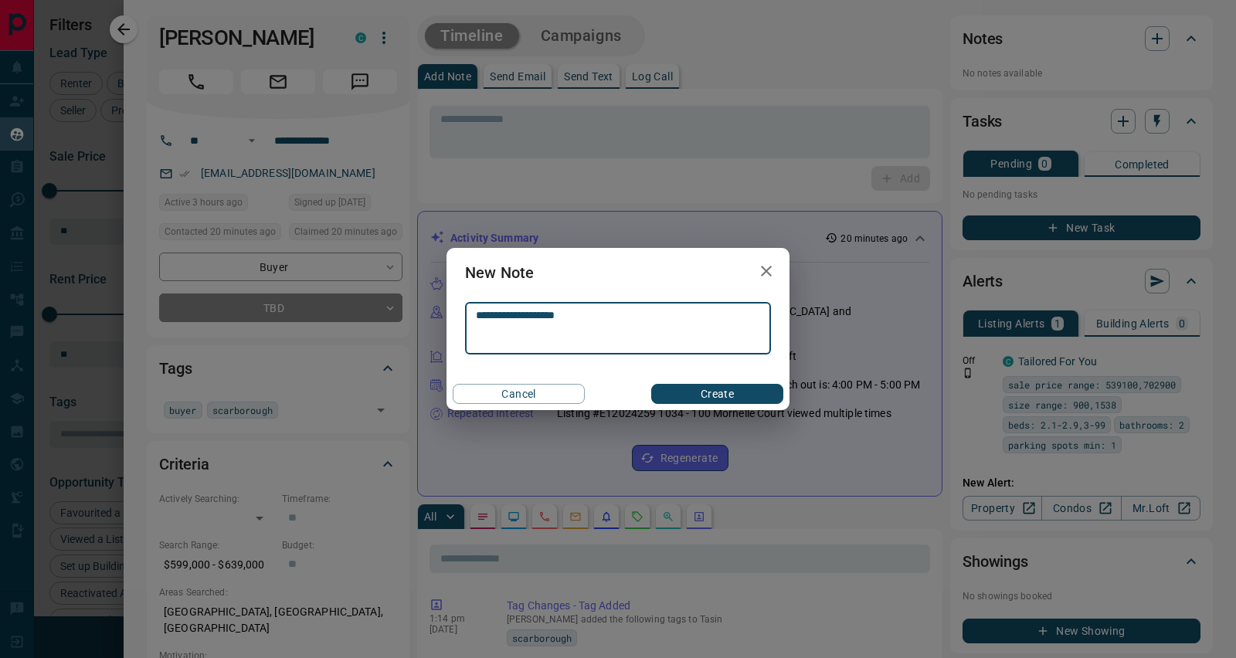
type textarea "**********"
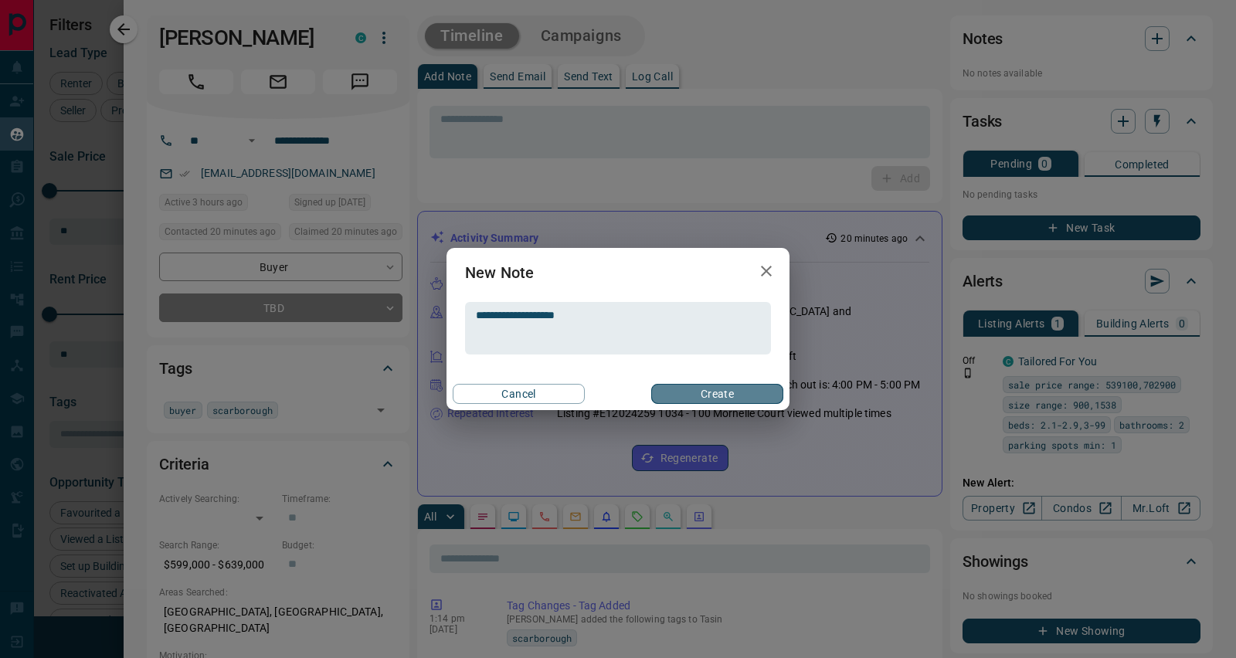
click at [723, 389] on button "Create" at bounding box center [717, 394] width 132 height 20
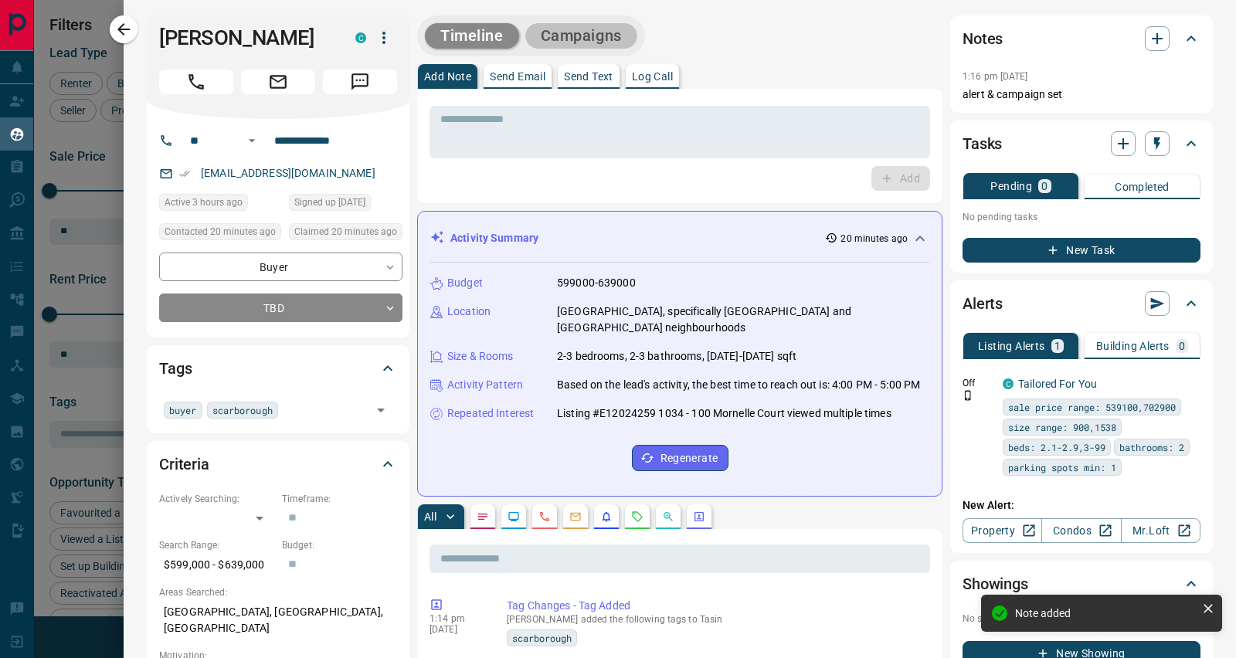
click at [582, 30] on button "Campaigns" at bounding box center [581, 35] width 112 height 25
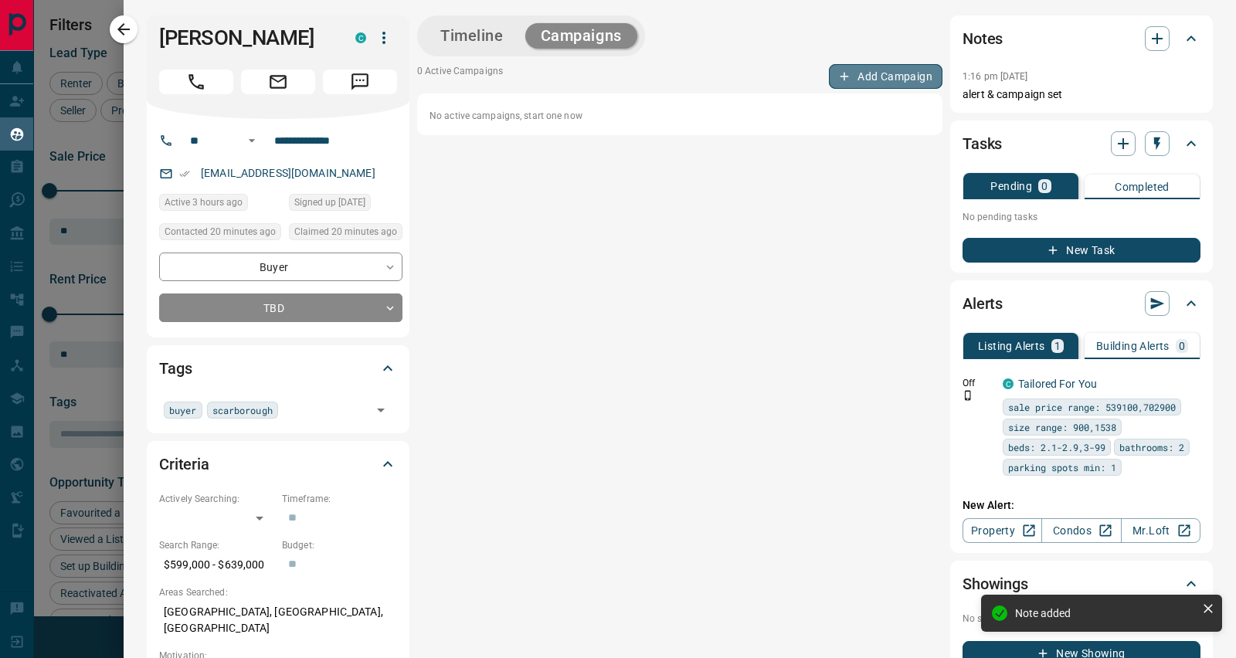
click at [857, 75] on button "Add Campaign" at bounding box center [886, 76] width 114 height 25
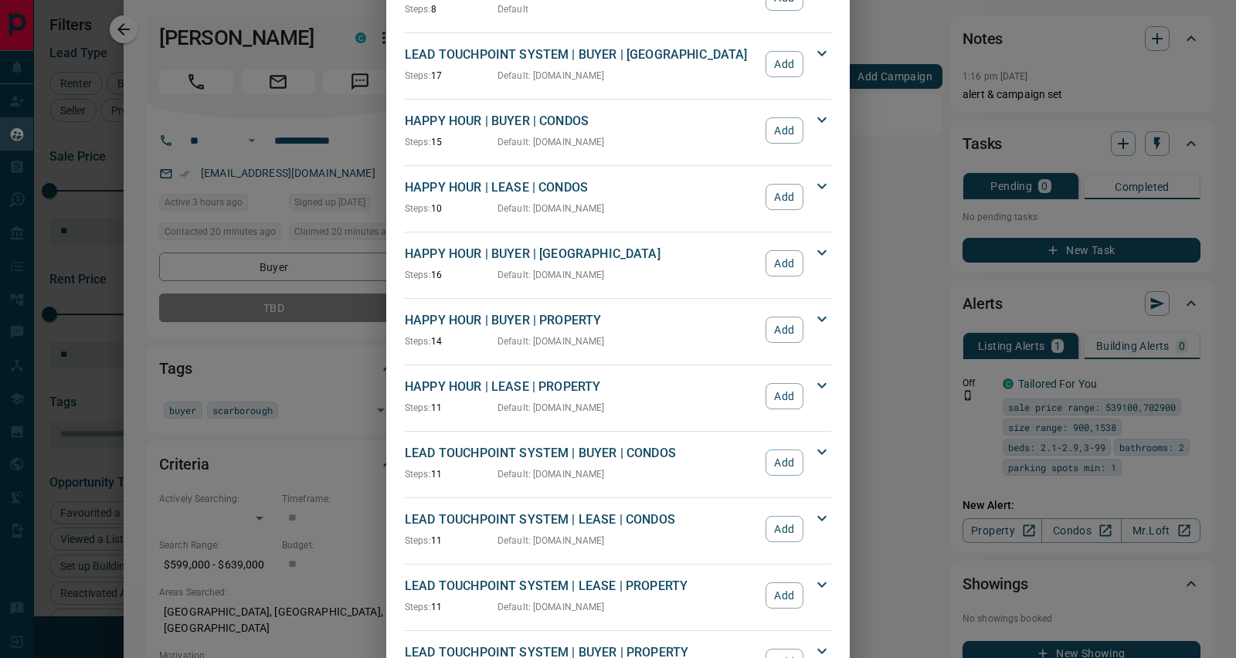
scroll to position [124, 0]
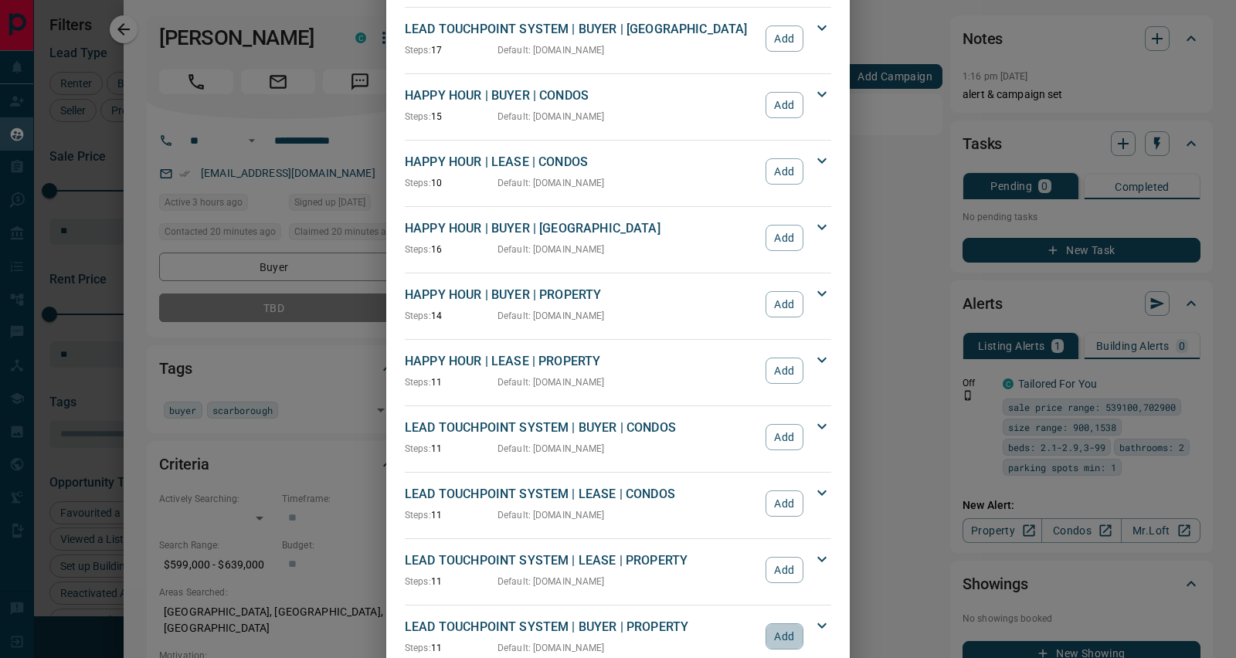
click at [777, 630] on button "Add" at bounding box center [785, 637] width 38 height 26
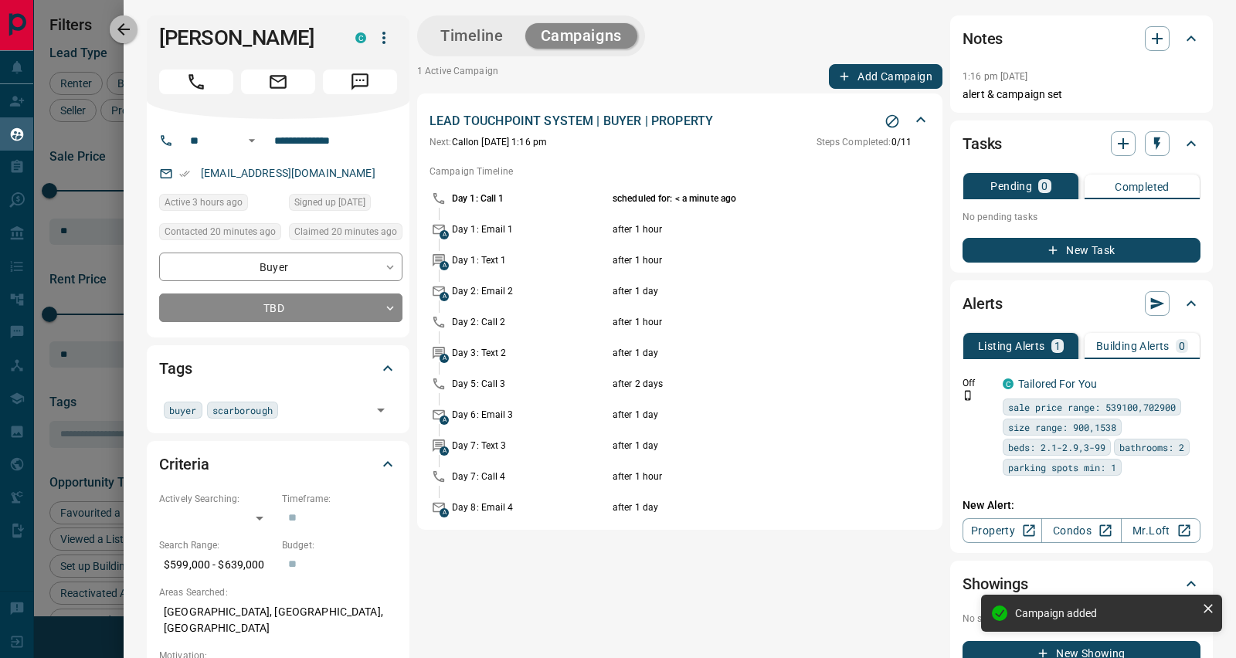
click at [121, 22] on icon "button" at bounding box center [123, 29] width 19 height 19
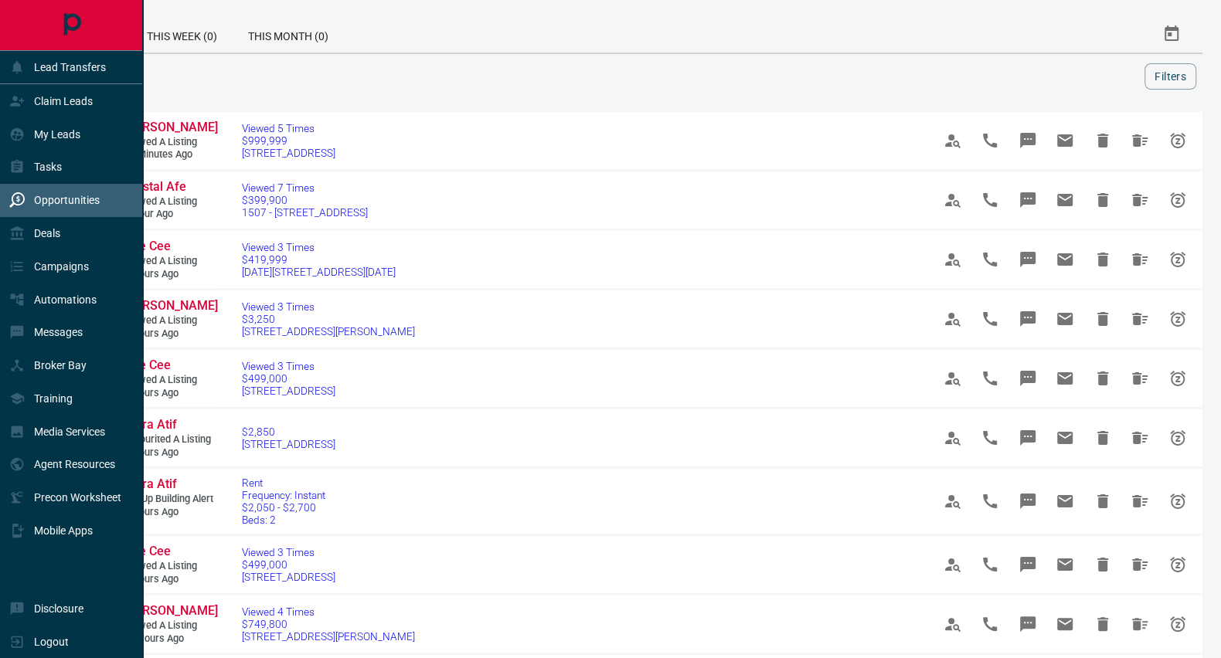
click at [52, 135] on p "My Leads" at bounding box center [57, 134] width 46 height 12
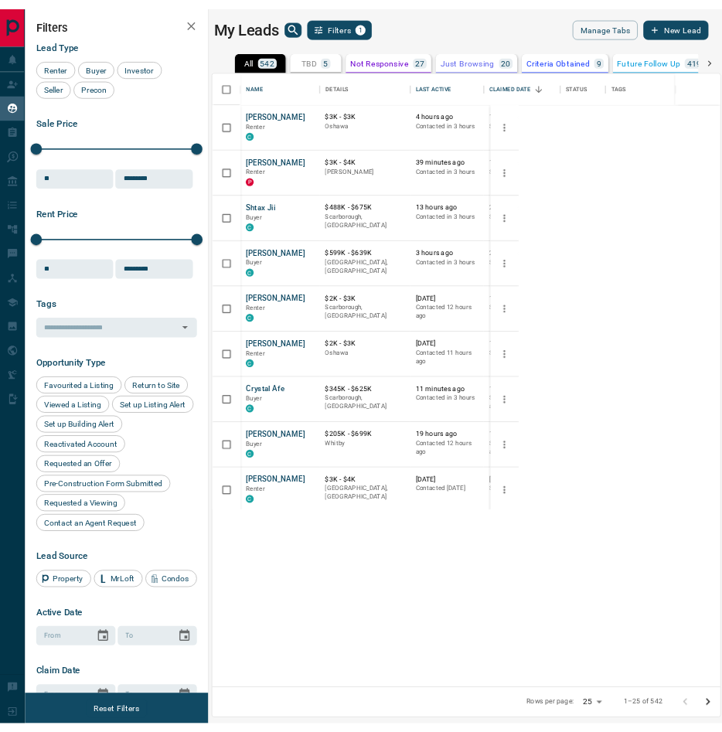
scroll to position [576, 399]
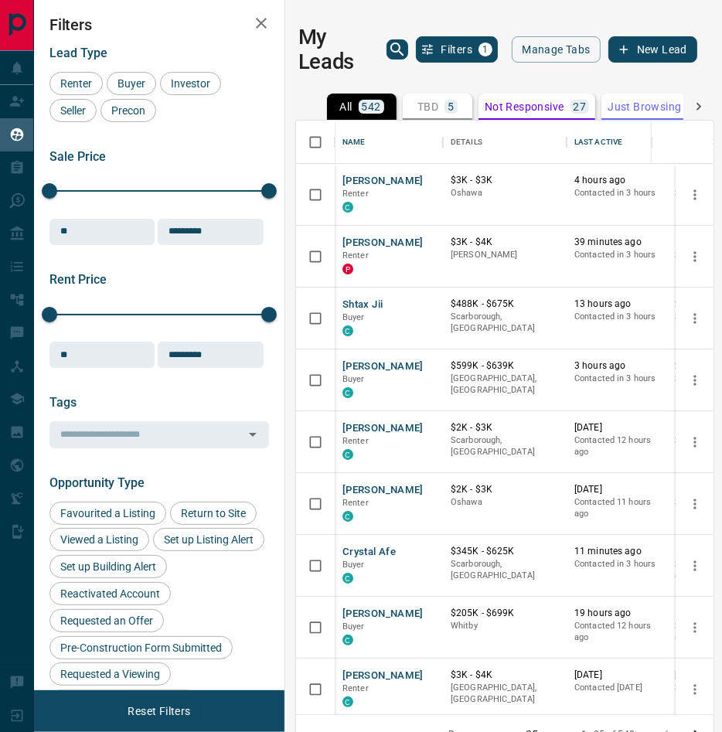
click at [421, 103] on p "TBD" at bounding box center [427, 106] width 21 height 11
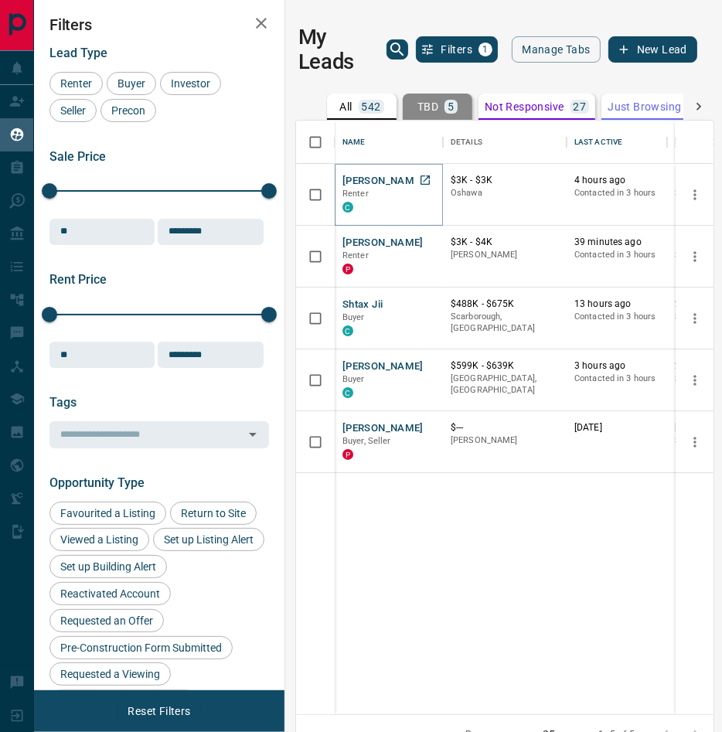
click at [361, 180] on button "[PERSON_NAME]" at bounding box center [382, 181] width 81 height 15
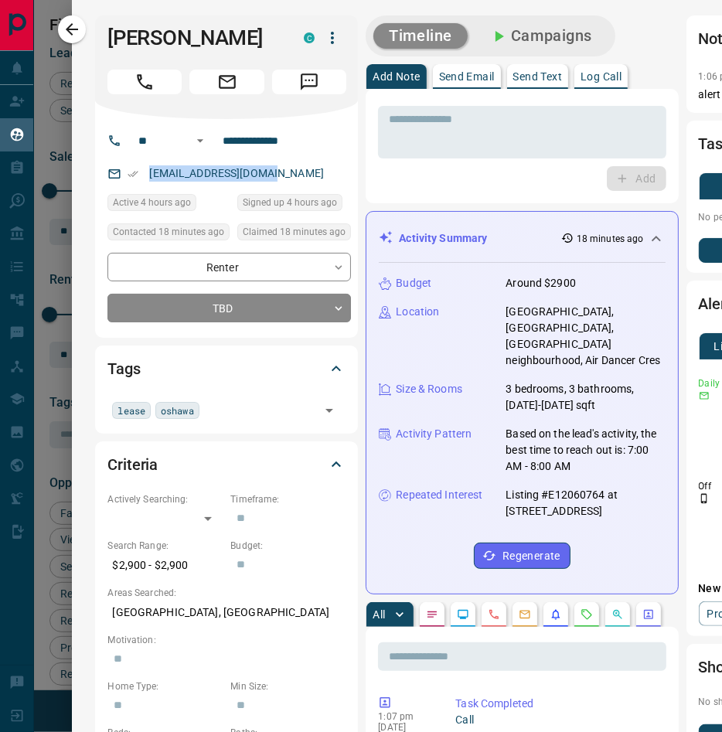
drag, startPoint x: 285, startPoint y: 178, endPoint x: 127, endPoint y: 175, distance: 157.6
click at [127, 175] on div "[EMAIL_ADDRESS][DOMAIN_NAME]" at bounding box center [228, 173] width 243 height 25
copy link "[EMAIL_ADDRESS][DOMAIN_NAME]"
drag, startPoint x: 278, startPoint y: 132, endPoint x: 161, endPoint y: 131, distance: 117.5
click at [161, 131] on div "**********" at bounding box center [231, 140] width 209 height 25
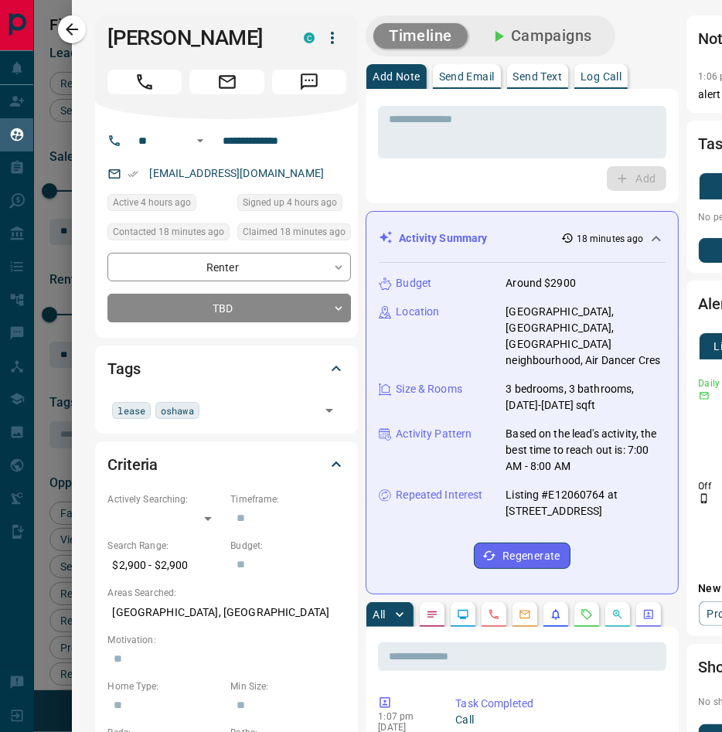
click at [73, 30] on icon "button" at bounding box center [72, 29] width 19 height 19
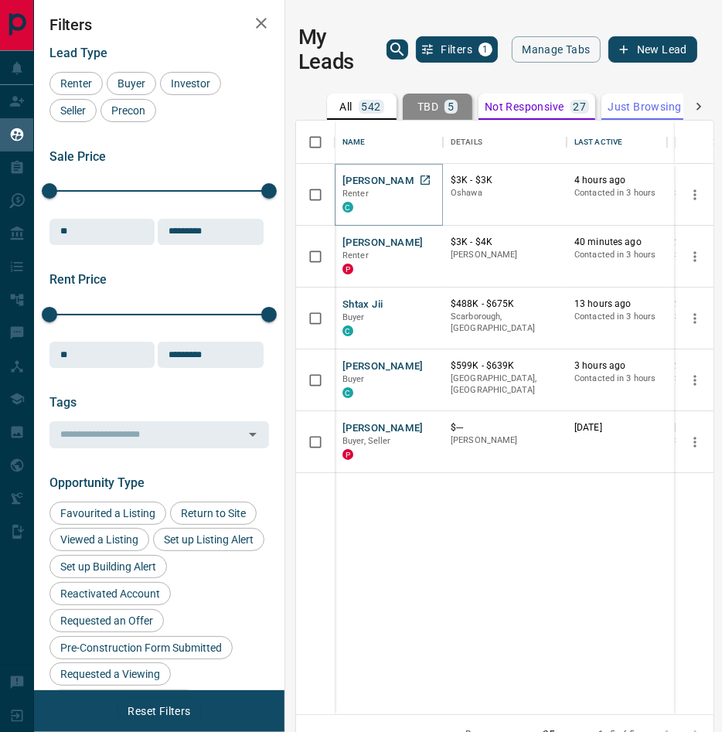
click at [360, 182] on button "[PERSON_NAME]" at bounding box center [382, 181] width 81 height 15
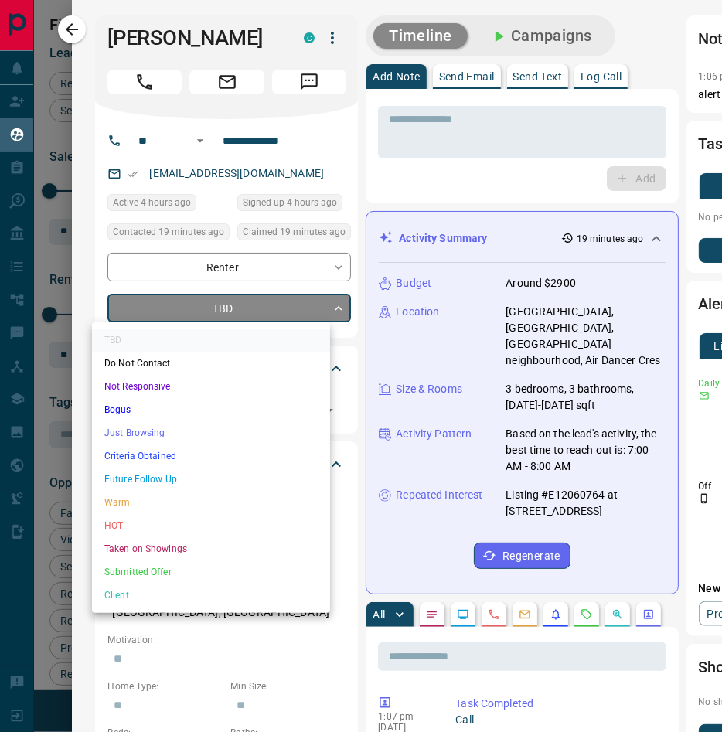
click at [289, 308] on body "Lead Transfers Claim Leads My Leads Tasks Opportunities Deals Campaigns Automat…" at bounding box center [361, 377] width 722 height 754
click at [165, 477] on li "Future Follow Up" at bounding box center [211, 478] width 238 height 23
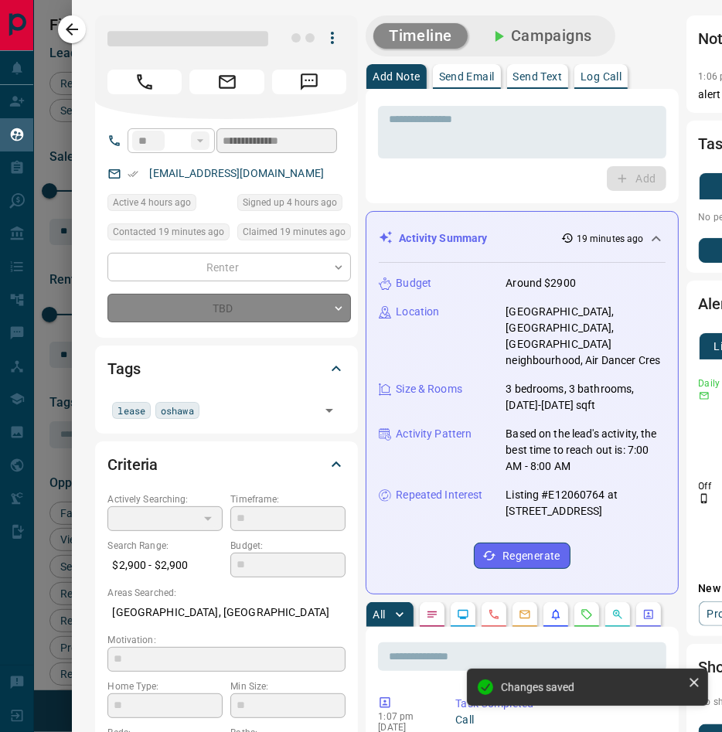
type input "*"
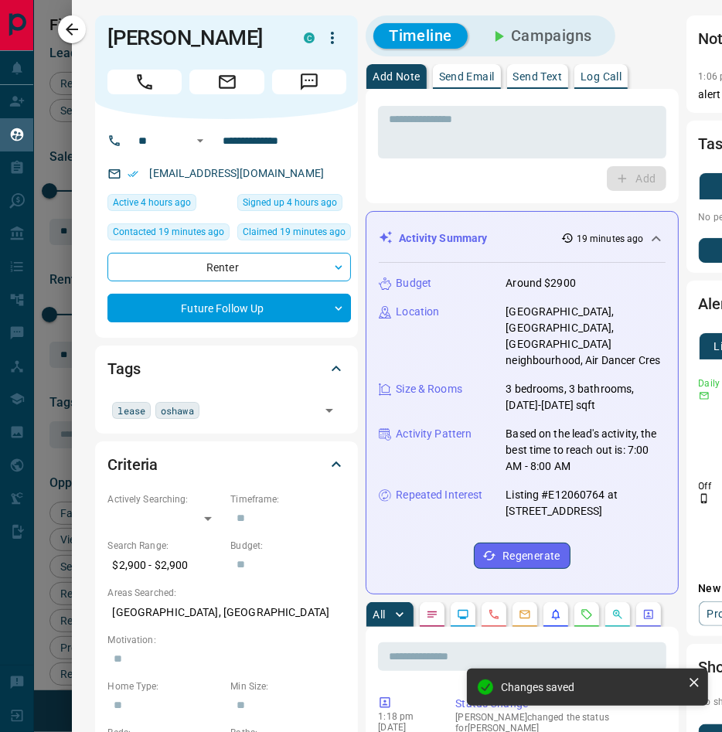
click at [114, 365] on h2 "Tags" at bounding box center [123, 368] width 32 height 25
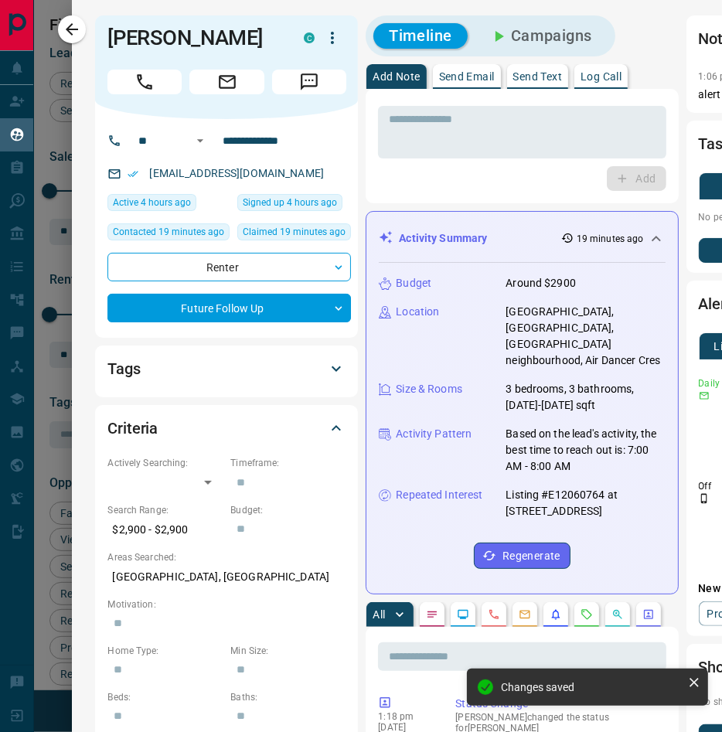
click at [110, 356] on h2 "Tags" at bounding box center [123, 368] width 32 height 25
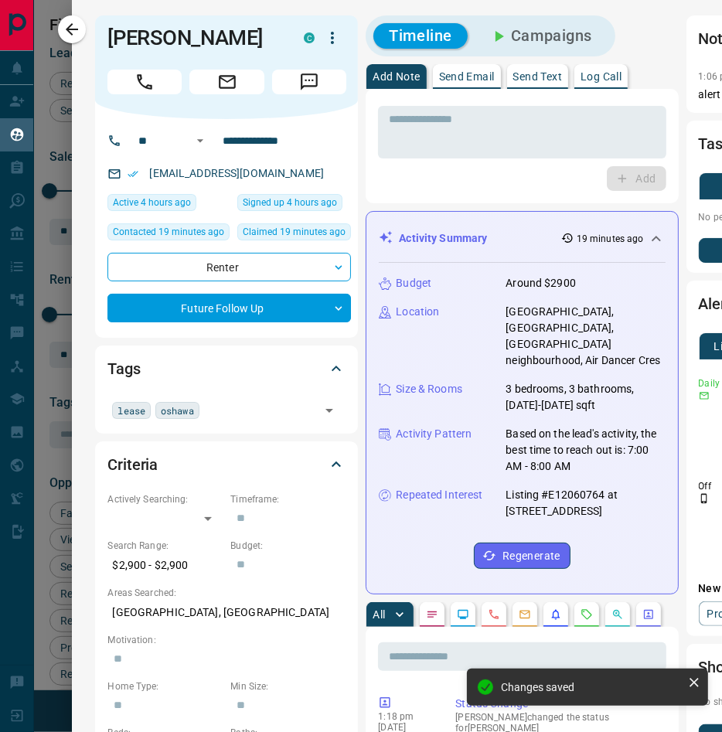
click at [211, 420] on div "lease oshawa ​" at bounding box center [226, 409] width 238 height 26
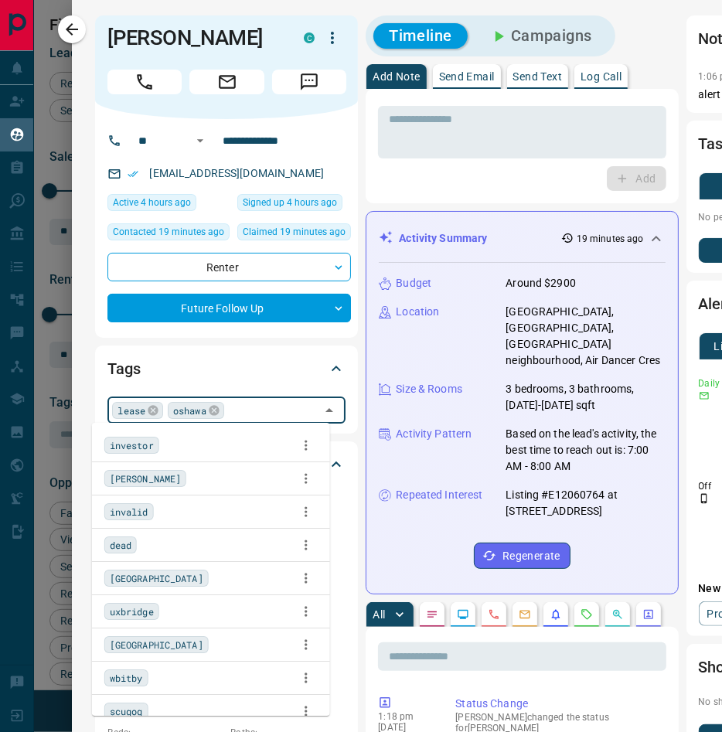
scroll to position [75, 0]
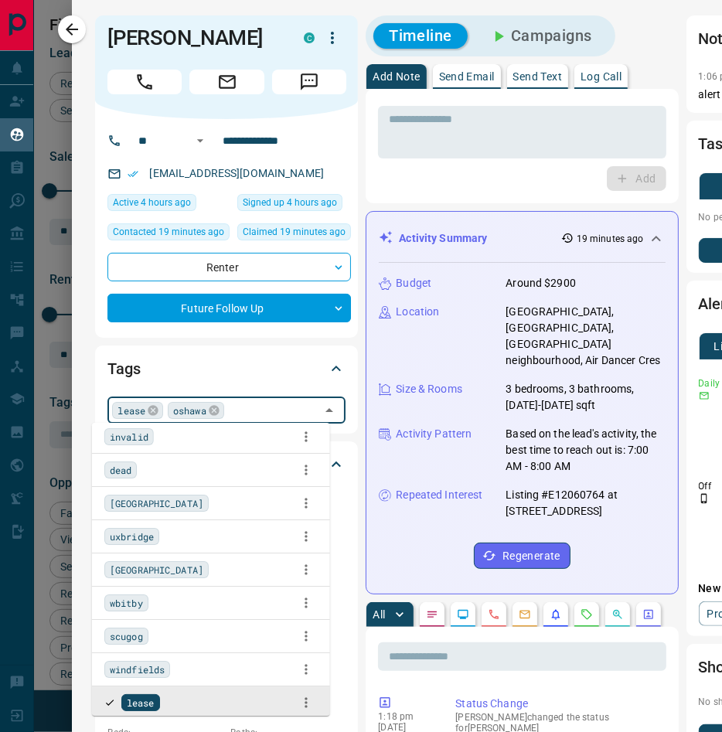
click at [148, 410] on icon at bounding box center [153, 410] width 10 height 10
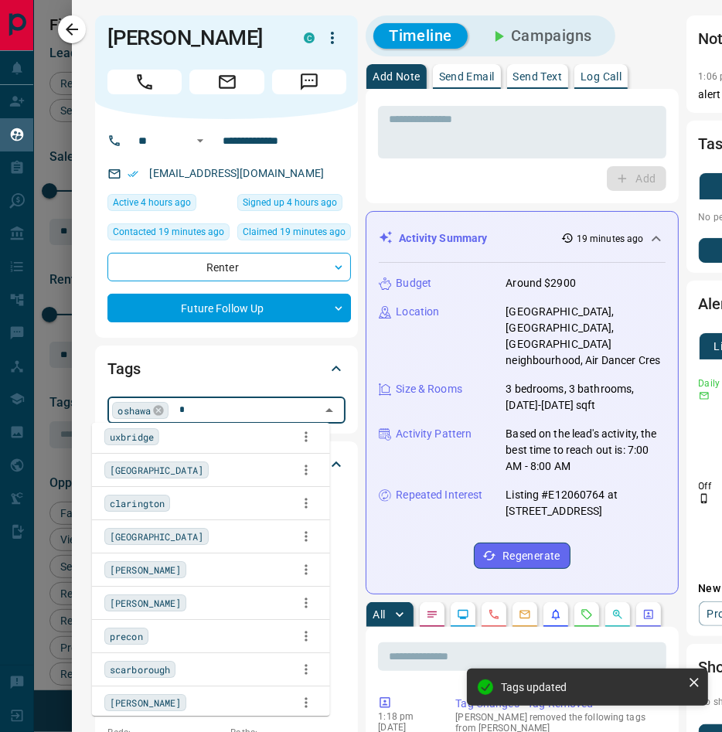
scroll to position [0, 0]
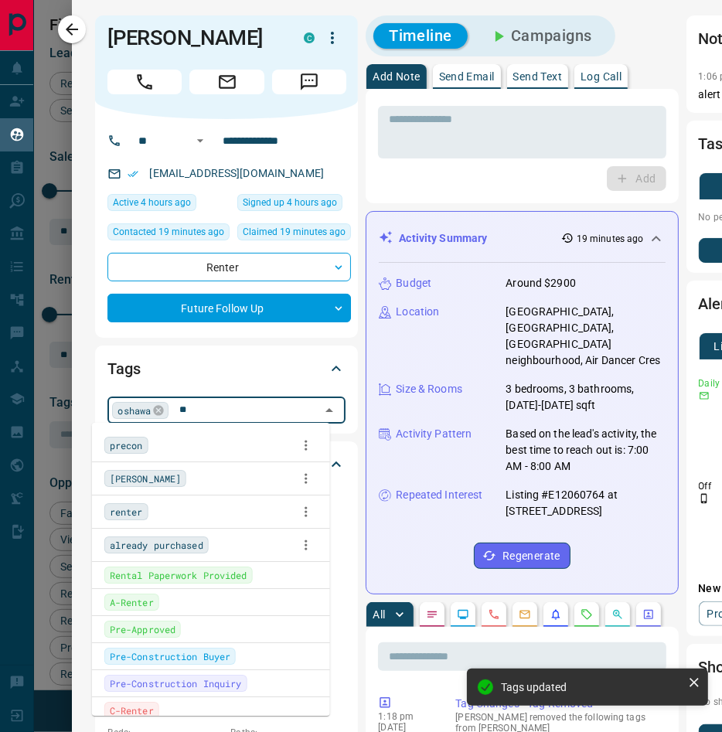
type input "***"
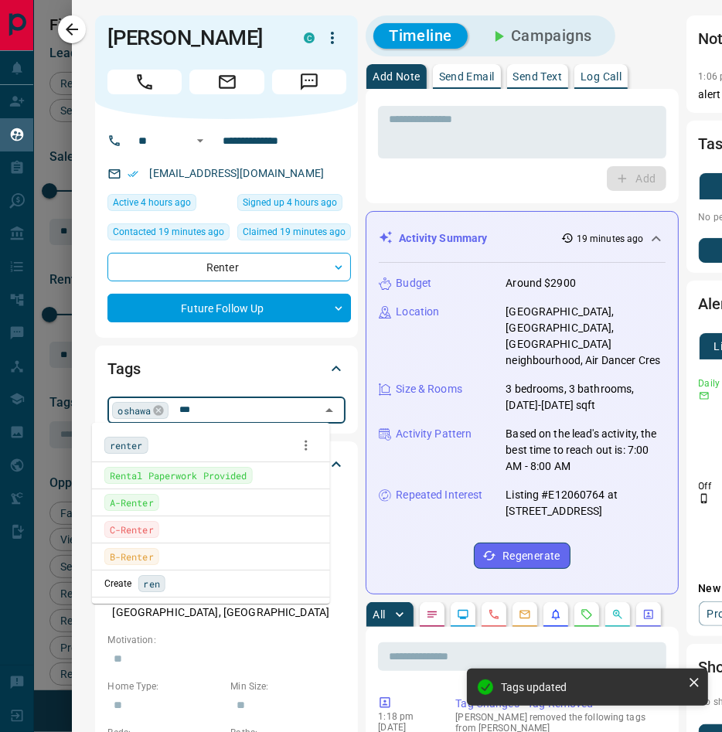
click at [125, 445] on span "renter" at bounding box center [126, 444] width 33 height 15
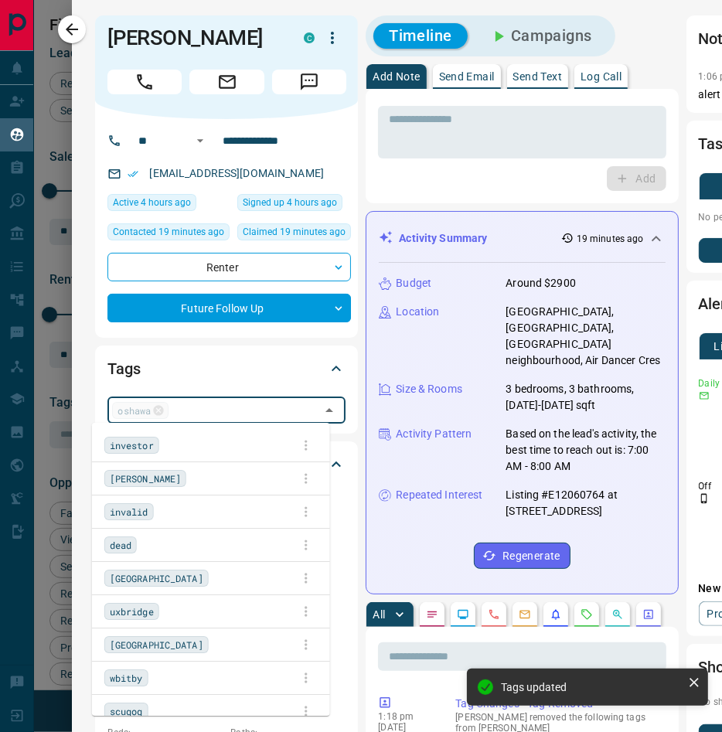
scroll to position [304, 0]
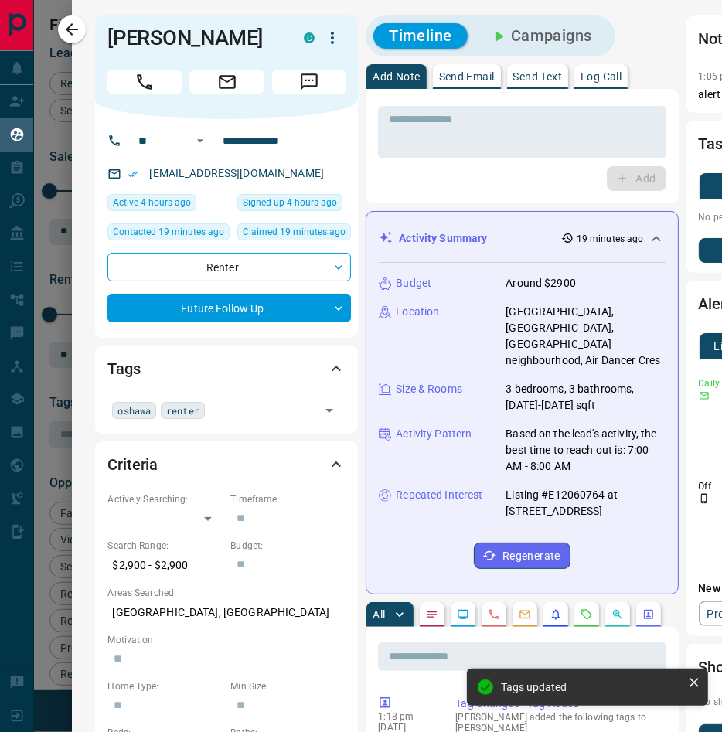
click at [250, 355] on div "Tags" at bounding box center [226, 368] width 238 height 37
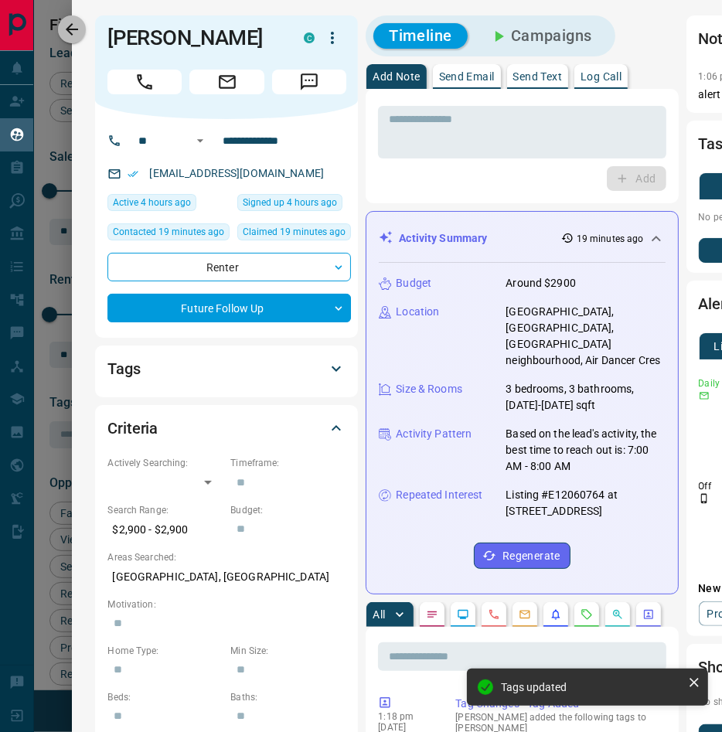
click at [70, 28] on icon "button" at bounding box center [72, 29] width 12 height 12
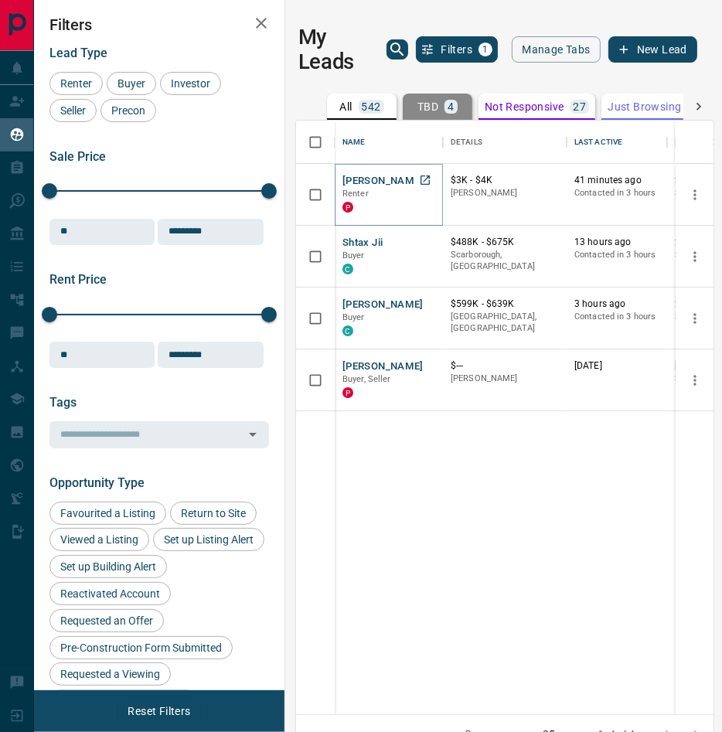
click at [381, 178] on button "[PERSON_NAME]" at bounding box center [382, 181] width 81 height 15
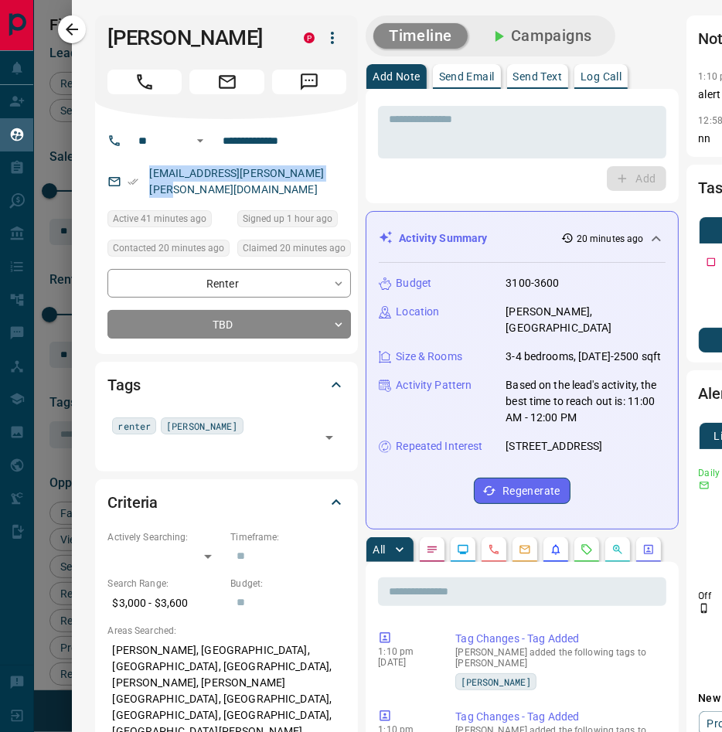
drag, startPoint x: 318, startPoint y: 193, endPoint x: 124, endPoint y: 195, distance: 193.9
click at [124, 195] on div "[EMAIL_ADDRESS][PERSON_NAME][PERSON_NAME][DOMAIN_NAME]" at bounding box center [228, 182] width 243 height 42
copy link "[EMAIL_ADDRESS][PERSON_NAME][PERSON_NAME][DOMAIN_NAME]"
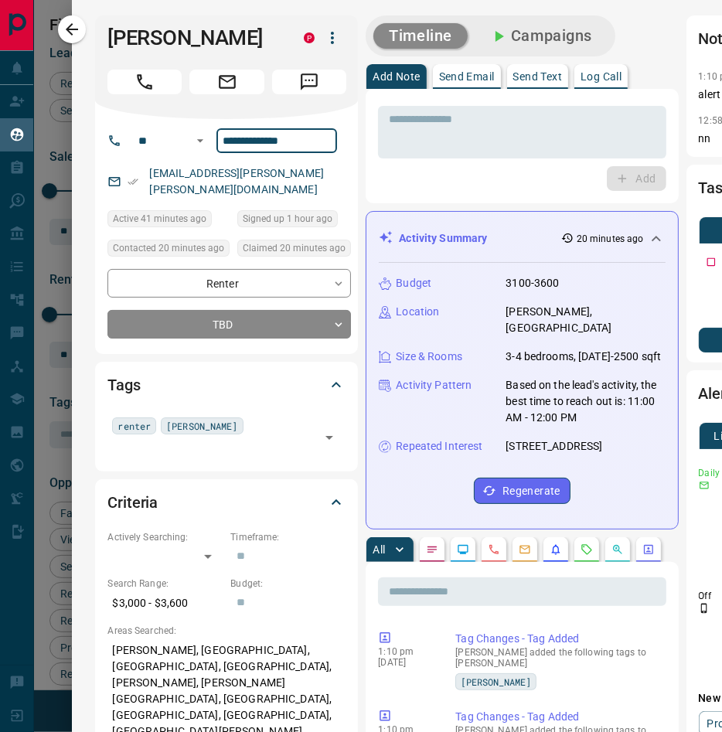
drag, startPoint x: 300, startPoint y: 169, endPoint x: 189, endPoint y: 151, distance: 112.0
click at [189, 151] on div "**********" at bounding box center [226, 236] width 263 height 235
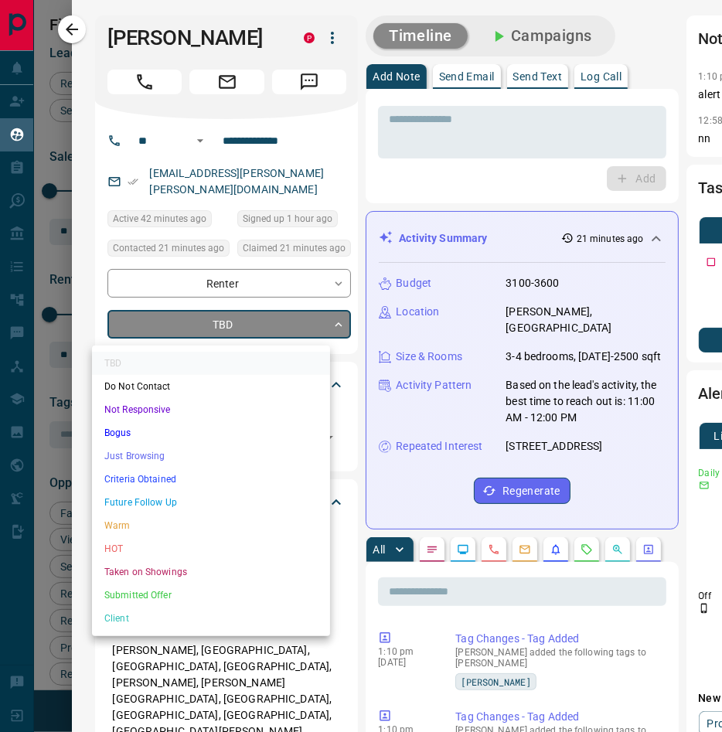
click at [172, 338] on body "Lead Transfers Claim Leads My Leads Tasks Opportunities Deals Campaigns Automat…" at bounding box center [361, 377] width 722 height 754
click at [173, 508] on li "Future Follow Up" at bounding box center [211, 502] width 238 height 23
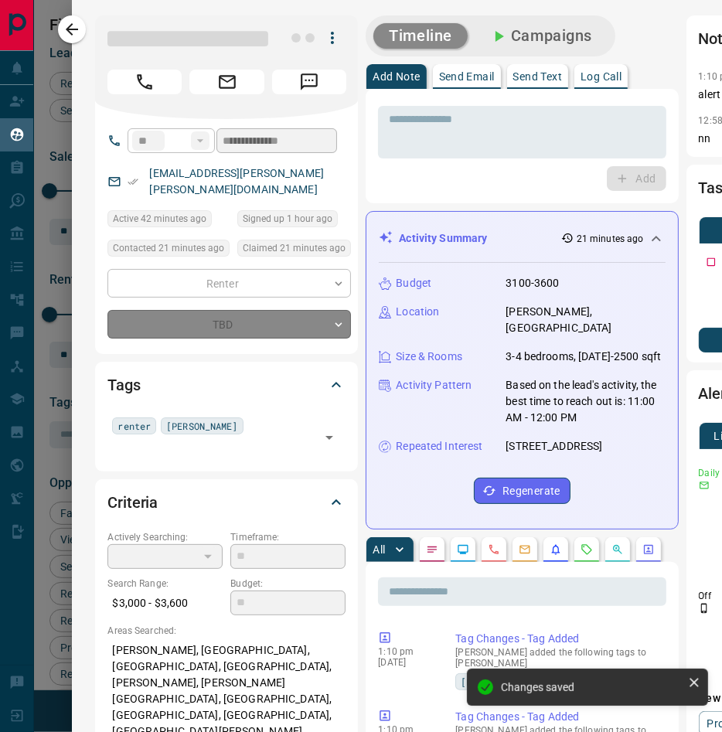
type input "*"
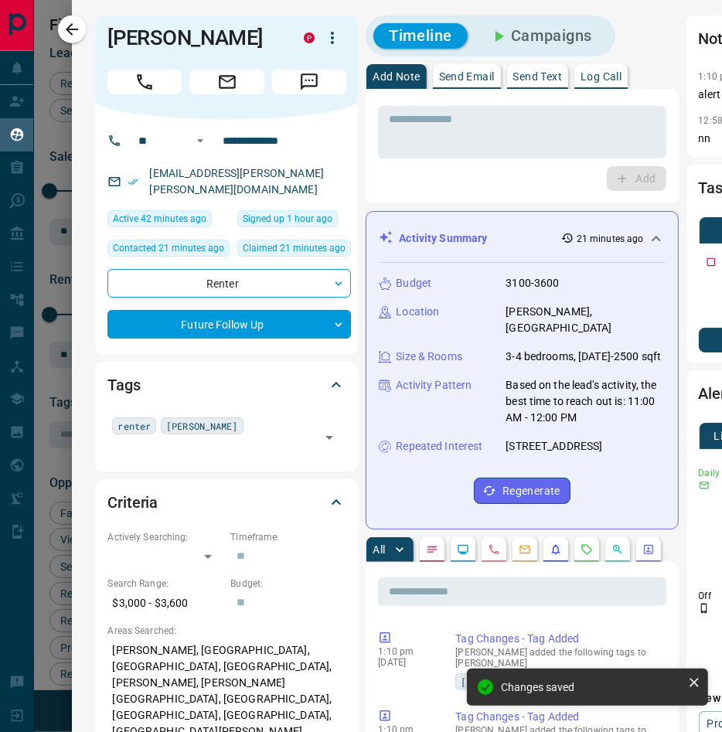
click at [71, 35] on icon "button" at bounding box center [72, 29] width 19 height 19
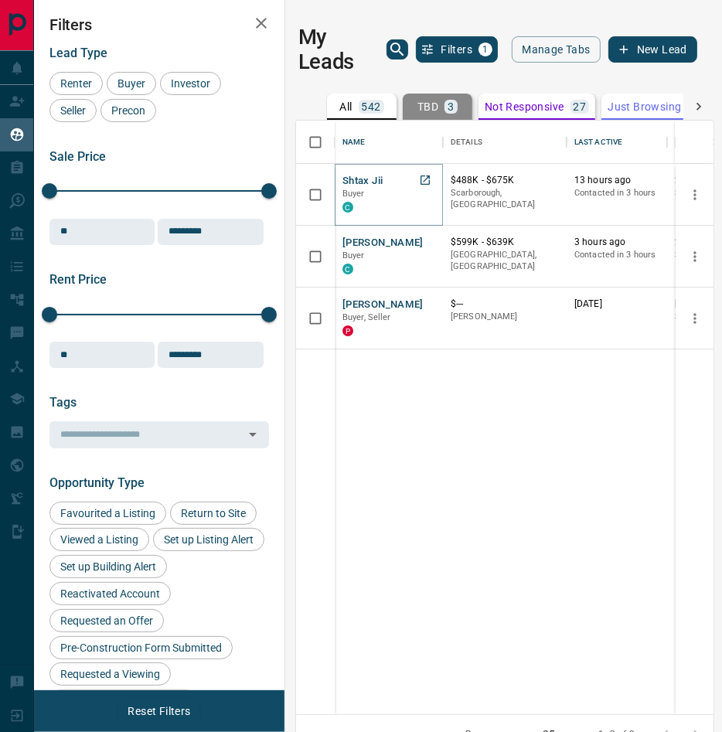
click at [364, 176] on button "Shtax Jii" at bounding box center [362, 181] width 40 height 15
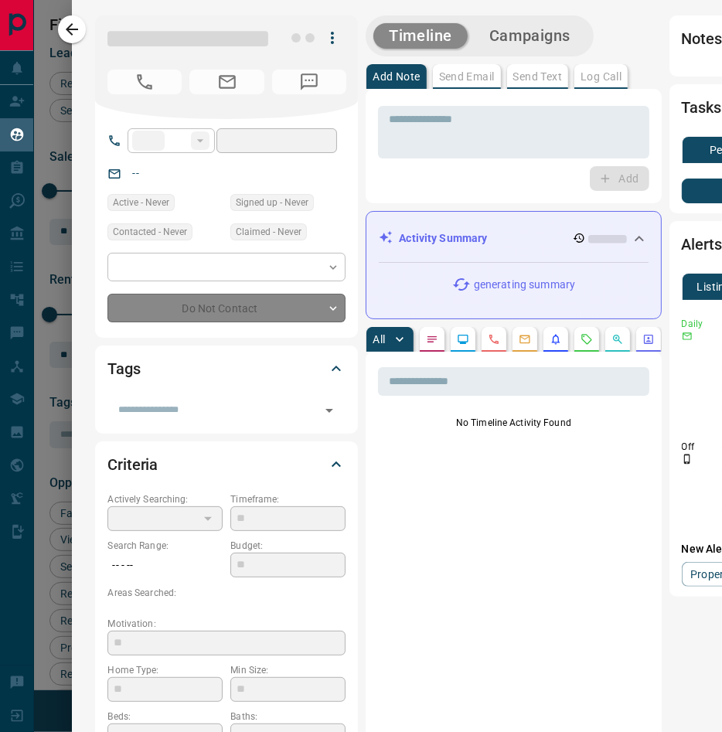
type input "**"
type input "**********"
type input "**"
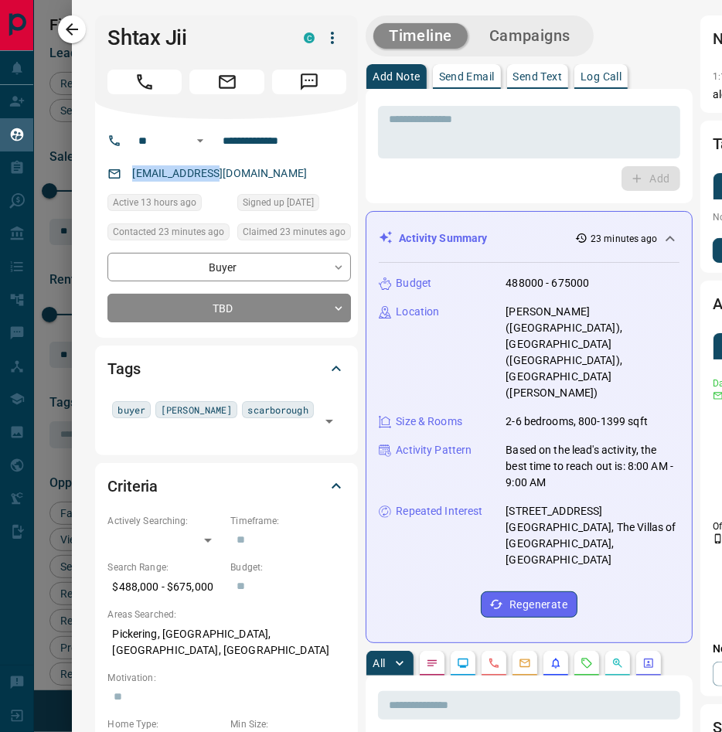
drag, startPoint x: 246, startPoint y: 175, endPoint x: 109, endPoint y: 165, distance: 137.8
click at [109, 165] on div "[EMAIL_ADDRESS][DOMAIN_NAME]" at bounding box center [228, 173] width 243 height 25
drag, startPoint x: 300, startPoint y: 138, endPoint x: 182, endPoint y: 132, distance: 117.6
click at [182, 132] on div "**********" at bounding box center [231, 140] width 209 height 25
click at [145, 301] on body "Lead Transfers Claim Leads My Leads Tasks Opportunities Deals Campaigns Automat…" at bounding box center [361, 377] width 722 height 754
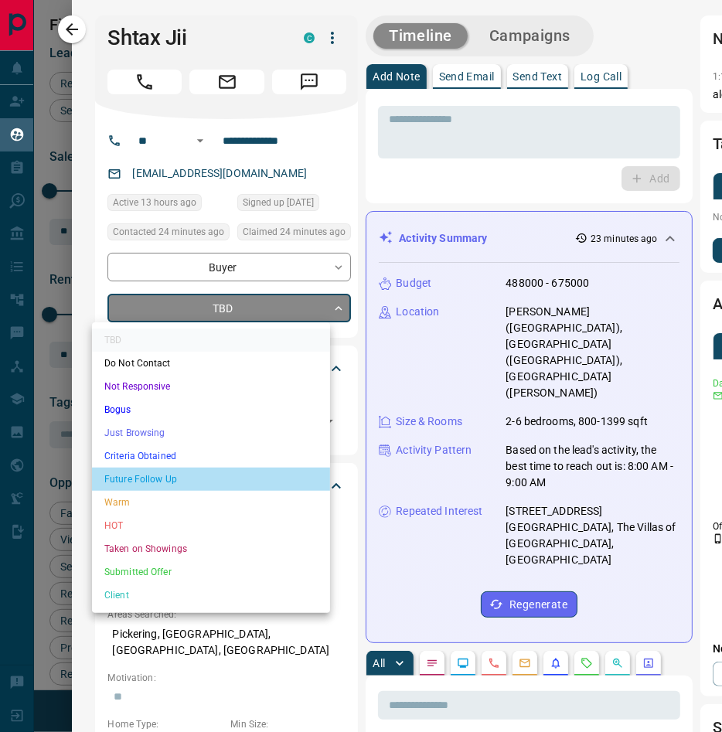
click at [173, 478] on li "Future Follow Up" at bounding box center [211, 478] width 238 height 23
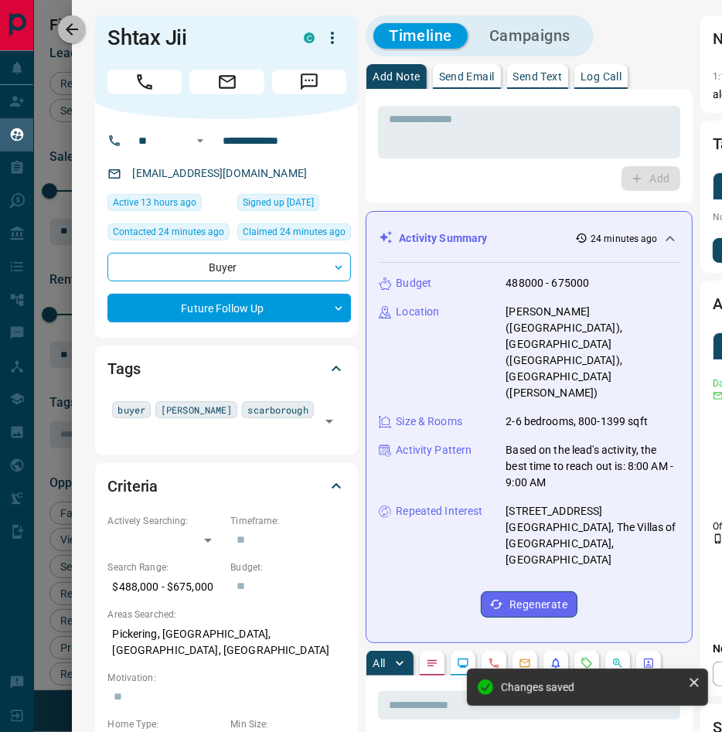
click at [81, 37] on icon "button" at bounding box center [72, 29] width 19 height 19
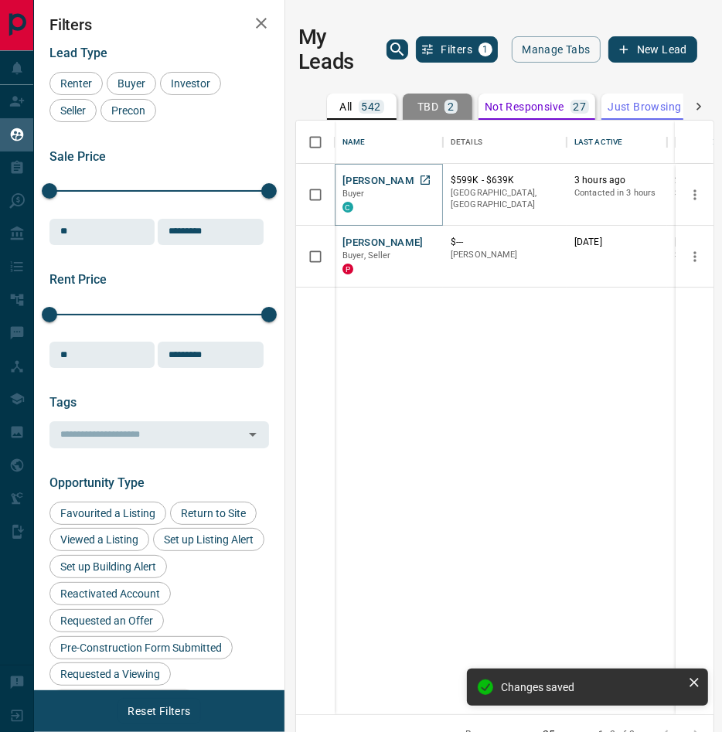
click at [377, 184] on button "[PERSON_NAME]" at bounding box center [382, 181] width 81 height 15
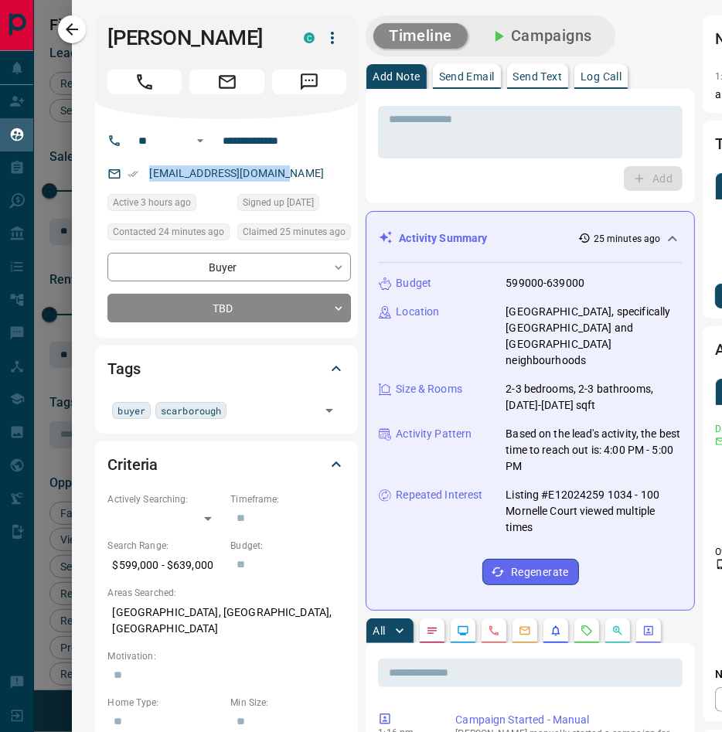
drag, startPoint x: 282, startPoint y: 170, endPoint x: 132, endPoint y: 172, distance: 149.9
click at [132, 172] on div "[EMAIL_ADDRESS][DOMAIN_NAME]" at bounding box center [228, 173] width 243 height 25
drag, startPoint x: 310, startPoint y: 143, endPoint x: 200, endPoint y: 141, distance: 109.7
click at [216, 141] on input "**********" at bounding box center [276, 140] width 121 height 25
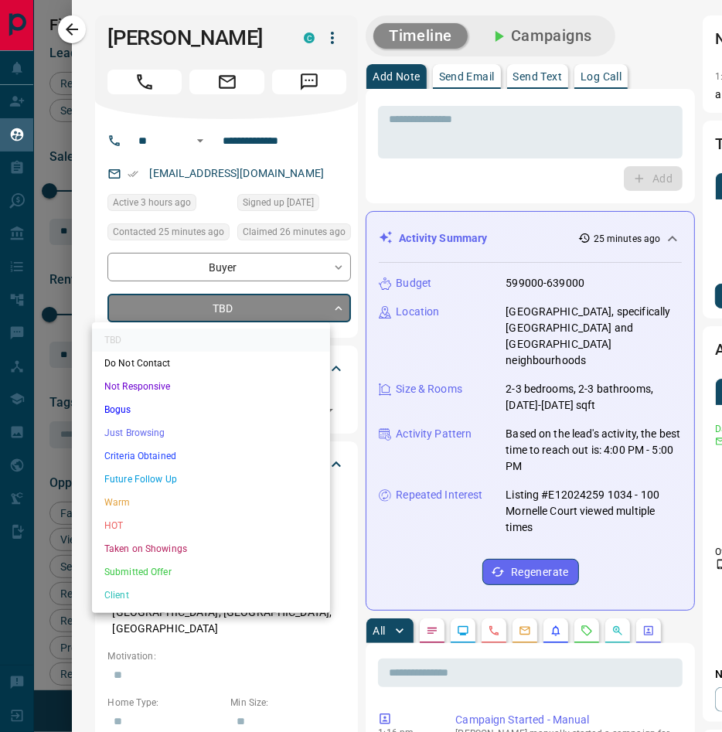
click at [215, 312] on body "Lead Transfers Claim Leads My Leads Tasks Opportunities Deals Campaigns Automat…" at bounding box center [361, 377] width 722 height 754
click at [171, 478] on li "Future Follow Up" at bounding box center [211, 478] width 238 height 23
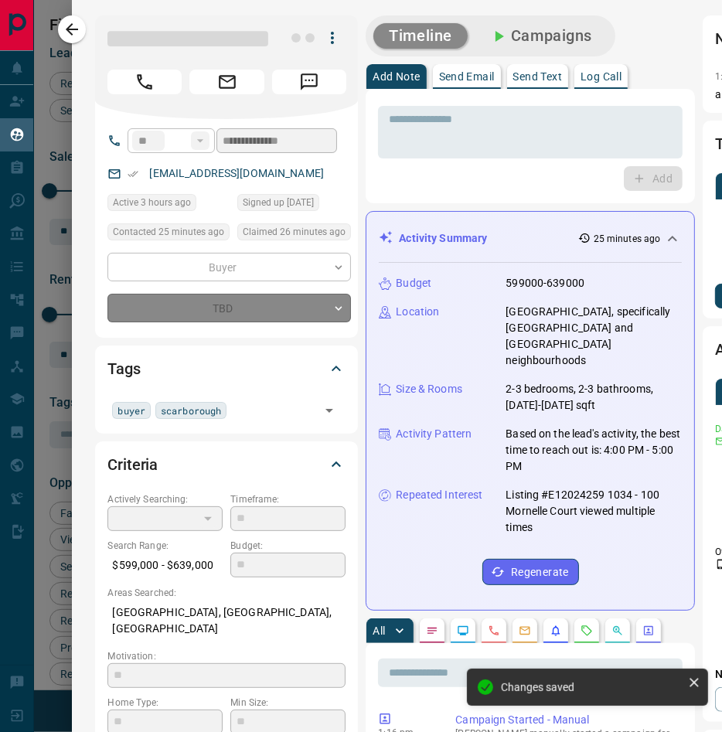
type input "*"
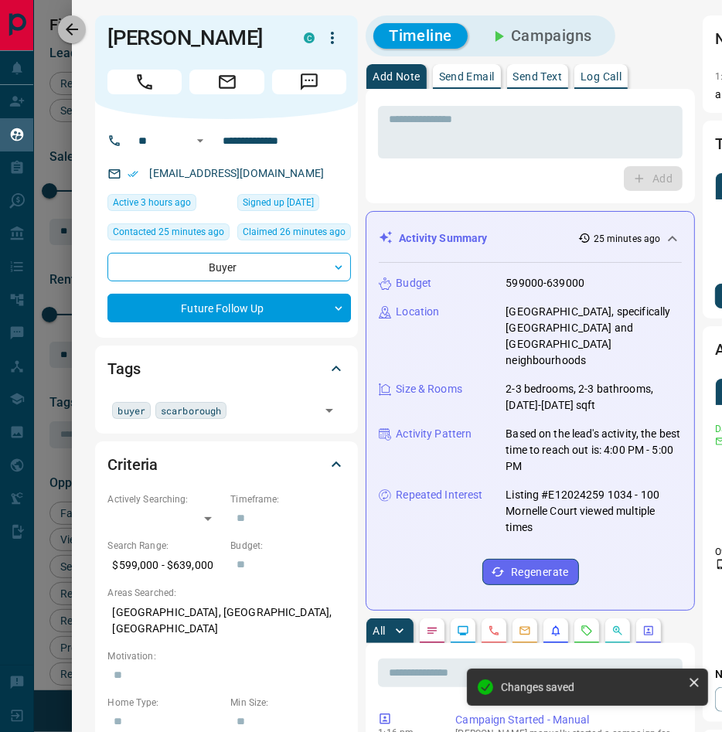
click at [75, 36] on icon "button" at bounding box center [72, 29] width 19 height 19
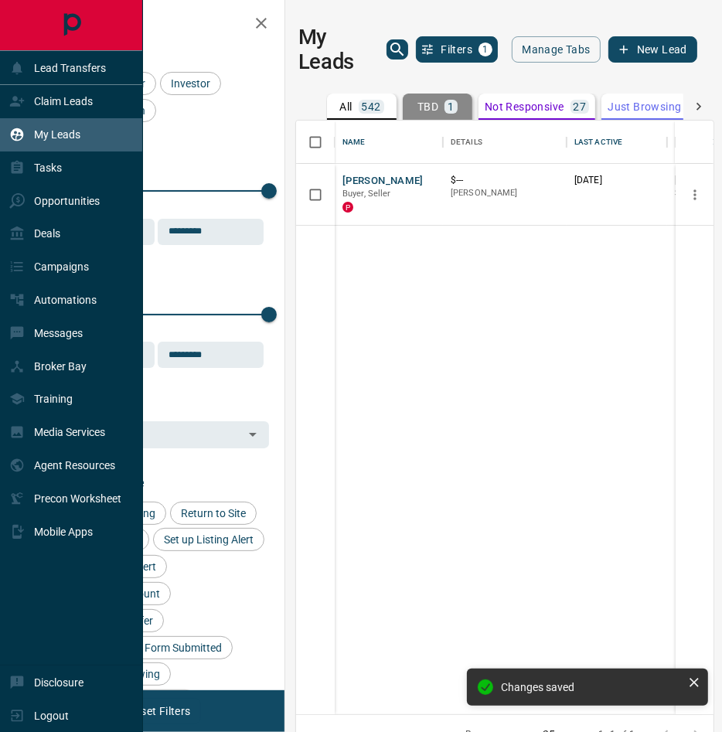
click at [80, 197] on p "Opportunities" at bounding box center [67, 201] width 66 height 12
